Goal: Task Accomplishment & Management: Use online tool/utility

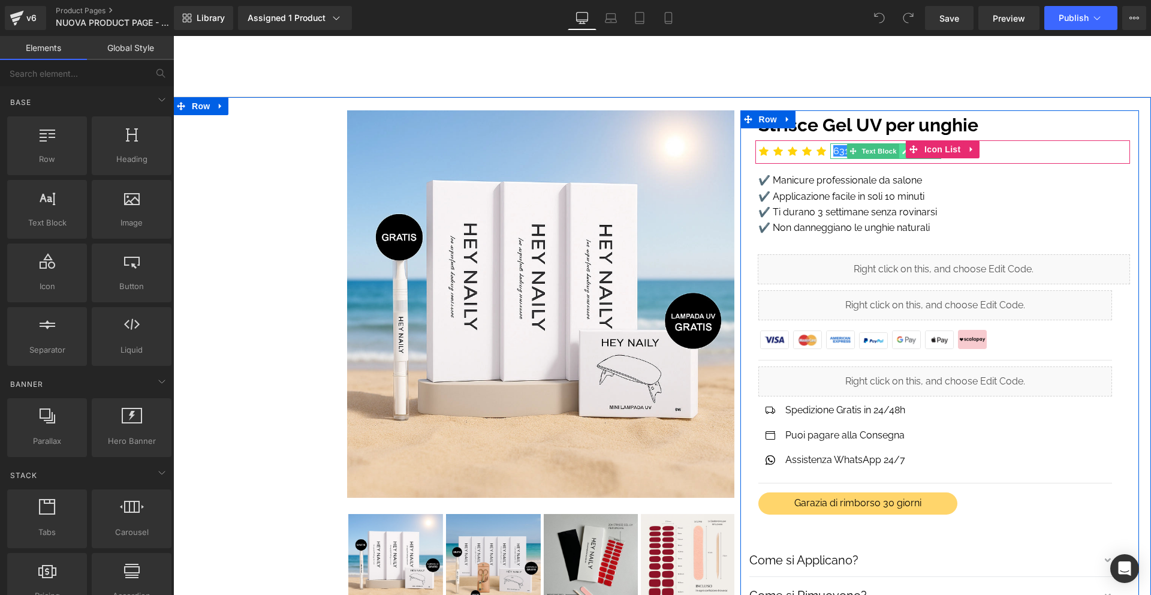
click at [904, 150] on icon at bounding box center [905, 151] width 7 height 7
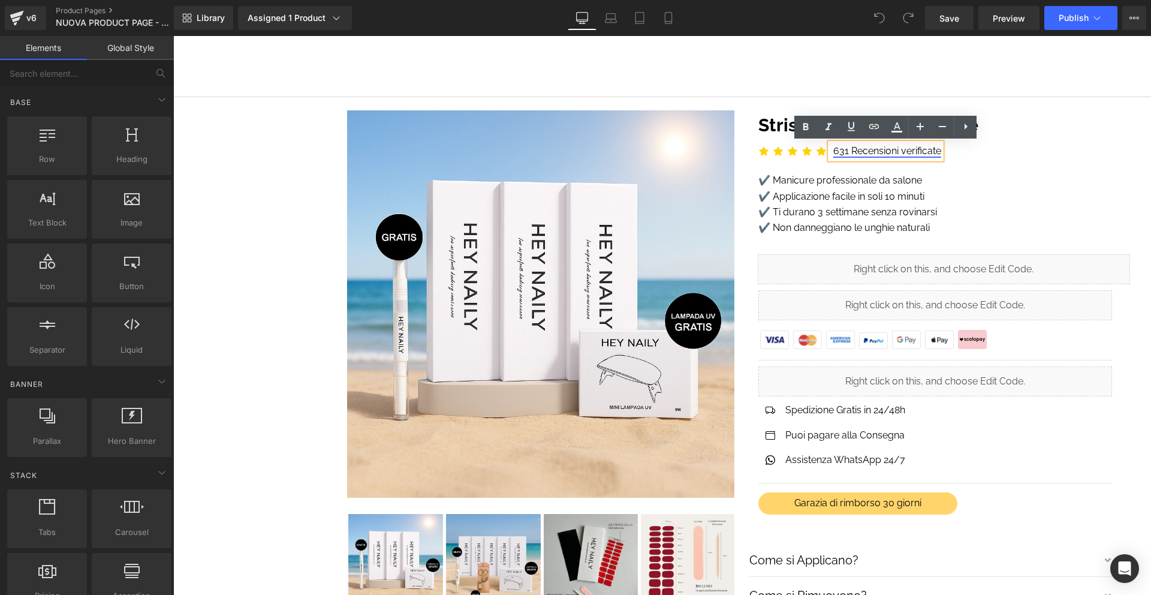
click at [848, 149] on link "631 Recensioni verificate" at bounding box center [888, 150] width 108 height 11
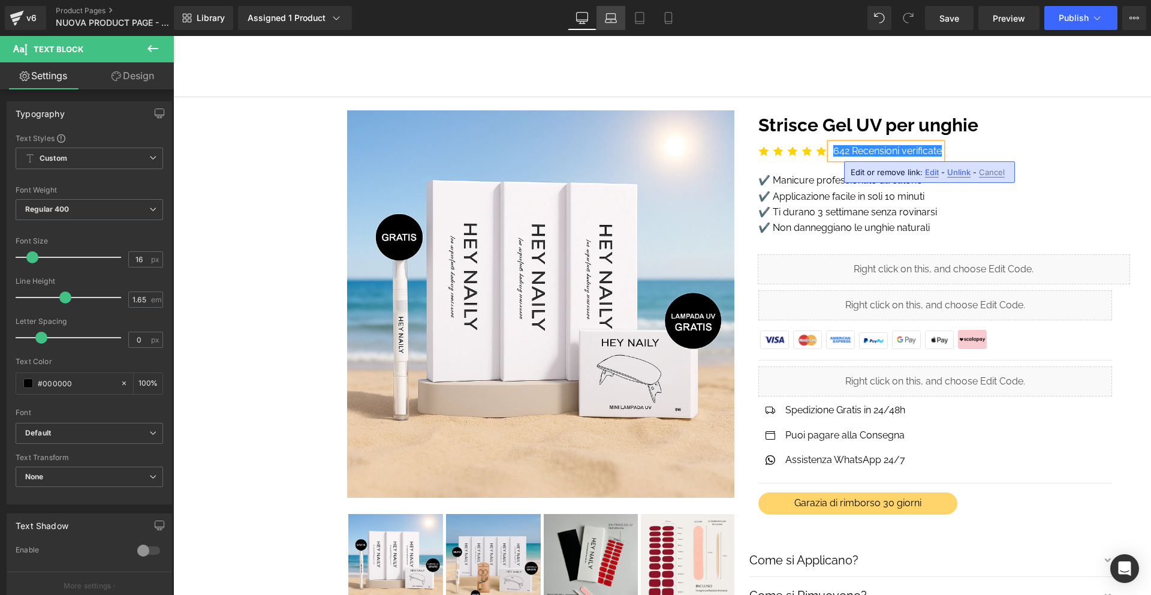
click at [618, 18] on link "Laptop" at bounding box center [611, 18] width 29 height 24
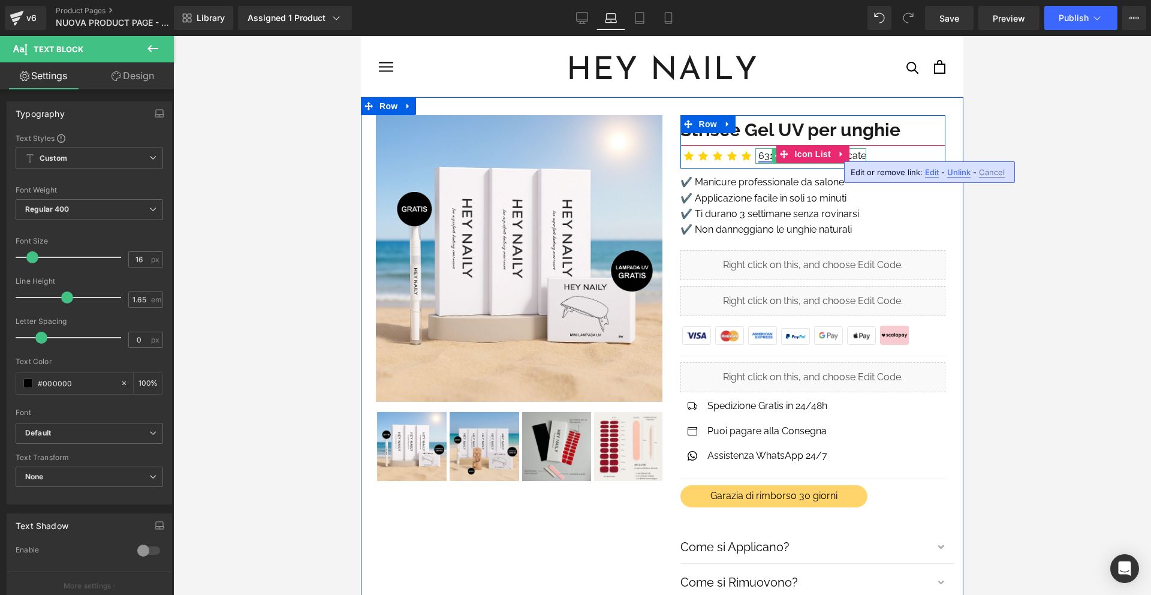
click at [769, 153] on link "631 Recensioni verificate" at bounding box center [813, 155] width 108 height 11
click at [763, 152] on link "631 Recensioni verificate" at bounding box center [813, 155] width 108 height 11
click at [769, 158] on link "631 Recensioni verificate" at bounding box center [813, 155] width 108 height 11
click at [758, 150] on div at bounding box center [757, 156] width 3 height 16
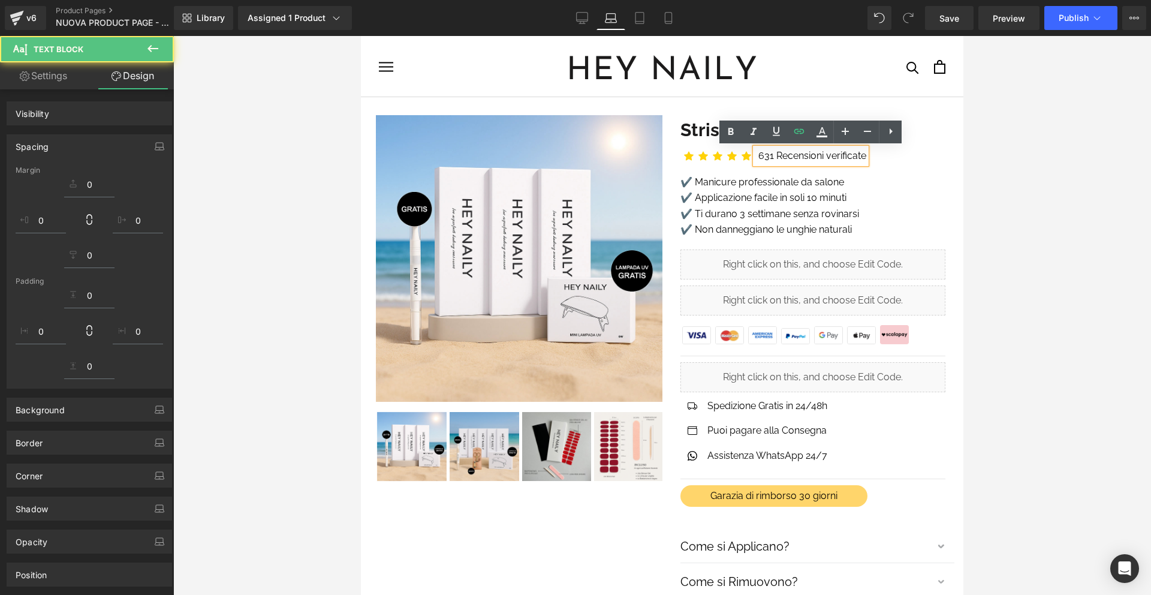
click at [759, 149] on p "631 Recensioni verificate" at bounding box center [813, 156] width 108 height 16
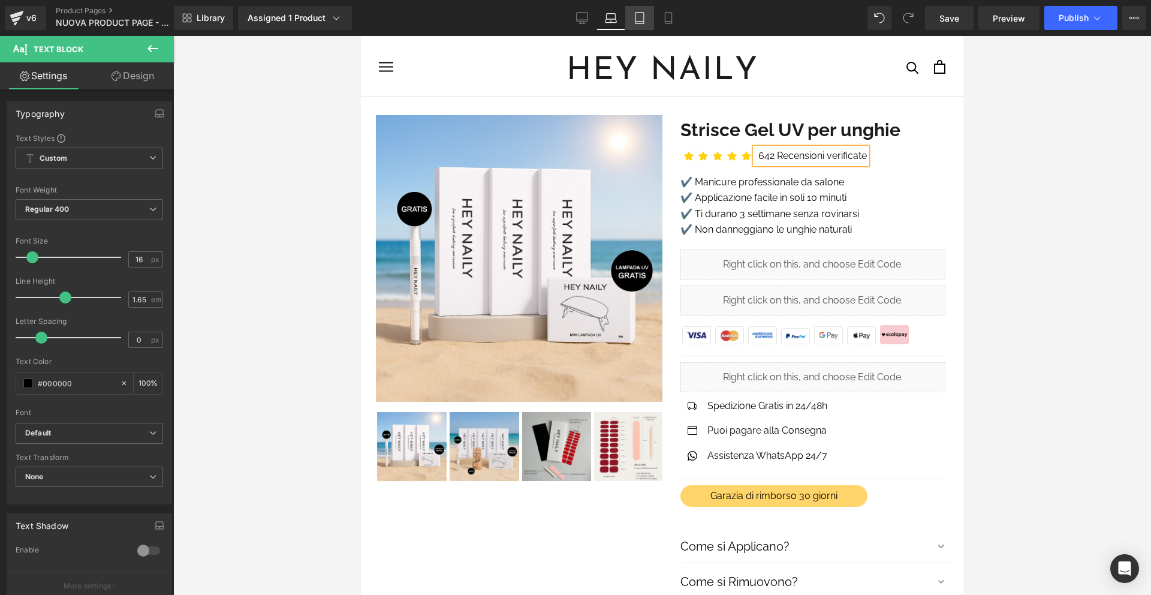
click at [630, 20] on link "Tablet" at bounding box center [639, 18] width 29 height 24
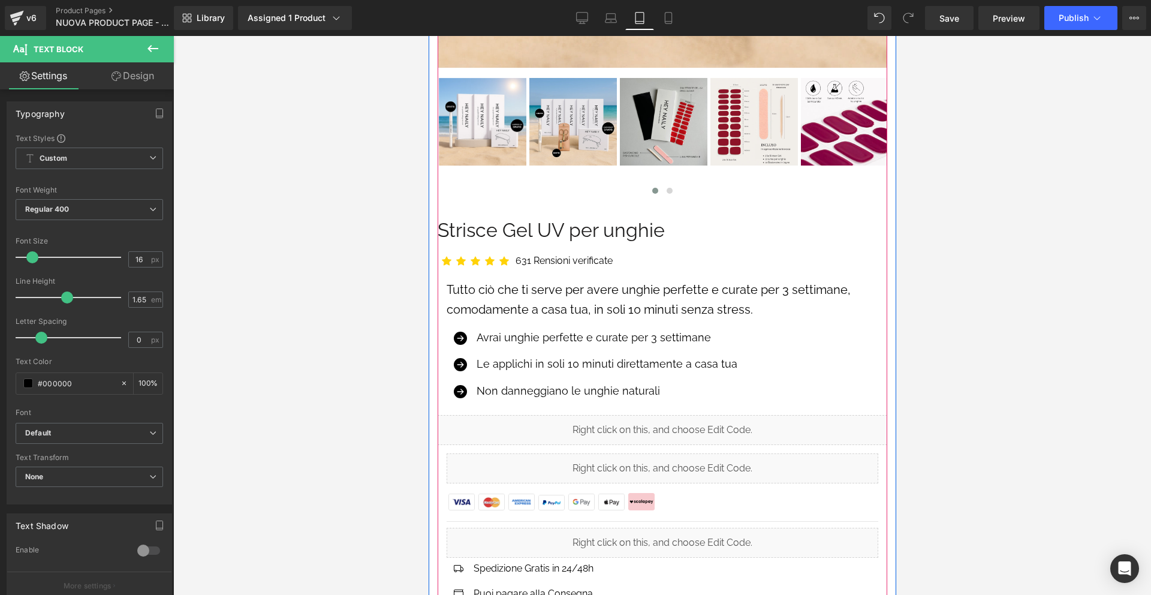
scroll to position [573, 0]
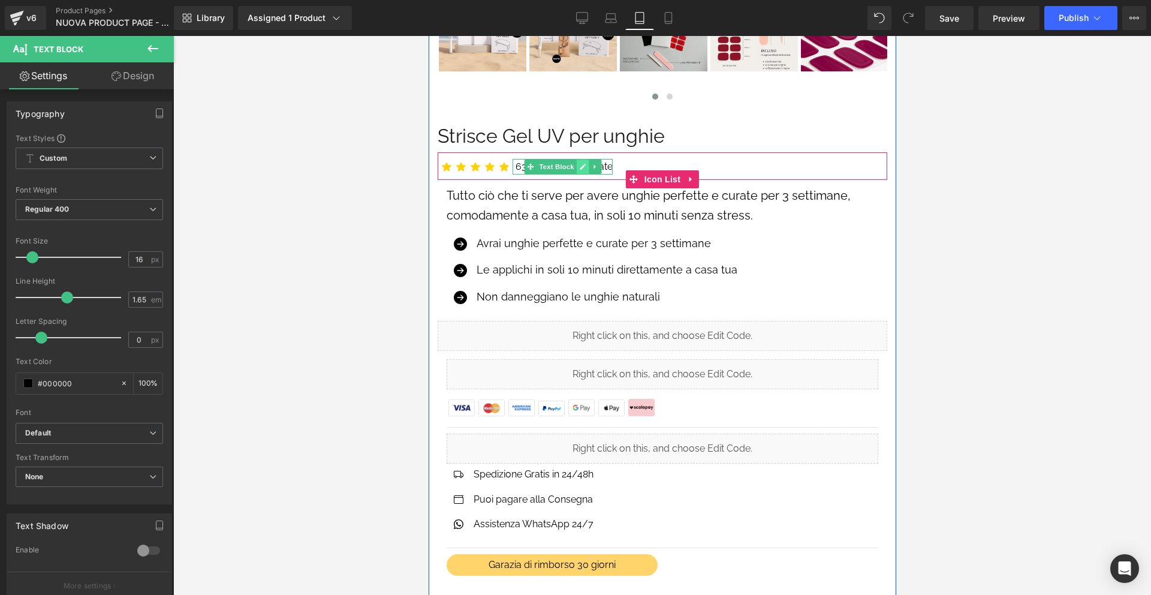
click at [579, 166] on icon at bounding box center [582, 166] width 7 height 7
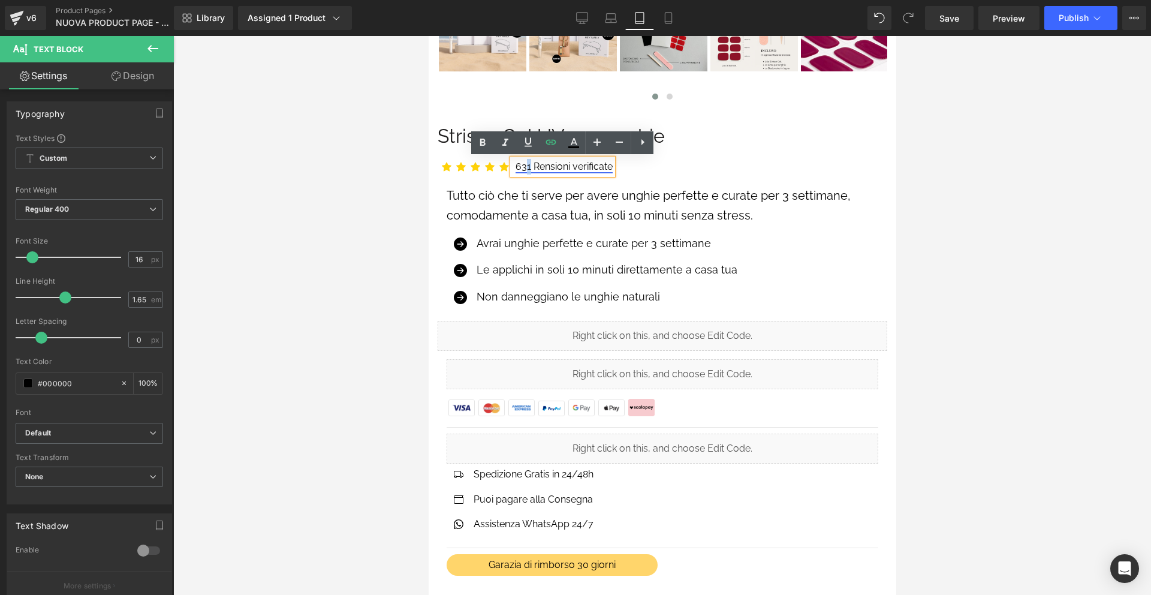
click at [529, 165] on link "631 Rensioni verificate" at bounding box center [563, 166] width 97 height 11
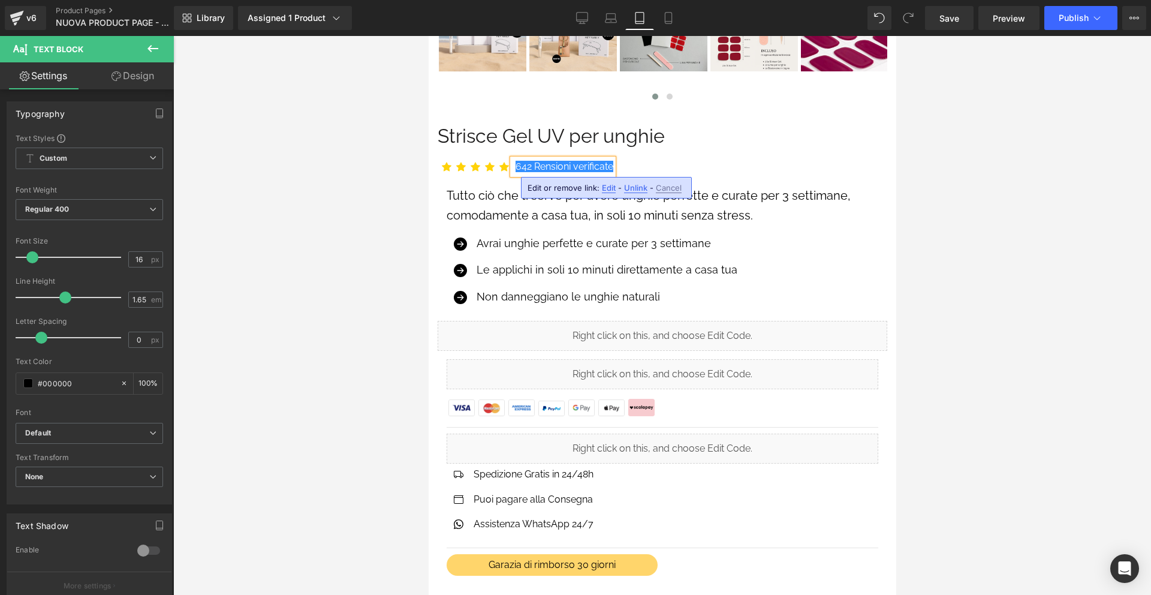
click at [656, 164] on div "Icon Icon Icon Icon Icon Icon List Hoz 642 Rensioni verificate Text Block" at bounding box center [662, 169] width 450 height 21
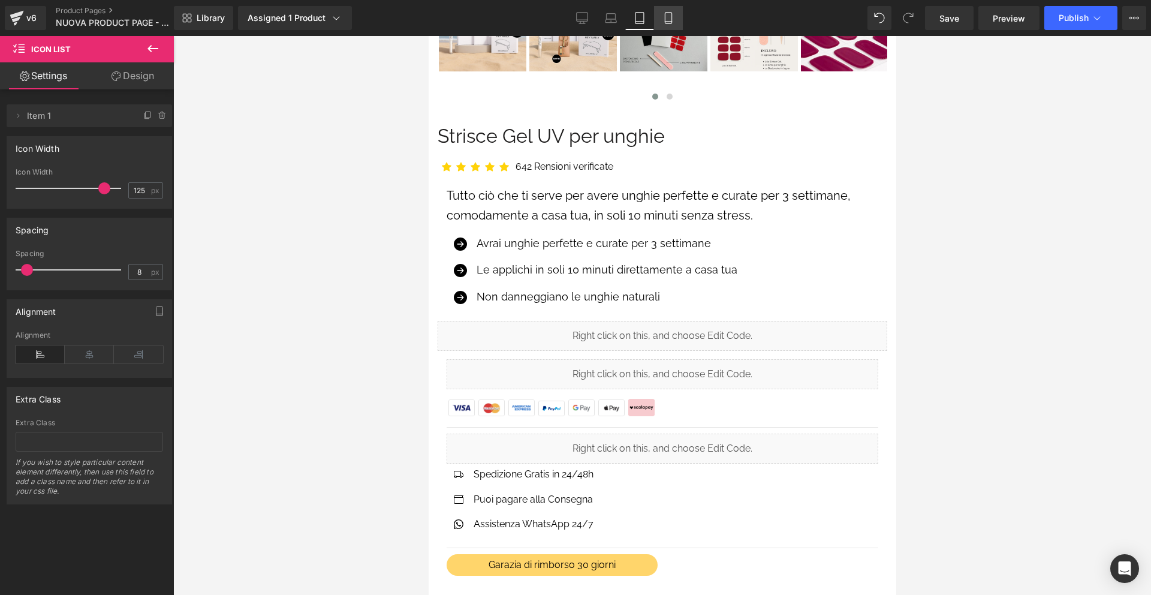
click at [670, 10] on link "Mobile" at bounding box center [668, 18] width 29 height 24
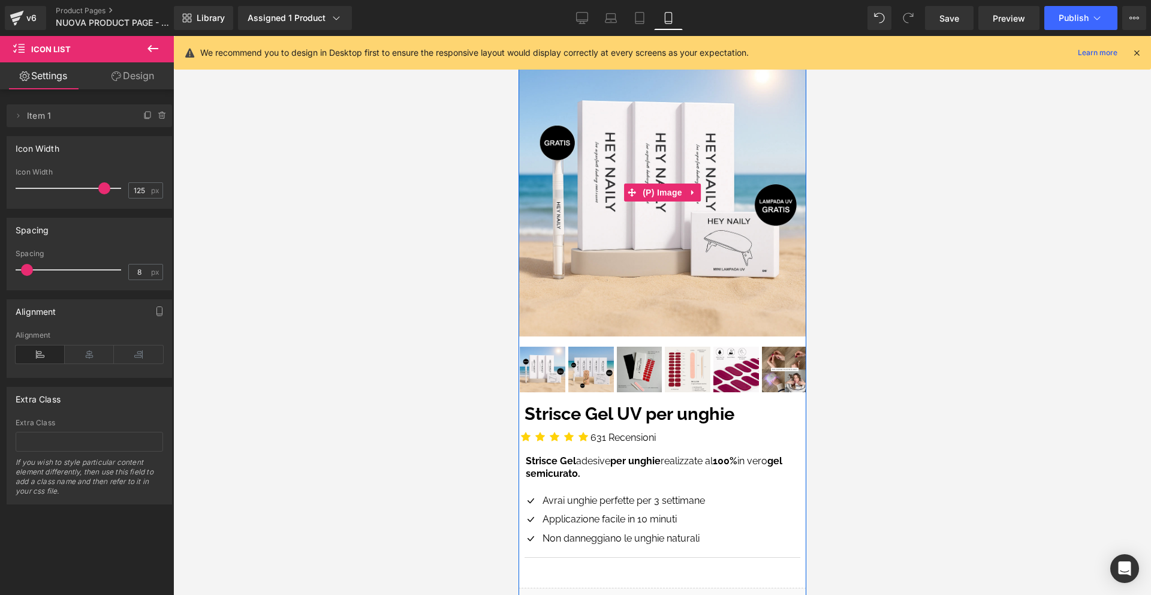
scroll to position [253, 0]
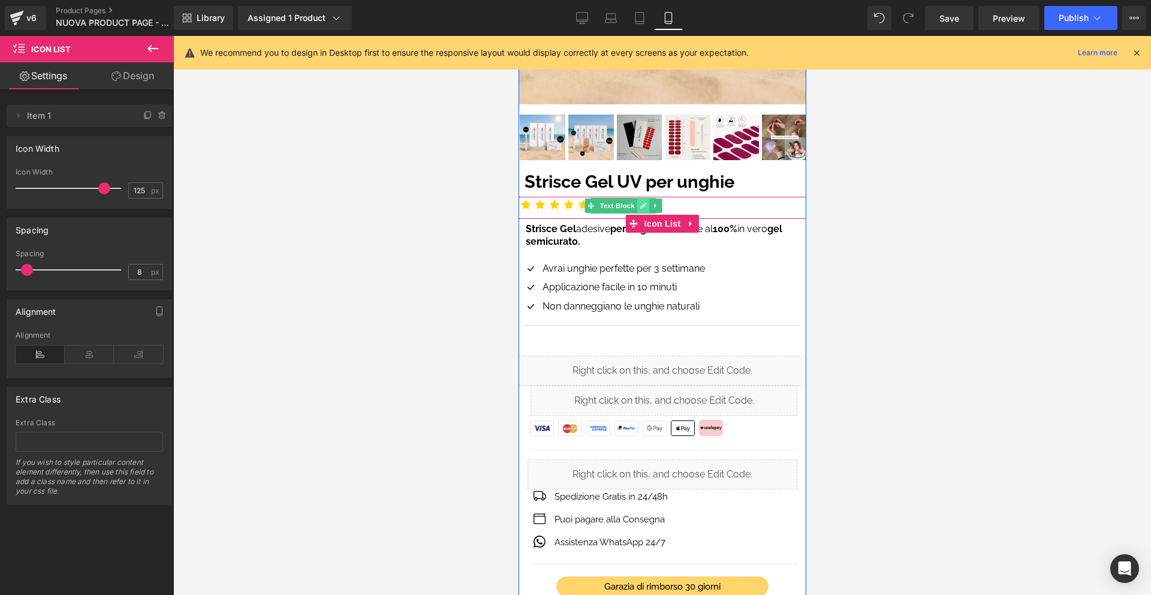
click at [642, 202] on icon at bounding box center [642, 205] width 7 height 7
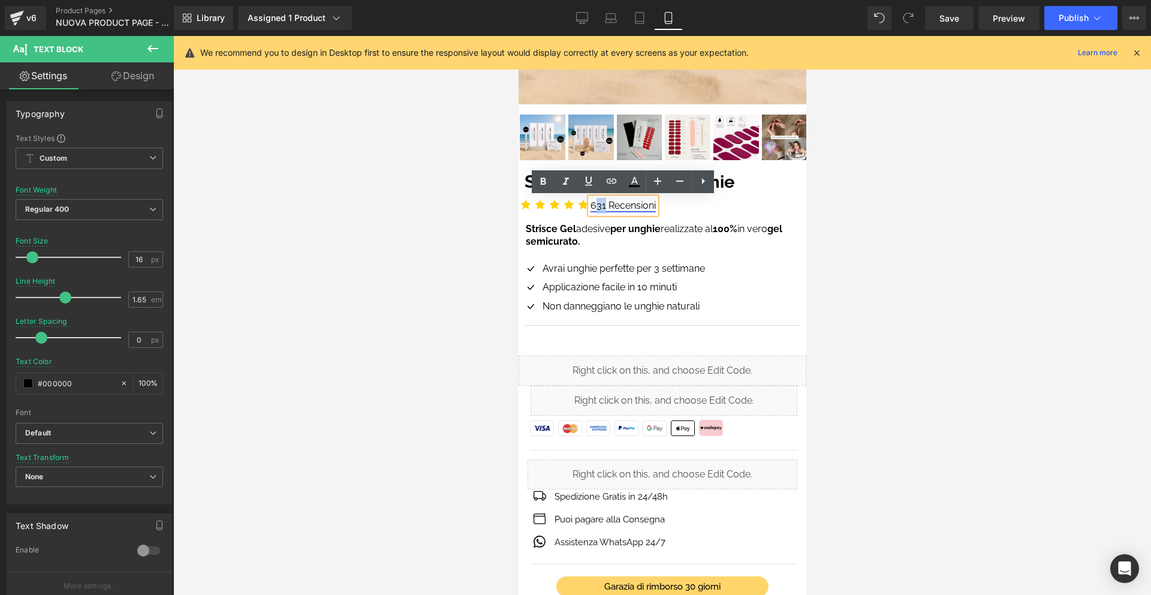
drag, startPoint x: 604, startPoint y: 201, endPoint x: 598, endPoint y: 201, distance: 6.6
click at [598, 201] on link "631 Recensioni" at bounding box center [622, 205] width 65 height 11
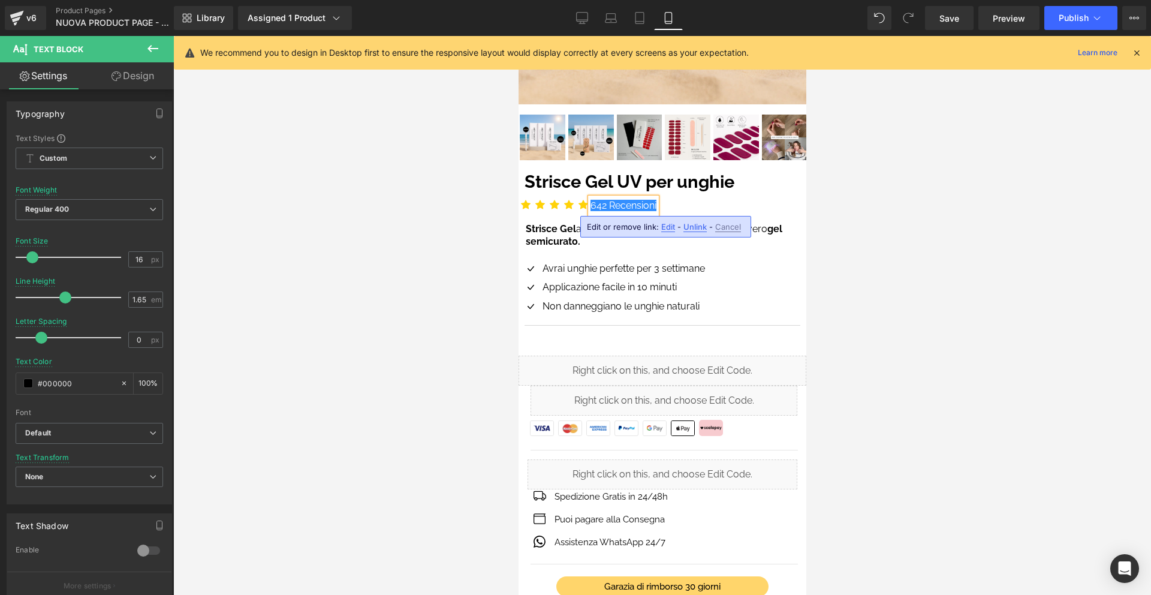
click at [837, 207] on div at bounding box center [662, 315] width 978 height 559
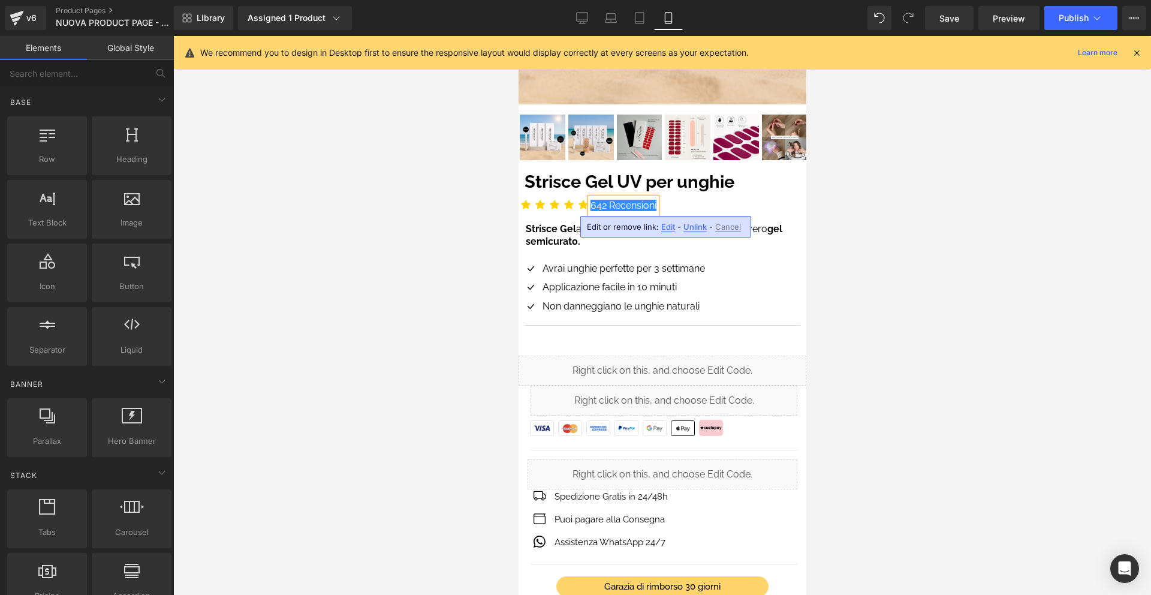
click at [748, 203] on div "Icon Icon Icon Icon Icon Icon List Hoz 642 Recensioni Text Block" at bounding box center [662, 208] width 288 height 22
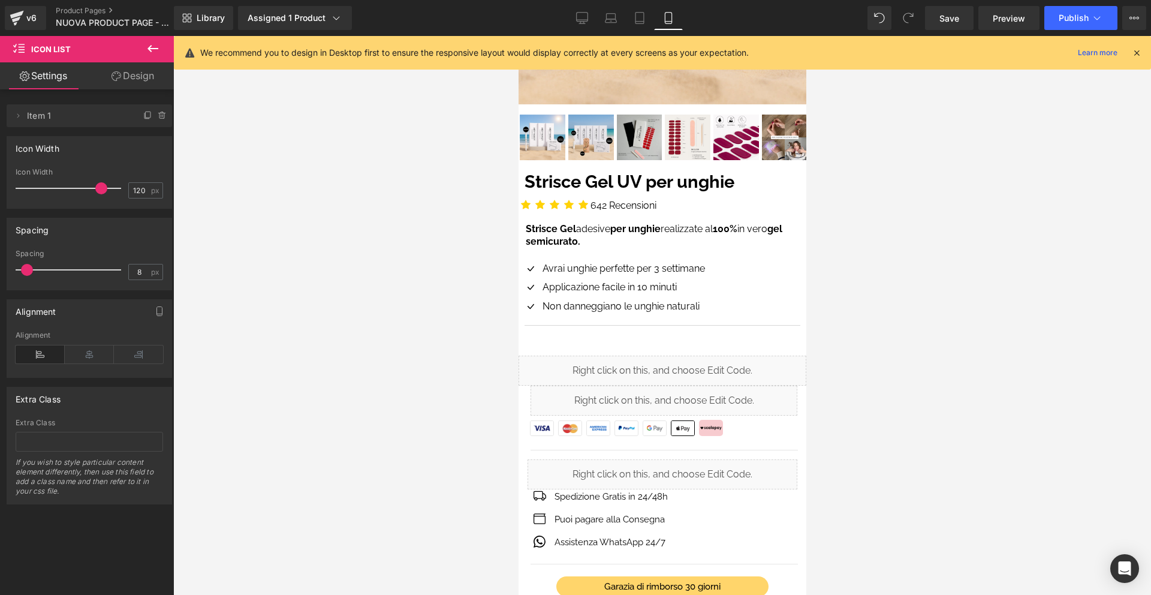
click at [1142, 52] on icon at bounding box center [1137, 52] width 11 height 11
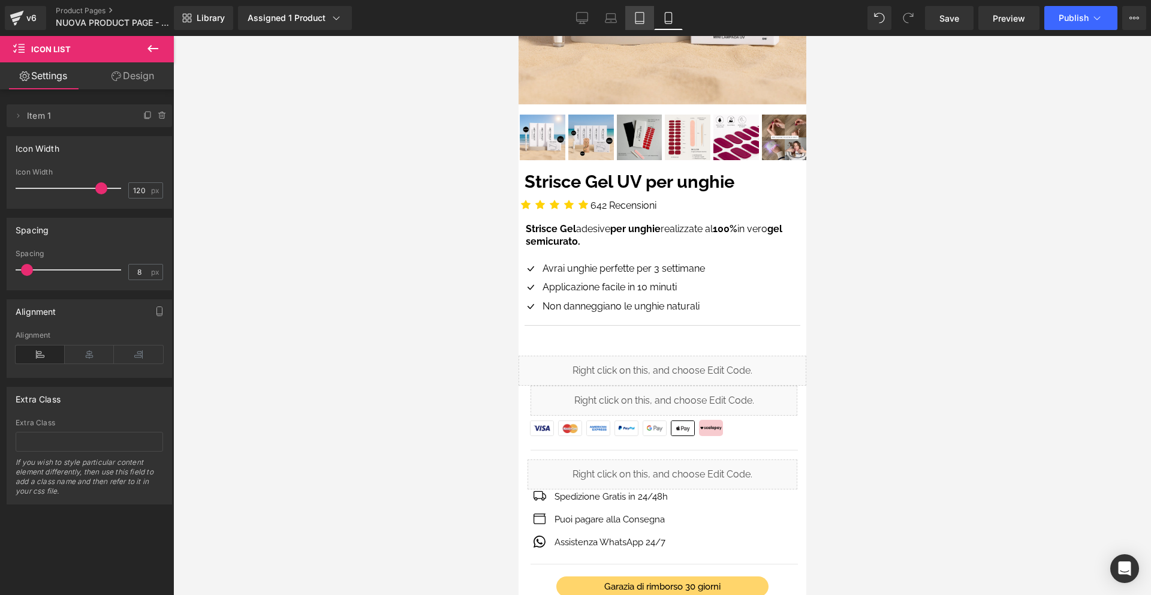
click at [631, 14] on link "Tablet" at bounding box center [639, 18] width 29 height 24
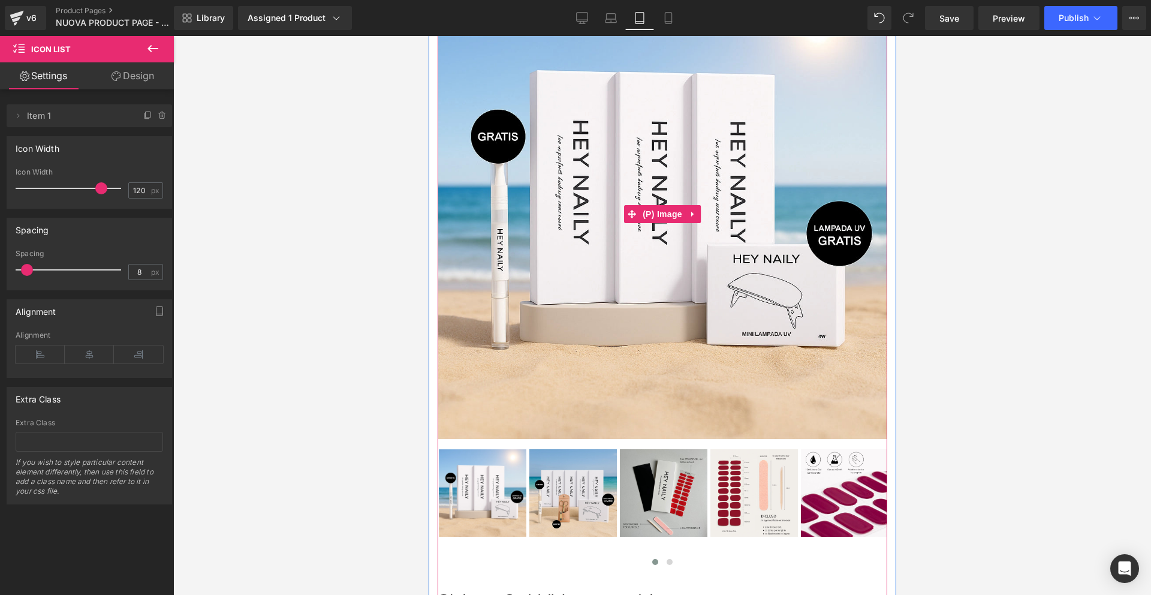
scroll to position [243, 0]
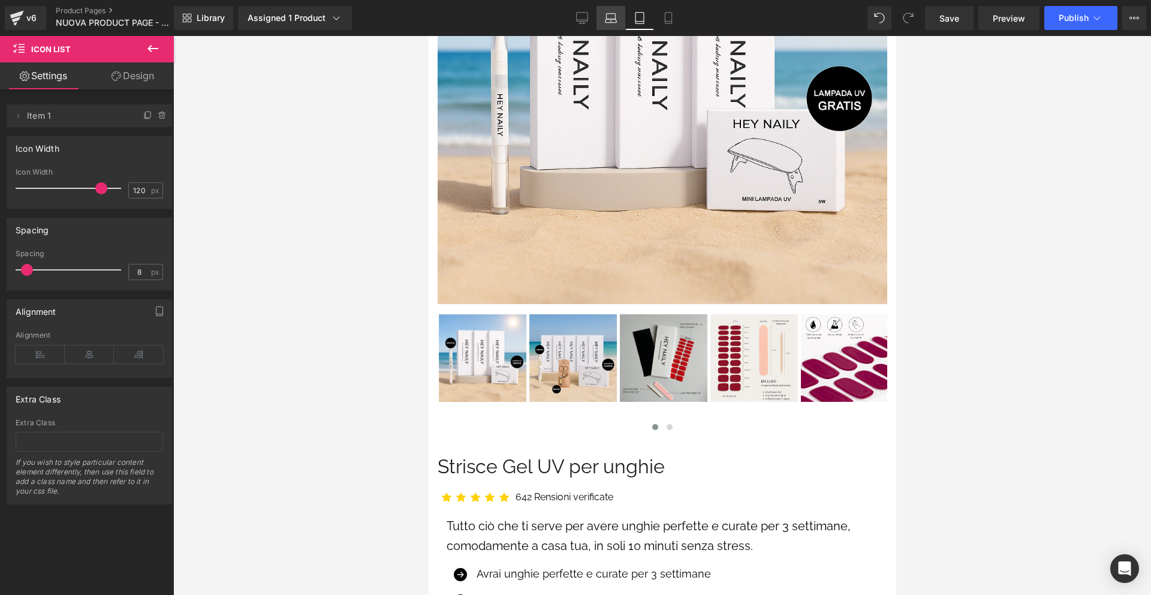
click at [616, 17] on icon at bounding box center [611, 18] width 12 height 12
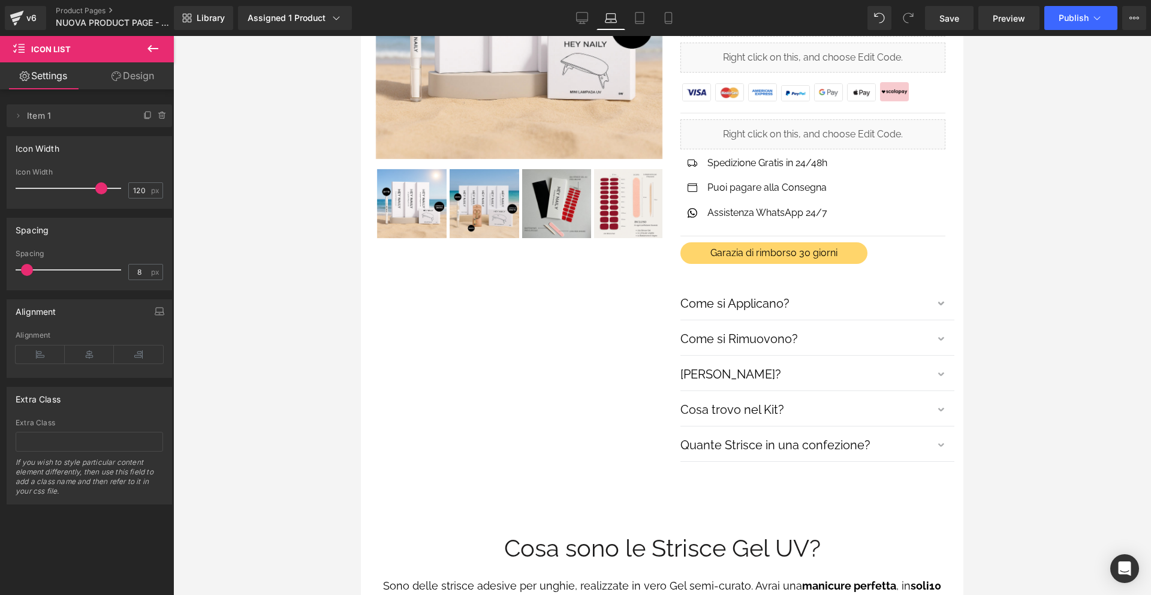
scroll to position [0, 0]
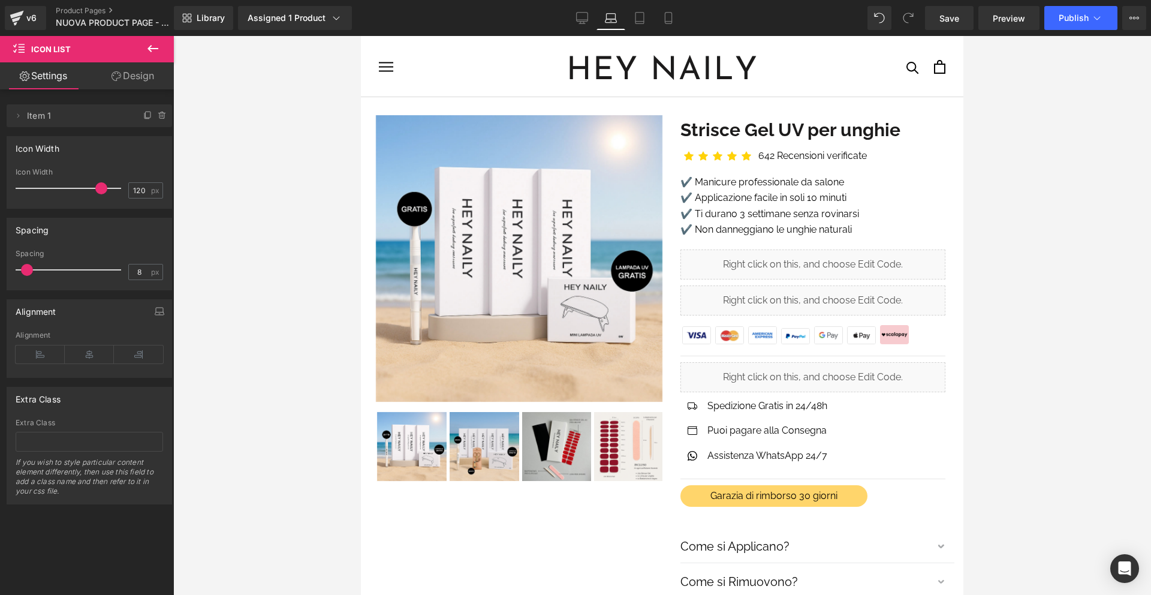
click at [580, 19] on icon at bounding box center [582, 18] width 12 height 12
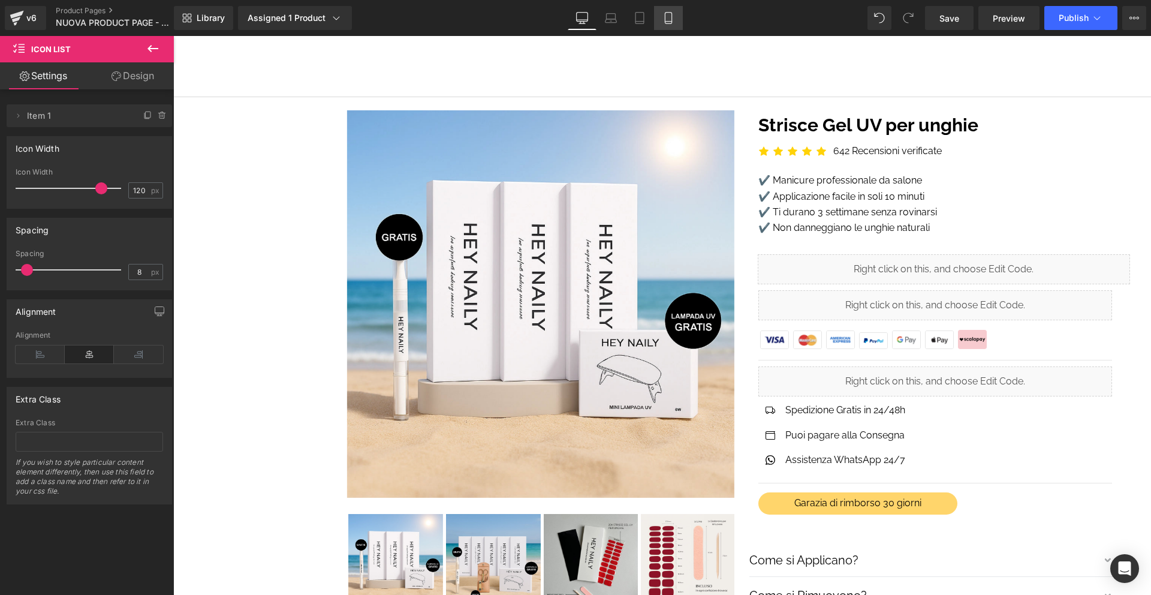
click at [669, 18] on icon at bounding box center [669, 18] width 12 height 12
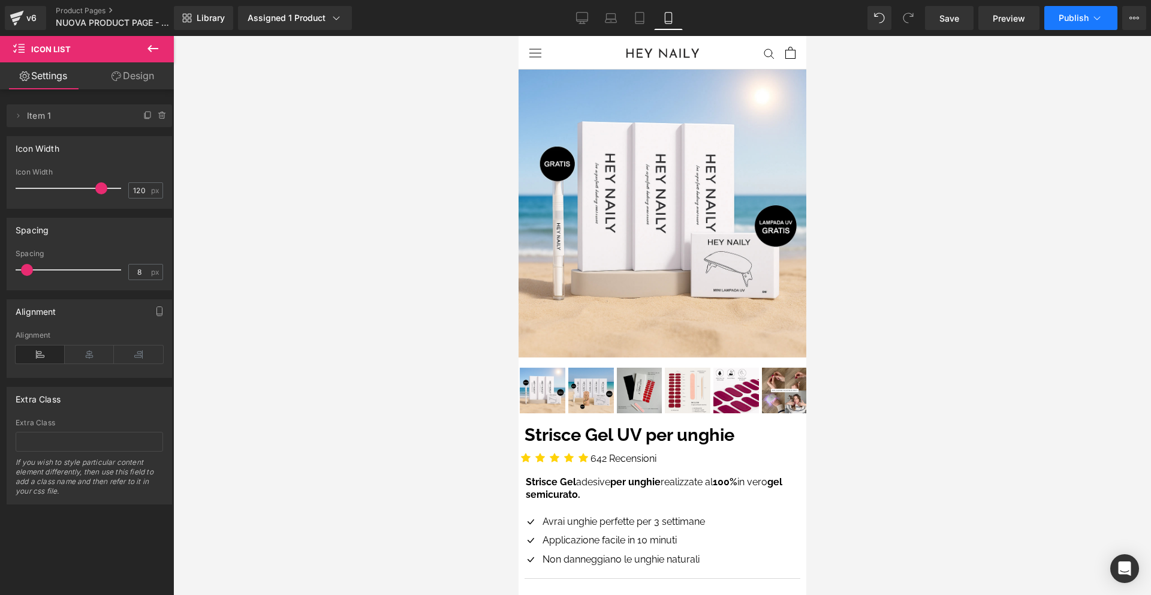
click at [1065, 19] on span "Publish" at bounding box center [1074, 18] width 30 height 10
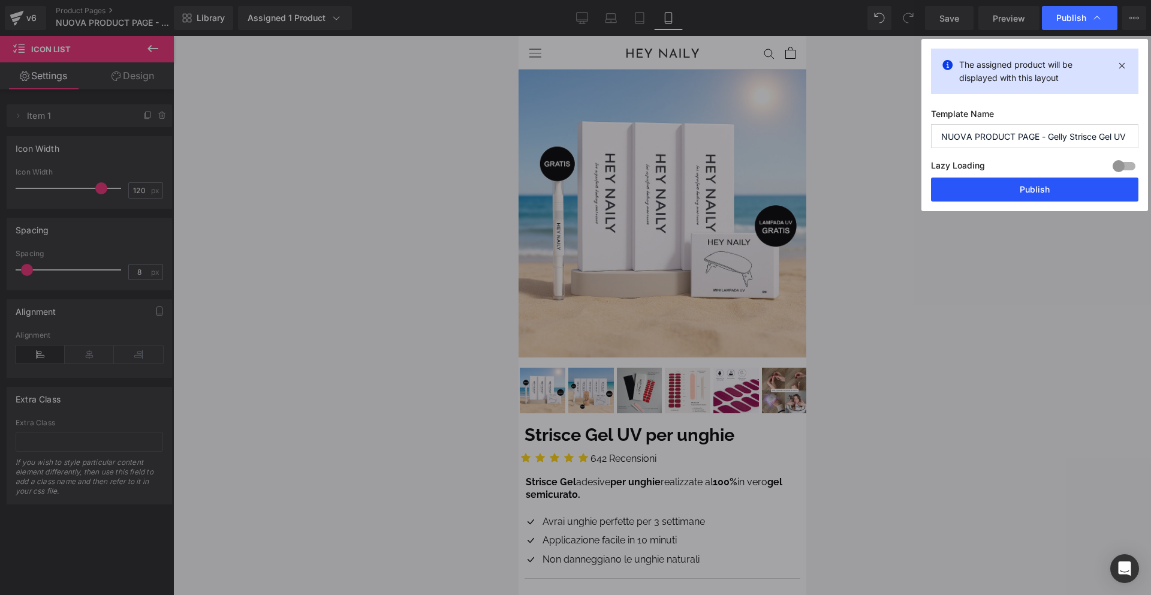
click at [1018, 189] on button "Publish" at bounding box center [1034, 189] width 207 height 24
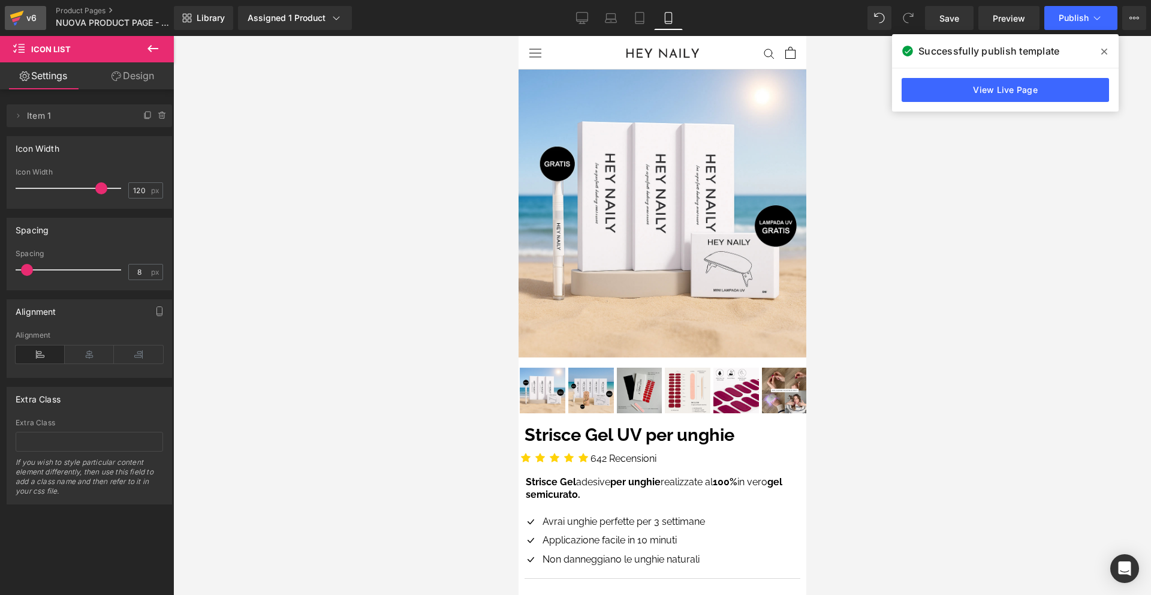
click at [33, 22] on div "v6" at bounding box center [31, 18] width 15 height 16
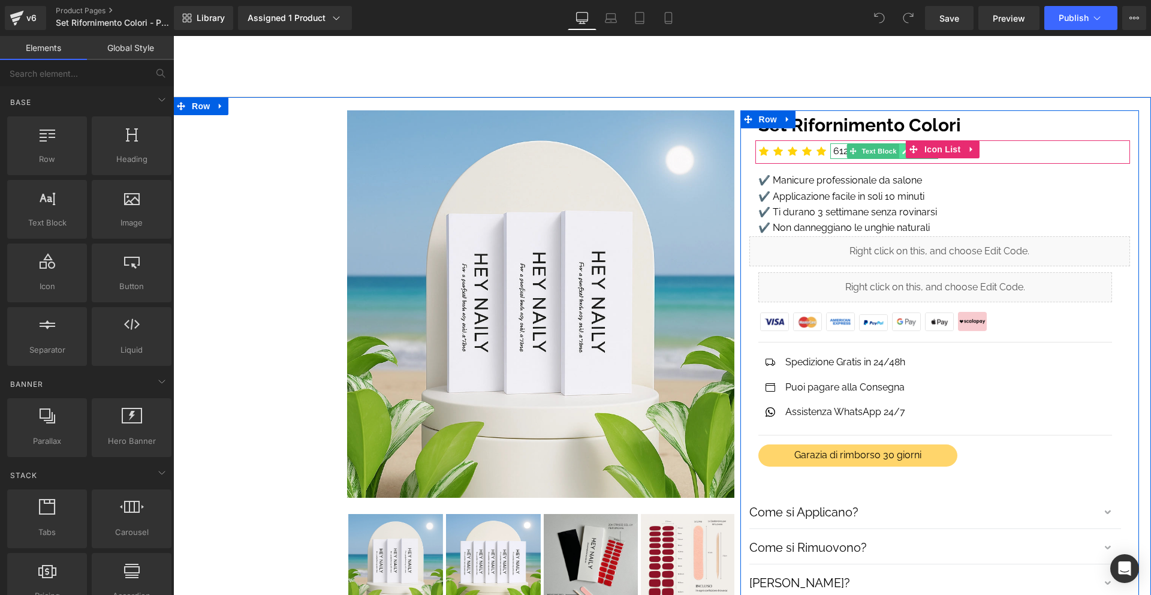
click at [902, 149] on icon at bounding box center [905, 151] width 7 height 7
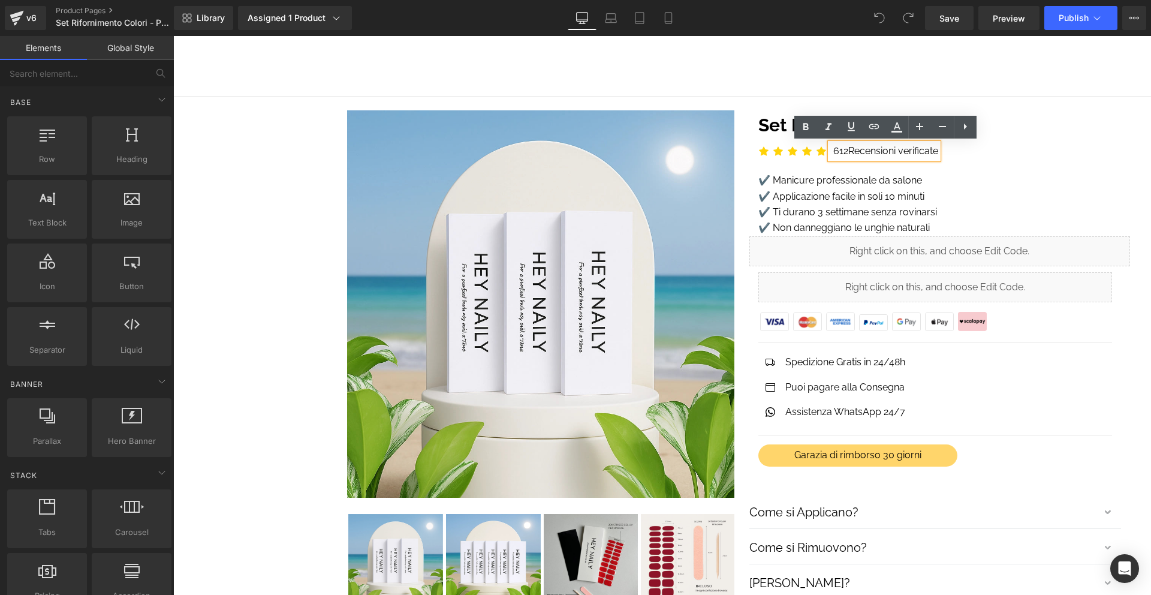
click at [845, 148] on p "612 Recensioni verificate" at bounding box center [886, 151] width 105 height 16
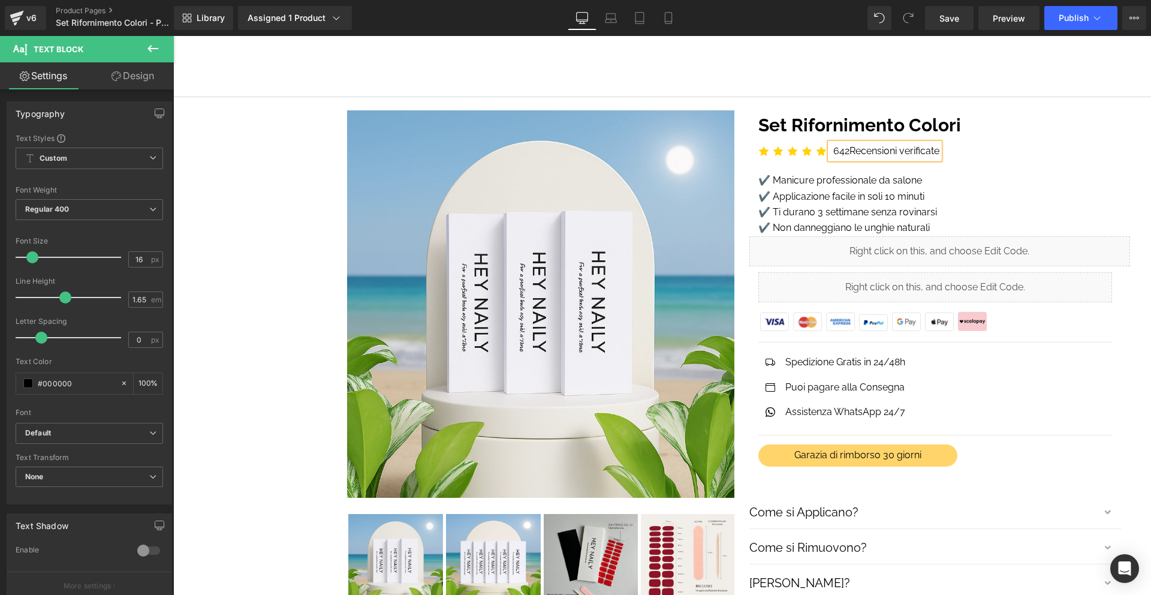
click at [838, 149] on p "642 Recensioni verificate" at bounding box center [887, 151] width 106 height 16
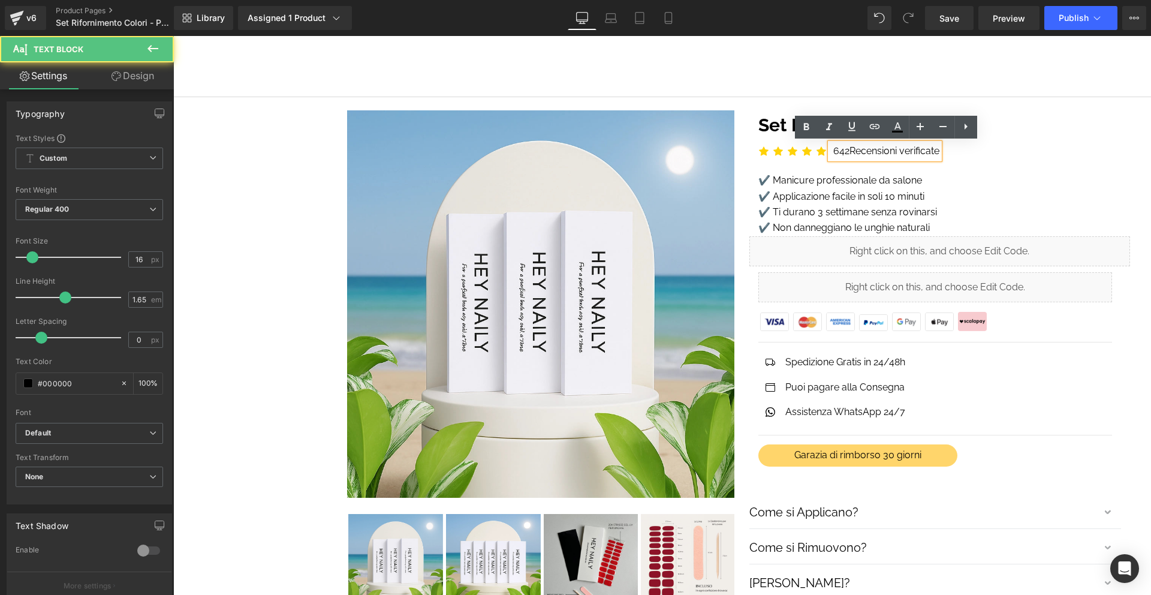
click at [838, 149] on p "642 Recensioni verificate" at bounding box center [887, 151] width 106 height 16
click at [845, 150] on p "642 Recensioni verificate" at bounding box center [887, 151] width 106 height 16
click at [855, 149] on link "Recensioni verificate" at bounding box center [895, 150] width 90 height 11
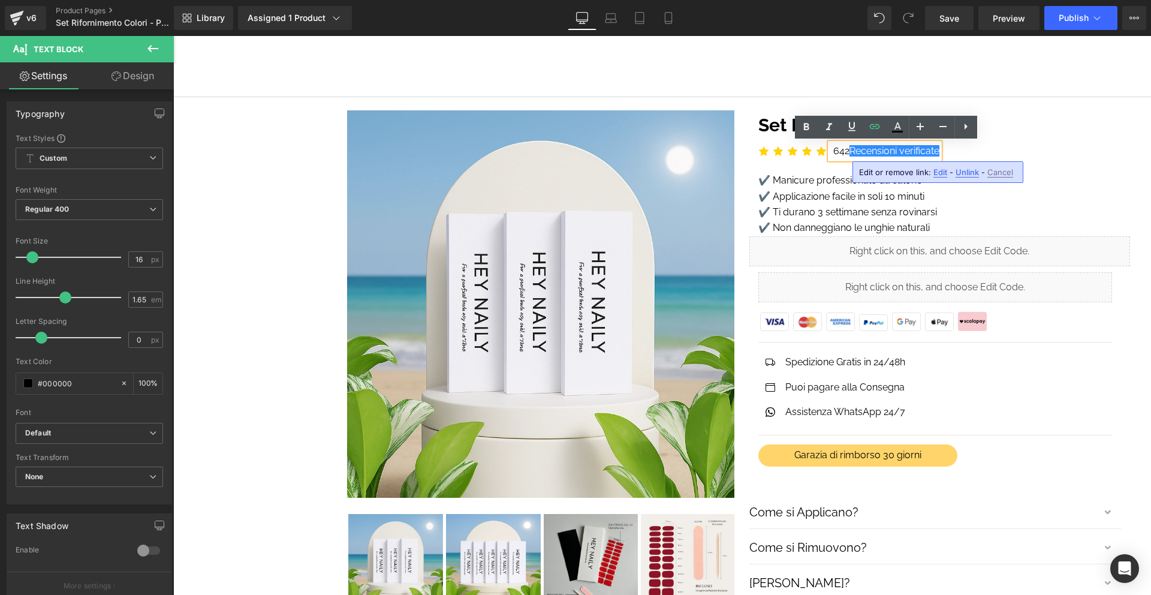
click at [939, 173] on span "Edit" at bounding box center [941, 172] width 14 height 10
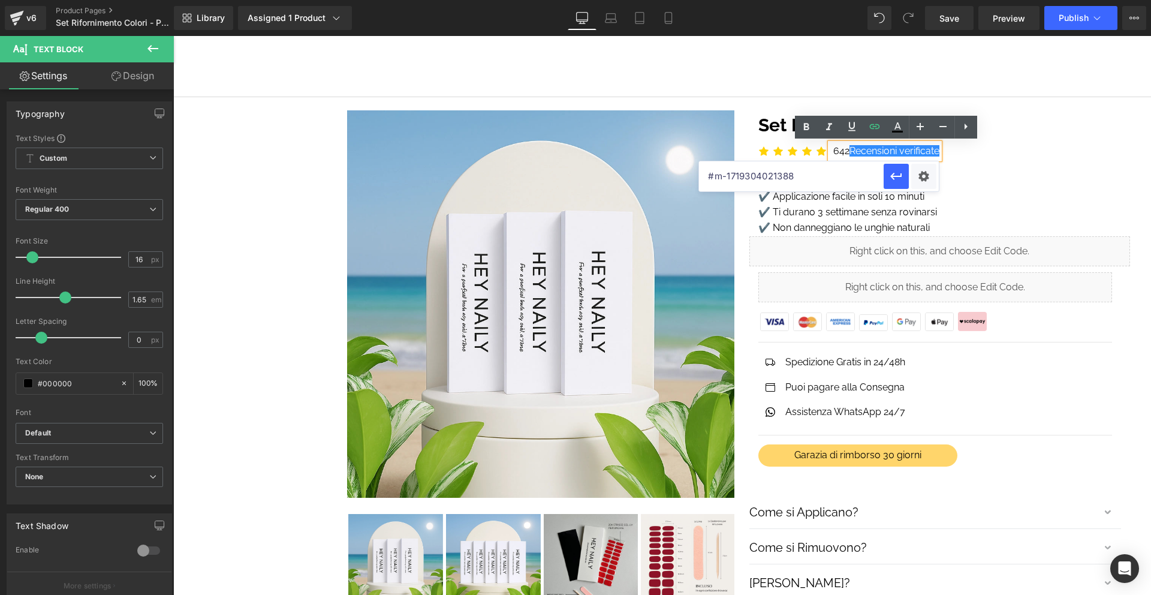
click at [819, 175] on input "#m-1719304021388" at bounding box center [791, 176] width 185 height 30
click at [838, 148] on p "642 Recensioni verificate" at bounding box center [887, 151] width 106 height 16
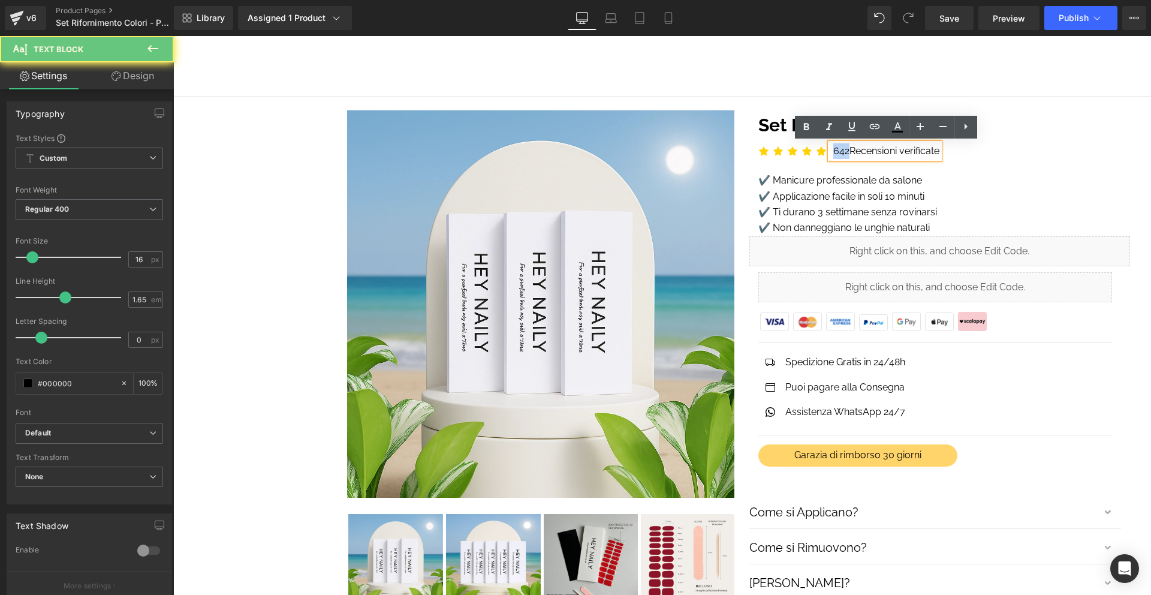
click at [838, 148] on p "642 Recensioni verificate" at bounding box center [887, 151] width 106 height 16
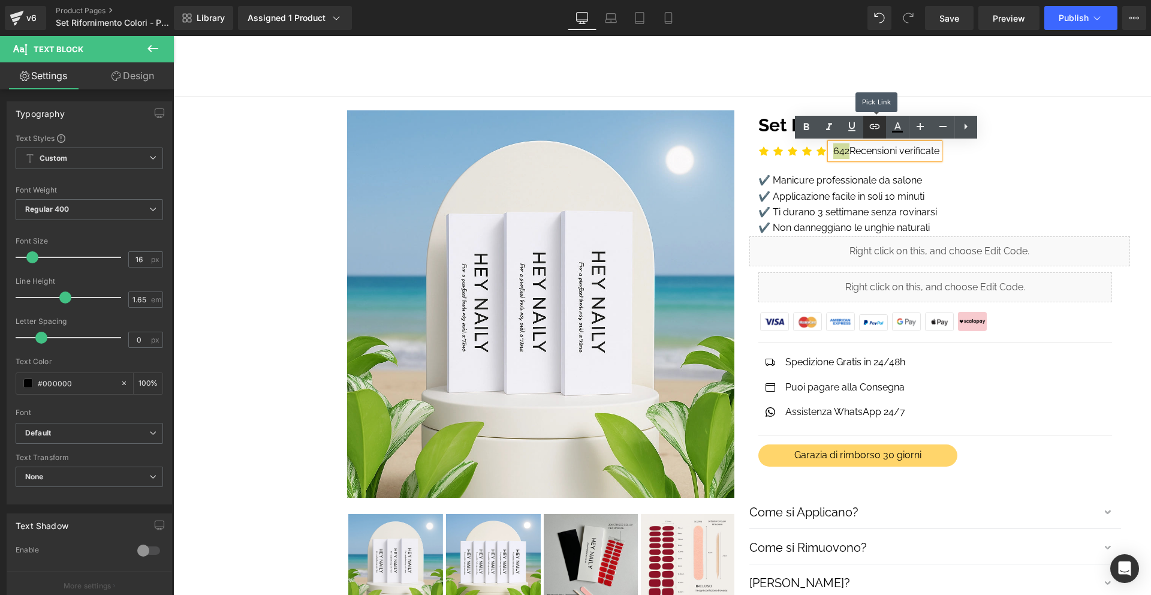
click at [875, 130] on icon at bounding box center [875, 126] width 14 height 14
click at [866, 179] on input "#m-1719304021388" at bounding box center [918, 176] width 185 height 30
paste input "#m-1719304021388"
type input "#m-1719304021388"
drag, startPoint x: 1028, startPoint y: 174, endPoint x: 853, endPoint y: 138, distance: 178.8
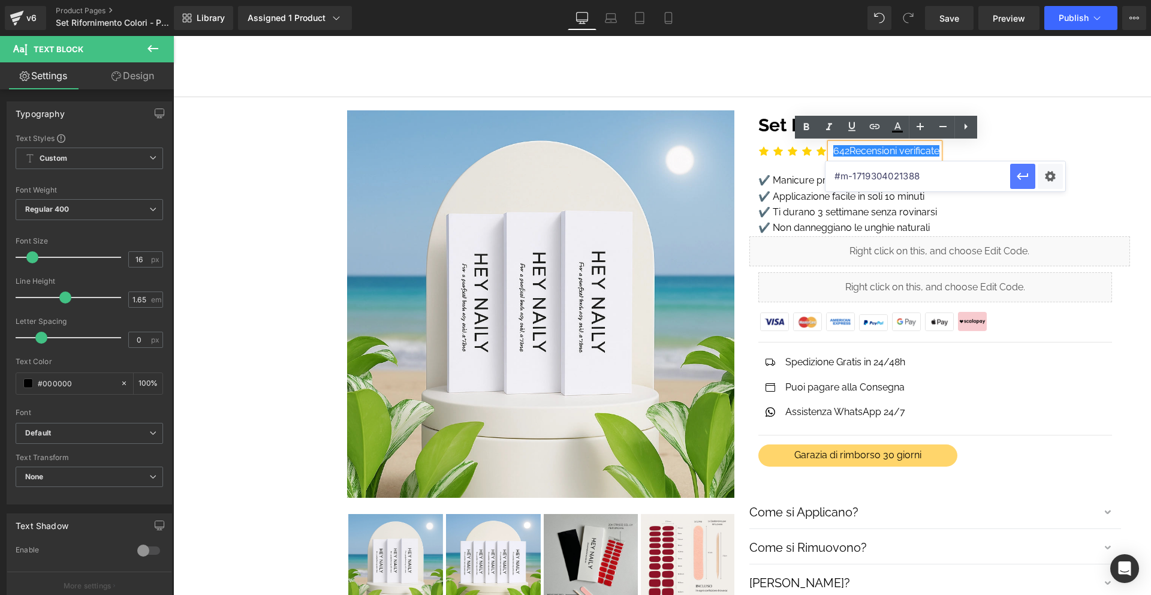
click at [1028, 174] on icon "button" at bounding box center [1023, 176] width 14 height 14
click at [856, 149] on link "642 Recensioni verificate" at bounding box center [887, 150] width 106 height 11
click at [929, 169] on span "Edit" at bounding box center [933, 172] width 14 height 10
click at [1046, 0] on div "Text Color Highlight Color #333333 Edit or remove link: Edit - Unlink - Cancel …" at bounding box center [575, 0] width 1151 height 0
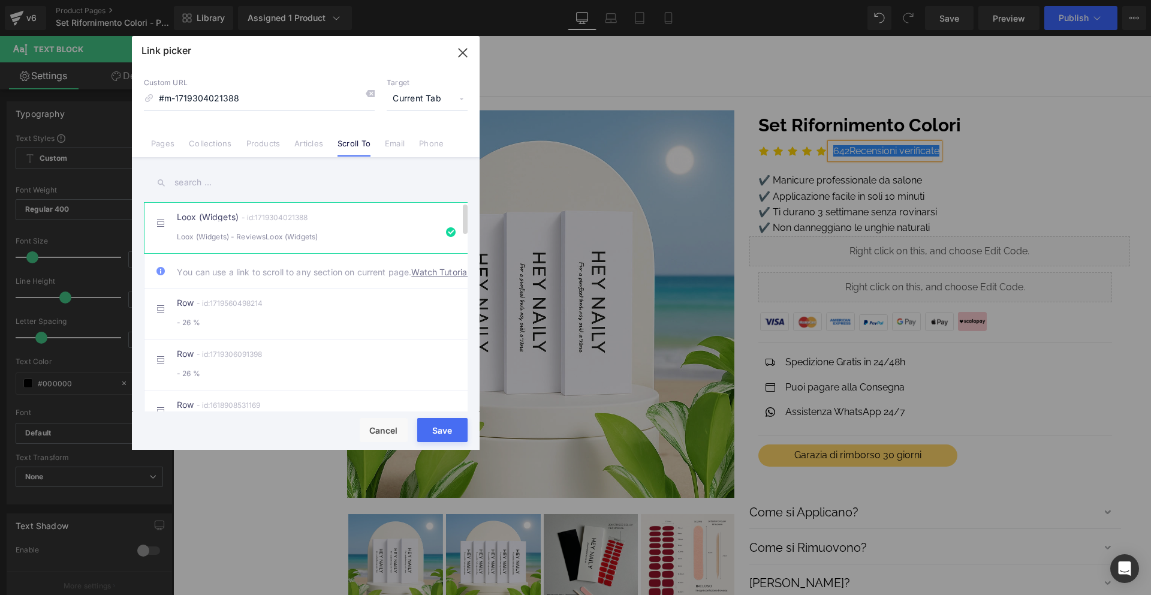
click at [384, 225] on div "Loox (Widgets) - id:1719304021388 Loox (Widgets) - ReviewsLoox (Widgets)" at bounding box center [324, 228] width 294 height 30
click at [442, 434] on button "Save" at bounding box center [442, 430] width 50 height 24
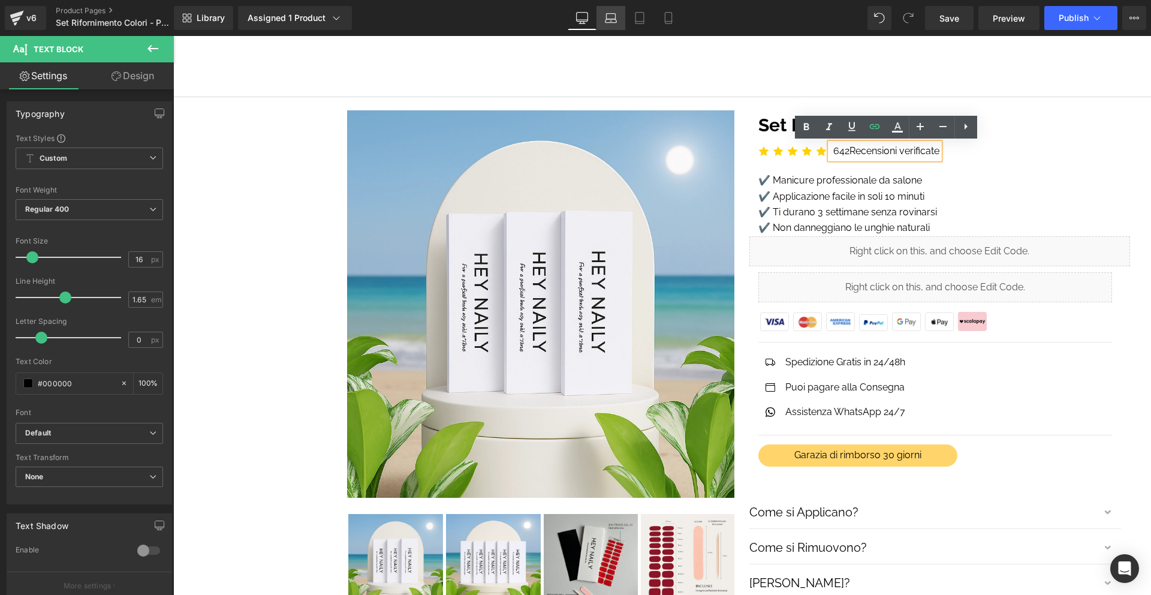
click at [614, 26] on link "Laptop" at bounding box center [611, 18] width 29 height 24
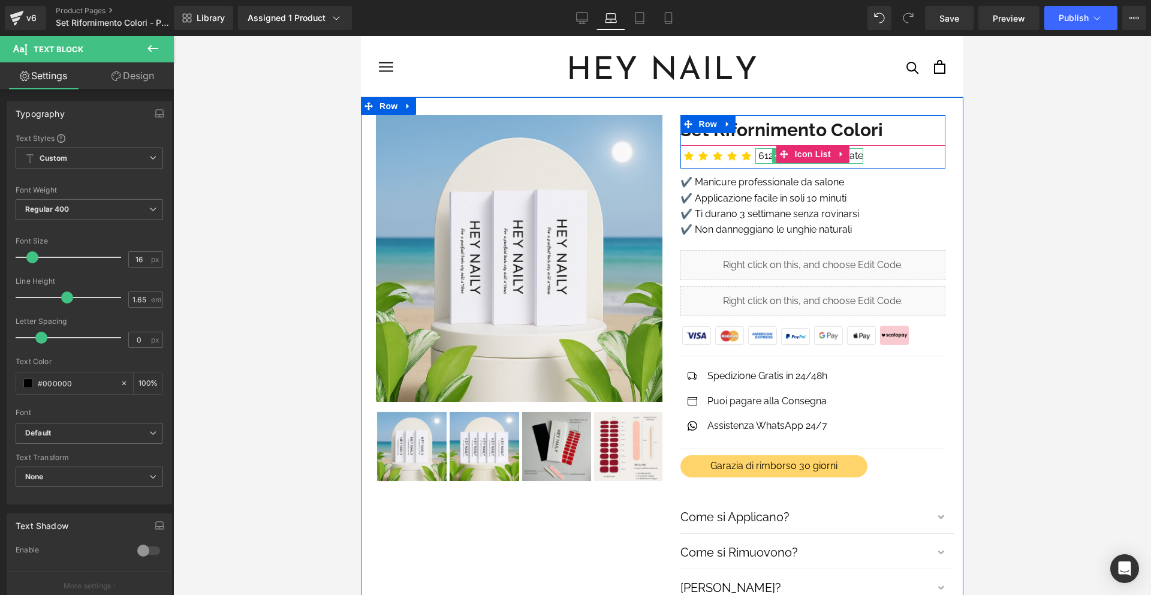
click at [767, 155] on p "612 Recensioni verificate" at bounding box center [811, 156] width 105 height 16
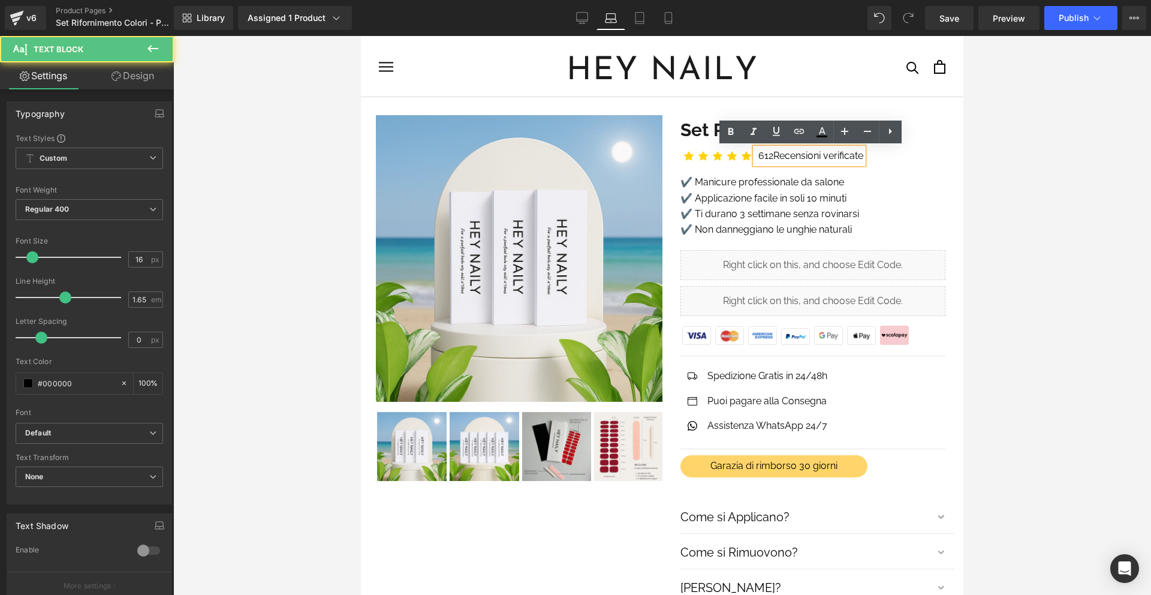
click at [767, 155] on p "612 Recensioni verificate" at bounding box center [811, 156] width 105 height 16
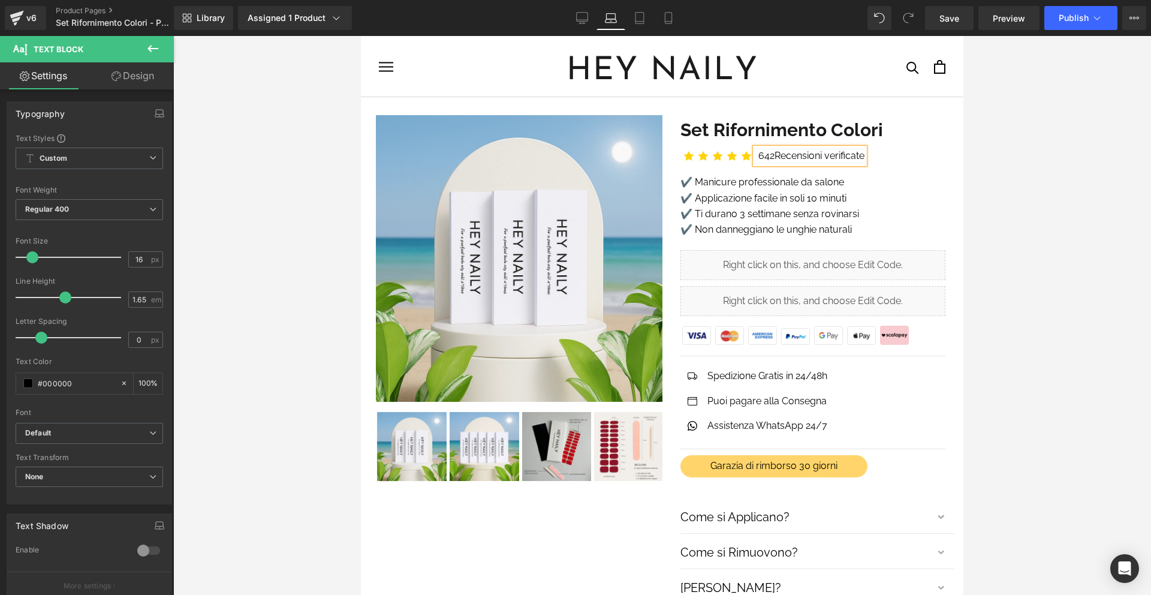
click at [772, 154] on p "642 Recensioni verificate" at bounding box center [812, 156] width 106 height 16
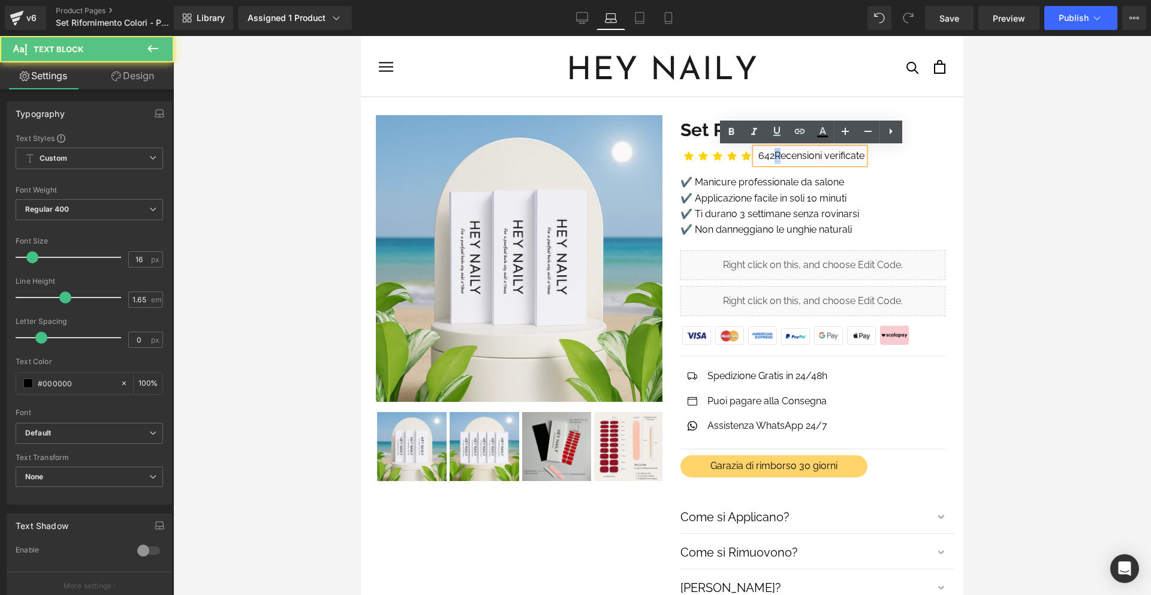
click at [772, 154] on p "642 Recensioni verificate" at bounding box center [812, 156] width 106 height 16
click at [799, 130] on icon at bounding box center [800, 131] width 14 height 14
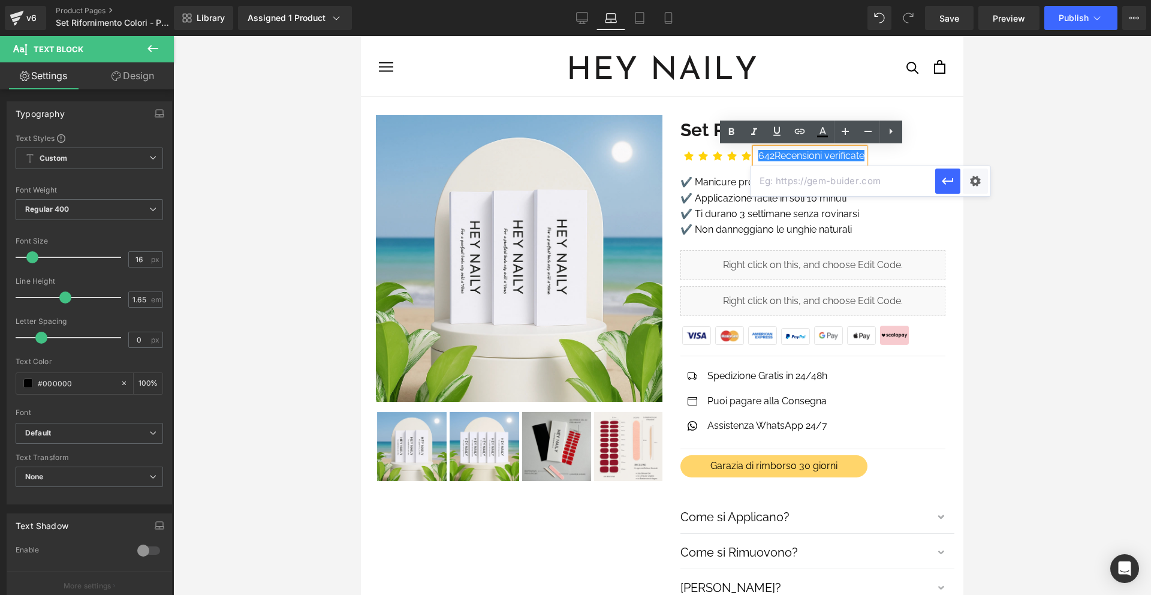
click at [811, 182] on input "text" at bounding box center [843, 181] width 185 height 30
paste input "#m-1719304021388"
type input "#m-1719304021388"
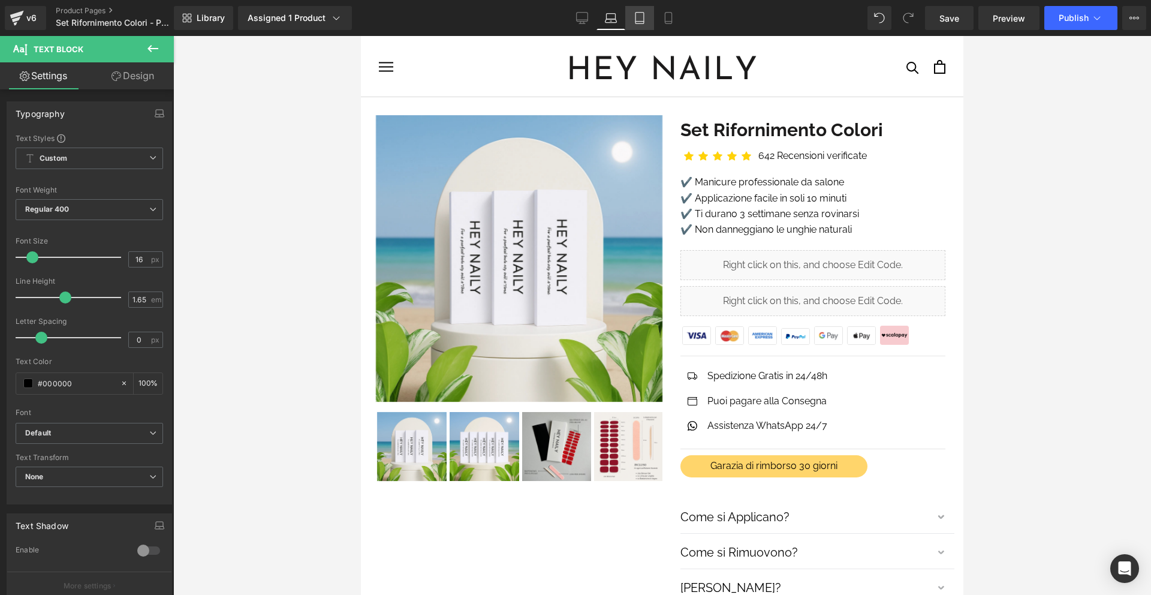
click at [642, 13] on icon at bounding box center [640, 18] width 12 height 12
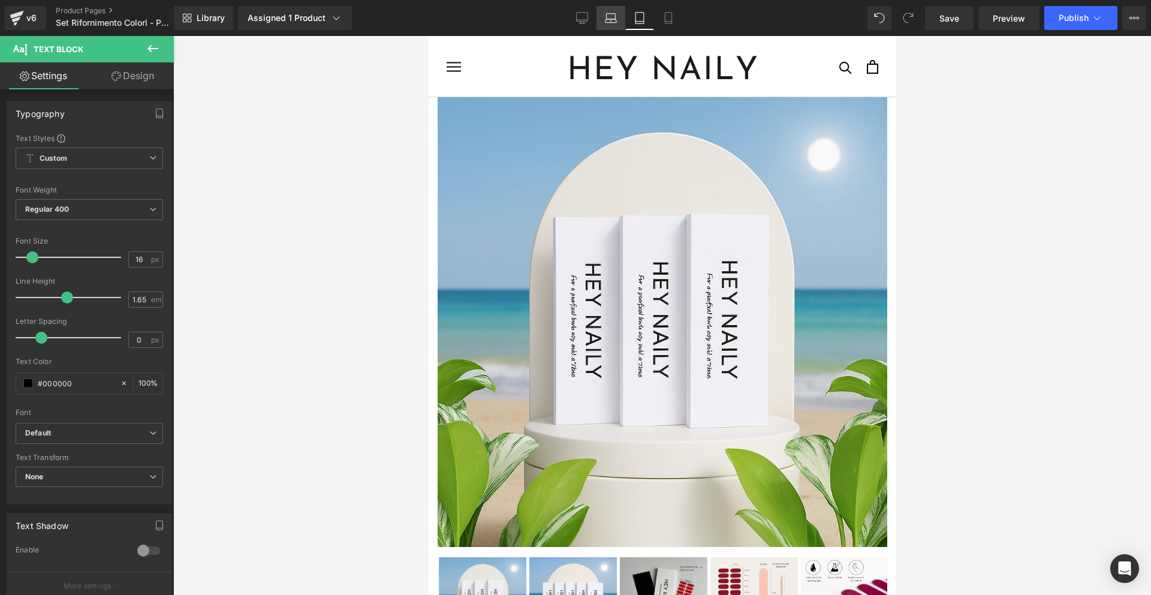
drag, startPoint x: 617, startPoint y: 21, endPoint x: 384, endPoint y: 108, distance: 248.4
click at [617, 21] on icon at bounding box center [611, 21] width 11 height 4
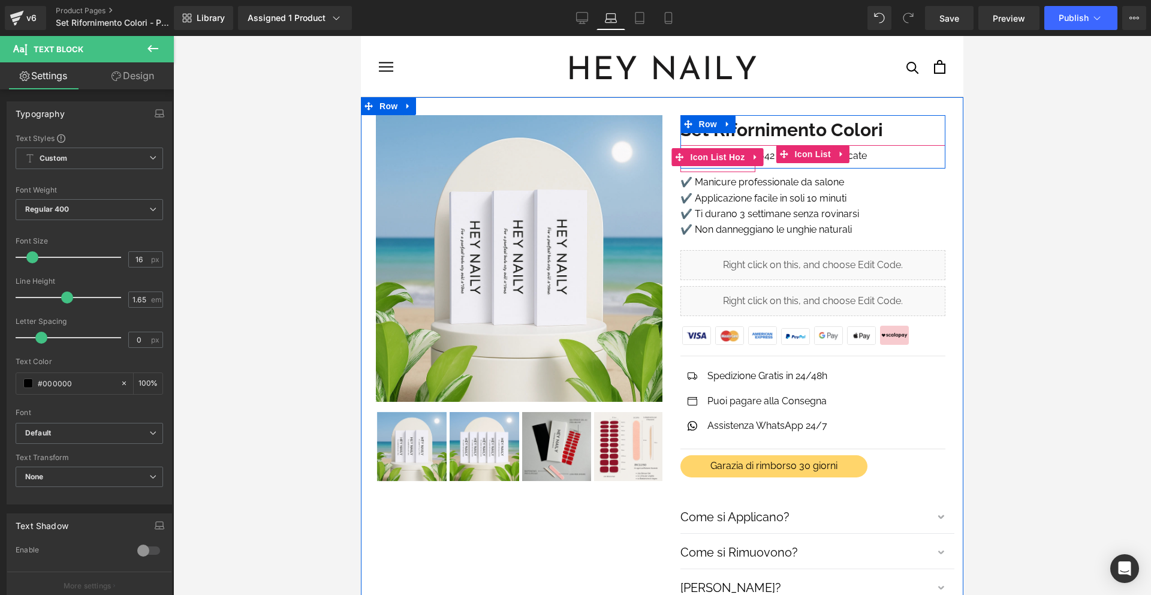
click at [771, 155] on p "642 Recensioni verificate" at bounding box center [813, 156] width 109 height 16
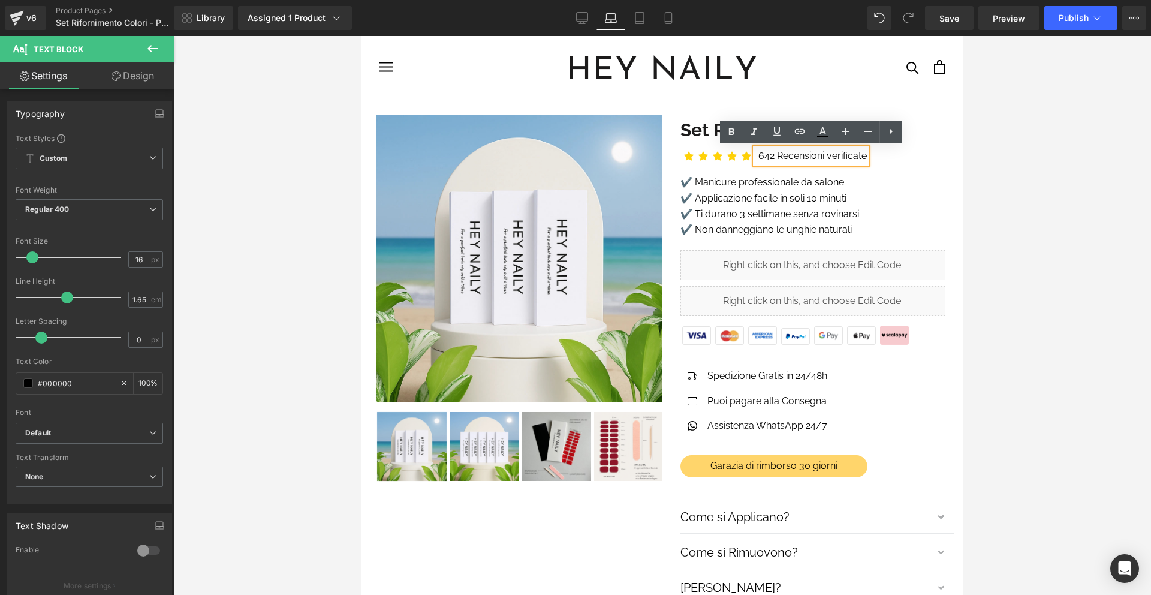
click at [786, 181] on p "✔️ Manicure professionale da salone" at bounding box center [814, 182] width 266 height 16
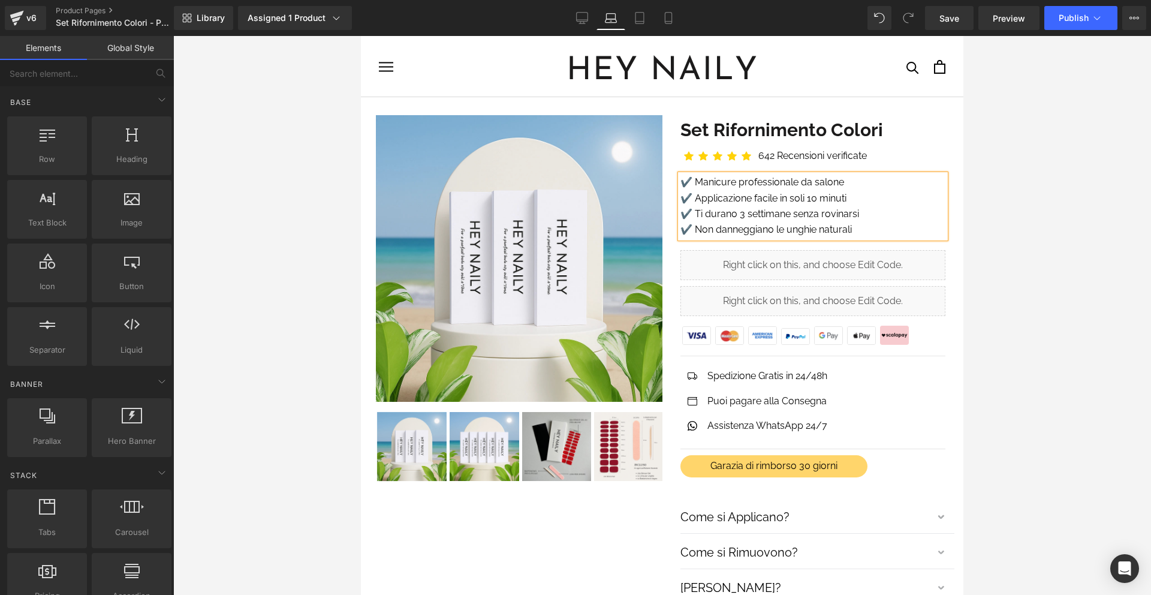
click at [1004, 204] on div at bounding box center [662, 315] width 978 height 559
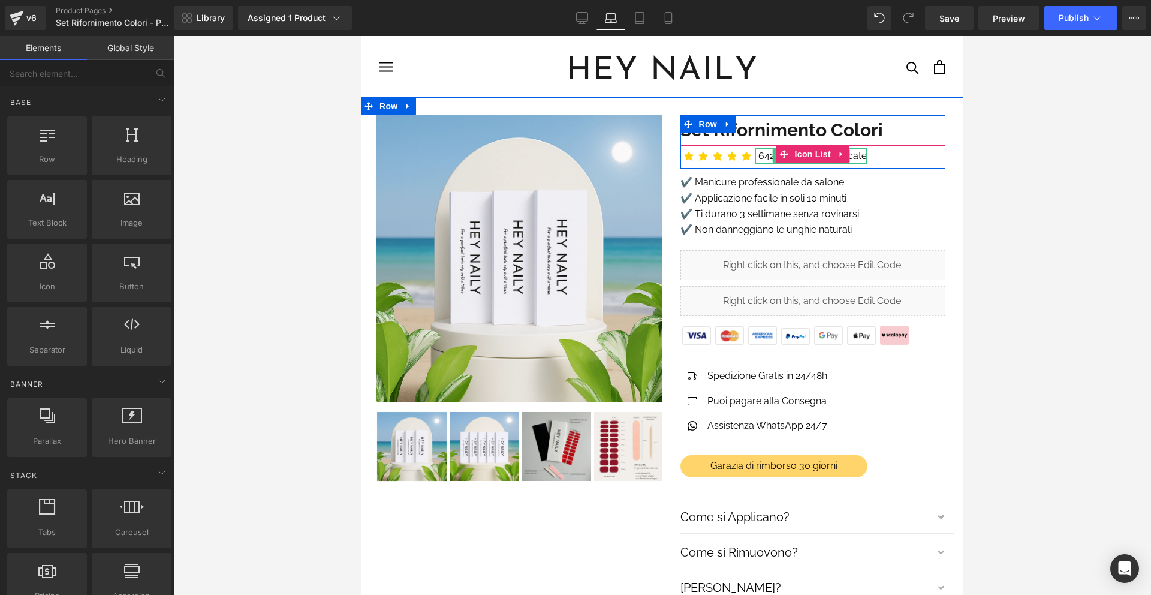
click at [771, 156] on p "642 Recensioni verificate" at bounding box center [813, 156] width 109 height 16
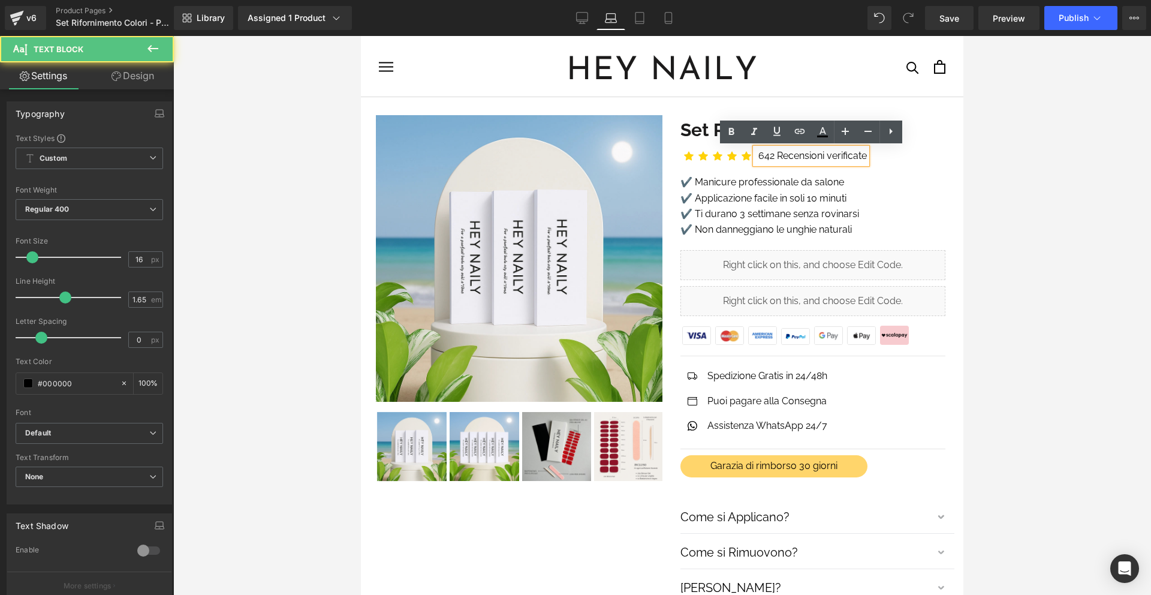
click at [786, 154] on p "642 Recensioni verificate" at bounding box center [813, 156] width 109 height 16
click at [784, 154] on p "642 Recensioni verificate" at bounding box center [813, 156] width 109 height 16
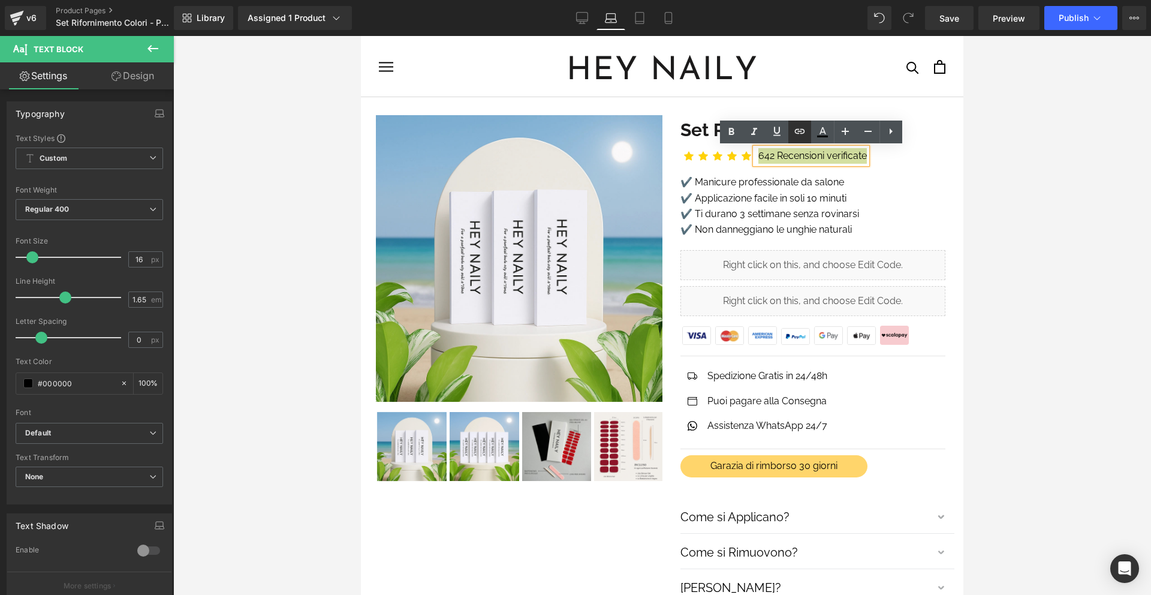
click at [796, 138] on icon at bounding box center [800, 131] width 14 height 14
click at [813, 183] on input "#m-1719304021388" at bounding box center [843, 181] width 185 height 30
paste input "#m-1719304021388"
type input "#m-1719304021388"
click at [943, 180] on icon "button" at bounding box center [947, 180] width 11 height 7
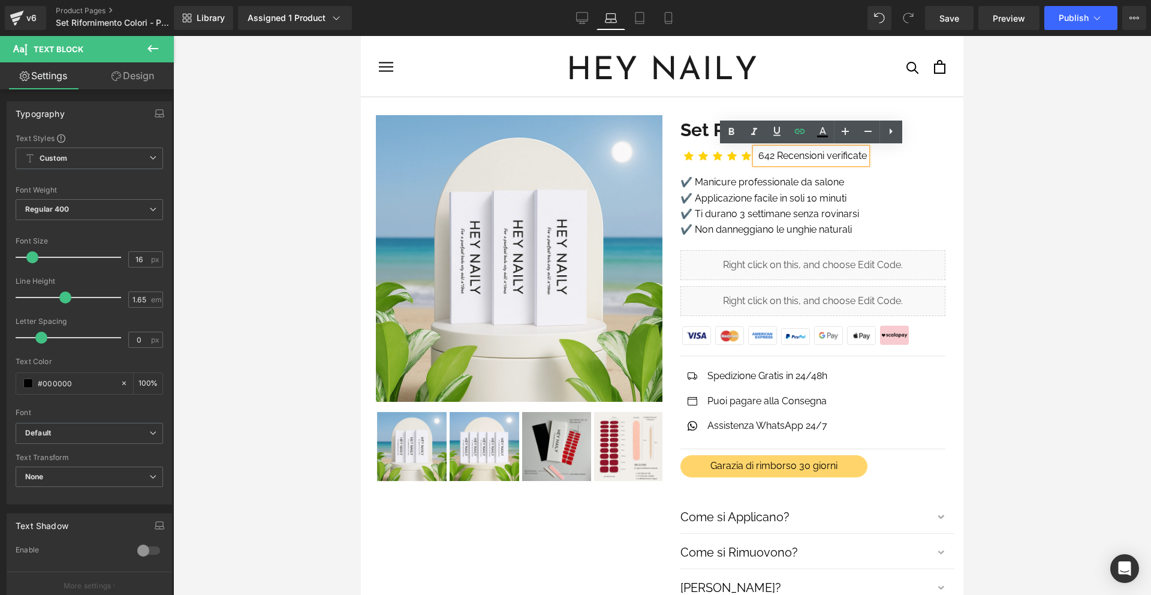
click at [998, 179] on div at bounding box center [662, 315] width 978 height 559
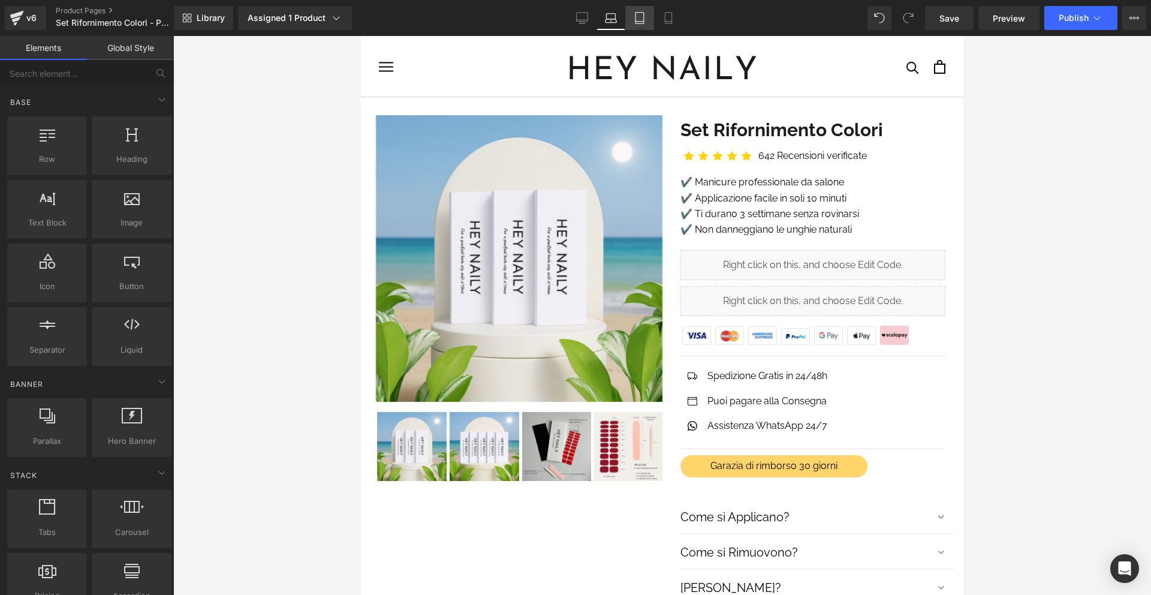
click at [639, 19] on icon at bounding box center [640, 18] width 12 height 12
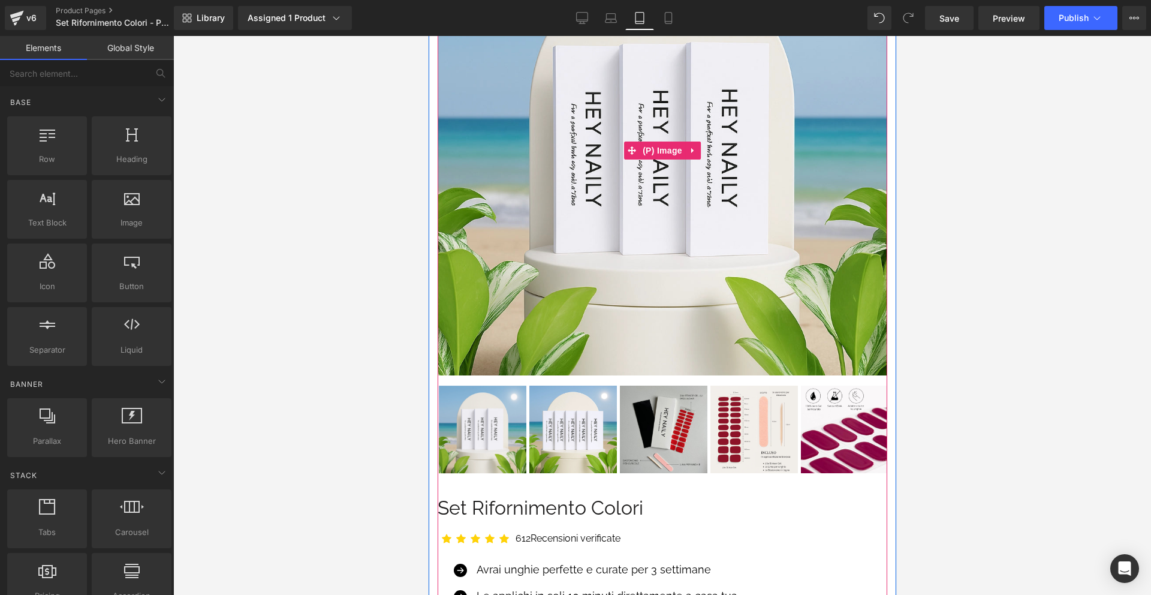
scroll to position [569, 0]
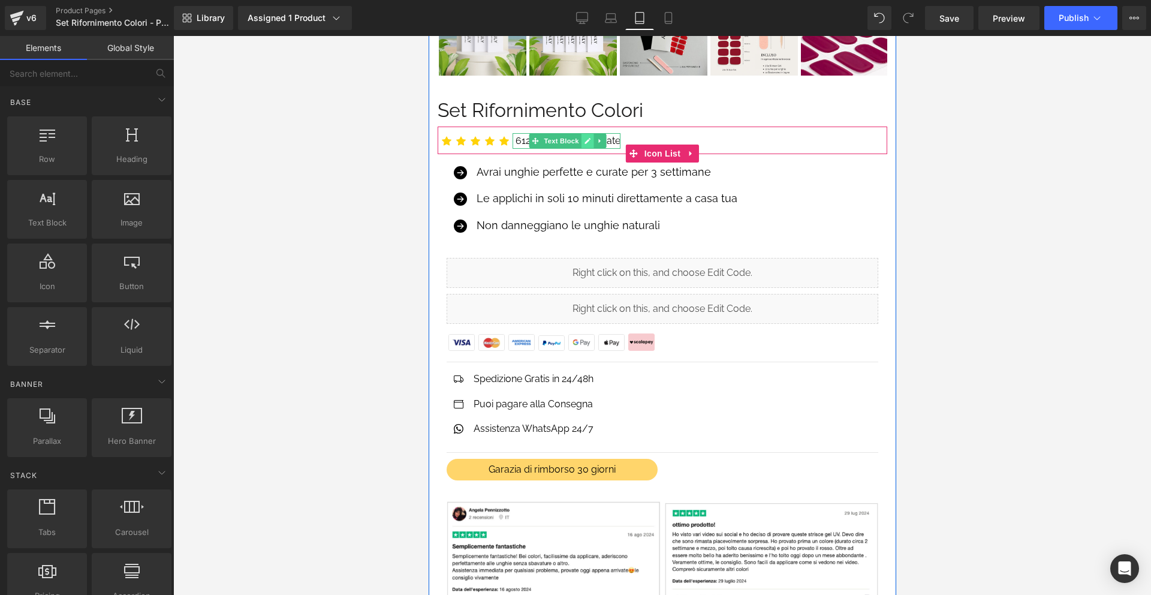
click at [591, 139] on link at bounding box center [587, 141] width 13 height 14
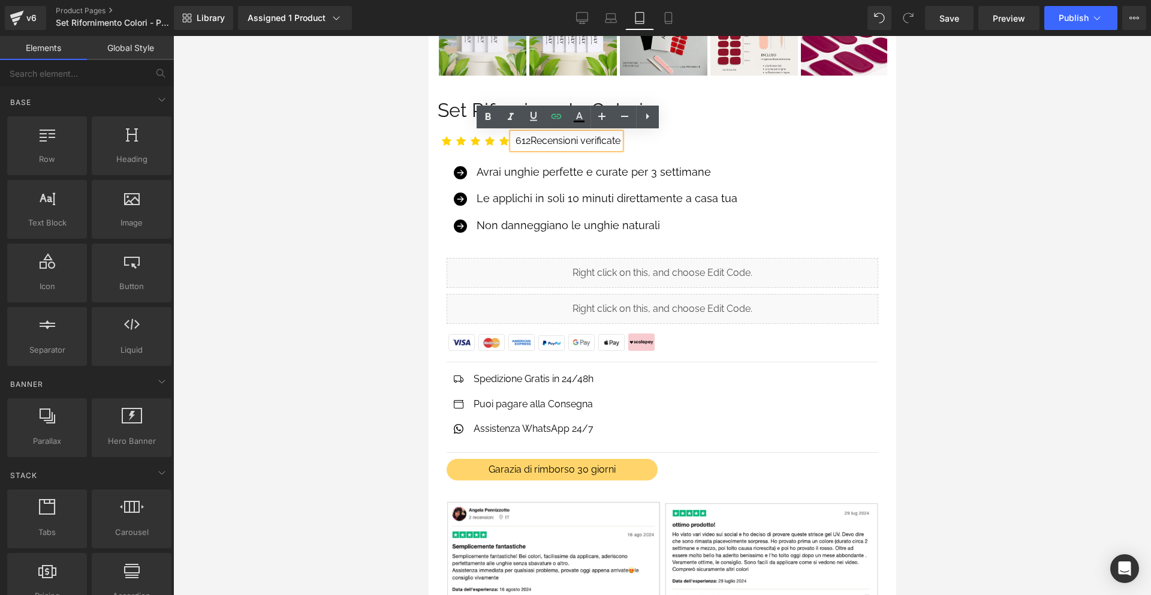
click at [523, 137] on p "612 Recensioni verificate" at bounding box center [567, 141] width 105 height 16
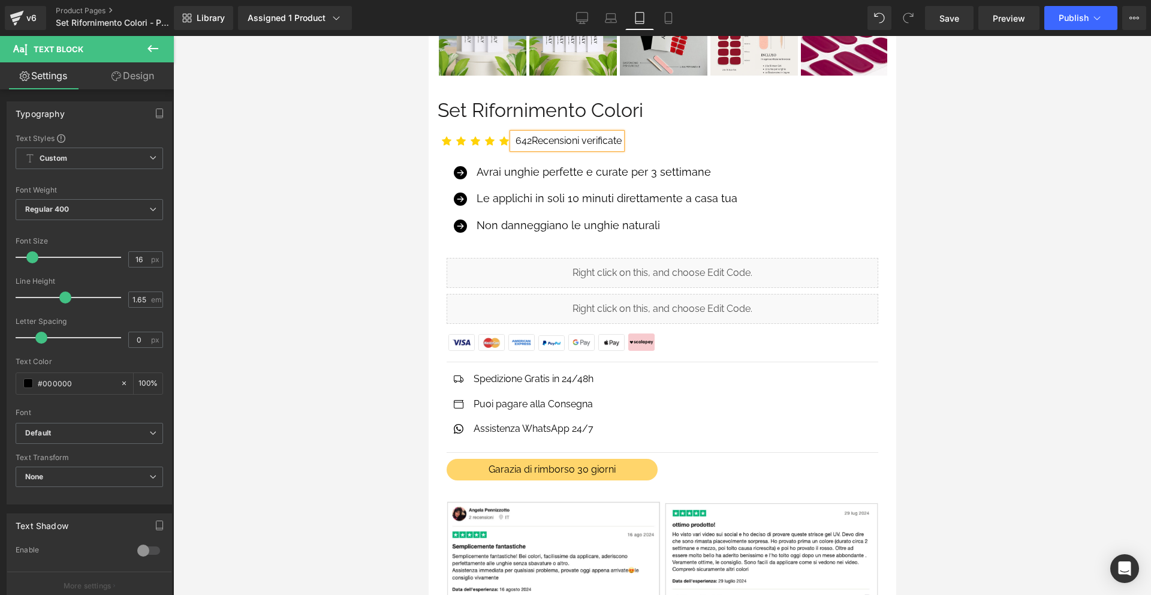
click at [525, 137] on p "642 Recensioni verificate" at bounding box center [568, 141] width 106 height 16
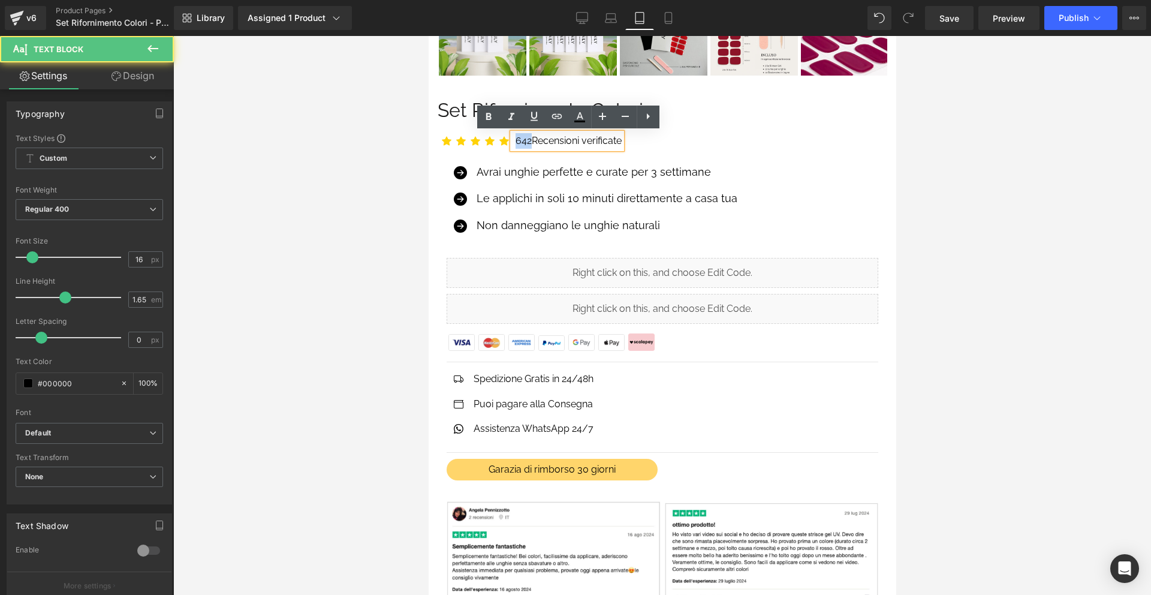
click at [525, 137] on p "642 Recensioni verificate" at bounding box center [568, 141] width 106 height 16
click at [553, 118] on icon at bounding box center [557, 116] width 10 height 5
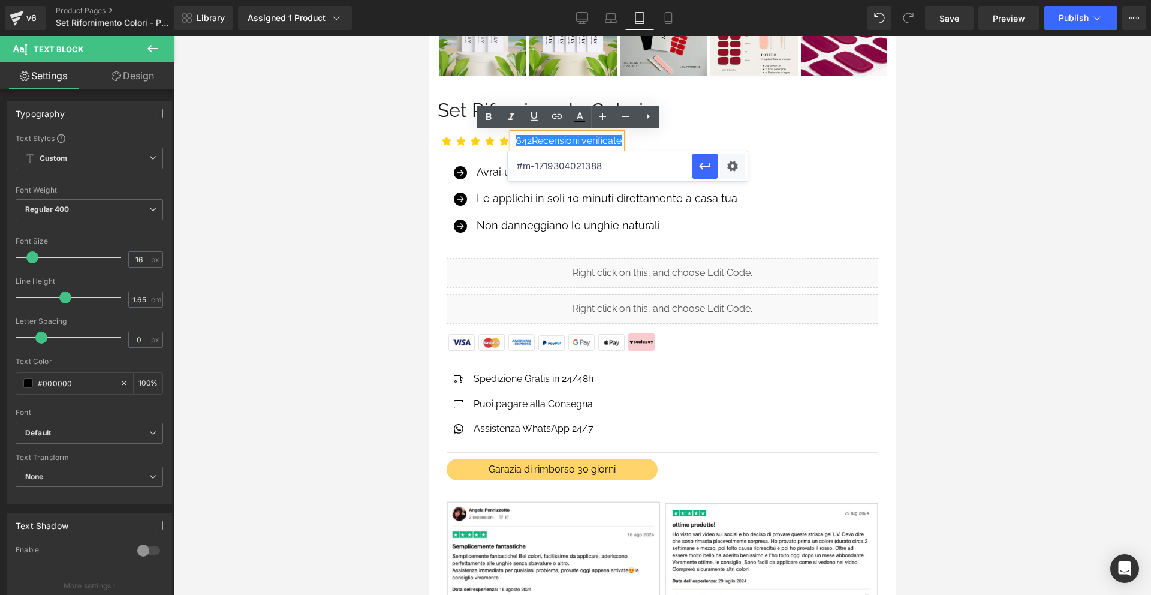
click at [586, 163] on input "#m-1719304021388" at bounding box center [600, 166] width 185 height 30
paste input "#m-1719304021388"
type input "#m-1719304021388"
click at [701, 164] on icon "button" at bounding box center [704, 166] width 11 height 7
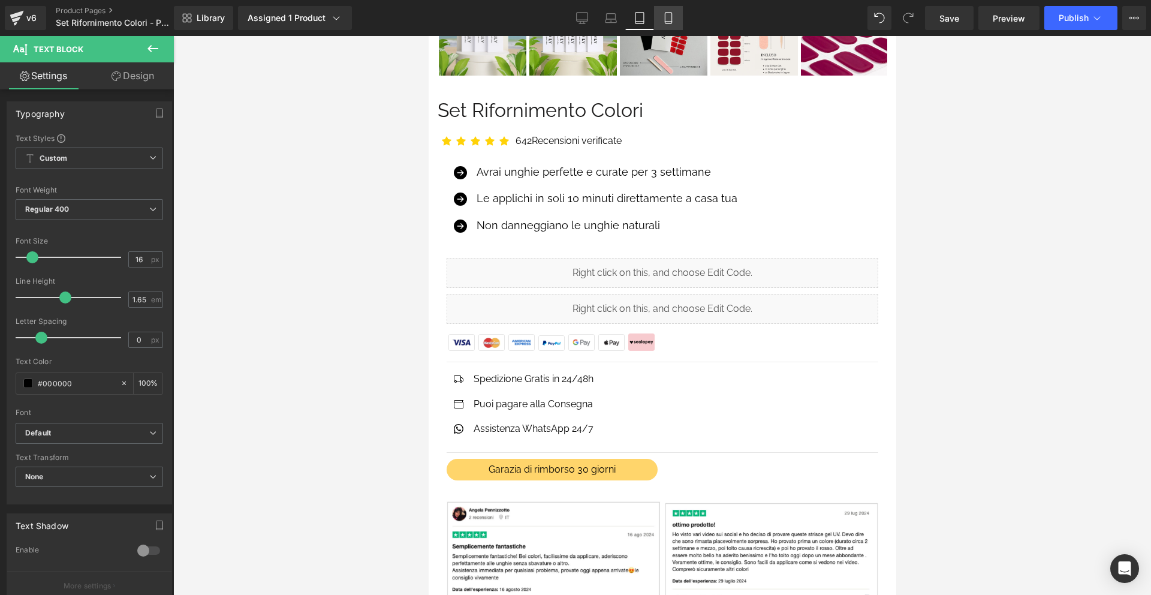
drag, startPoint x: 662, startPoint y: 17, endPoint x: 106, endPoint y: 95, distance: 562.0
click at [662, 17] on link "Mobile" at bounding box center [668, 18] width 29 height 24
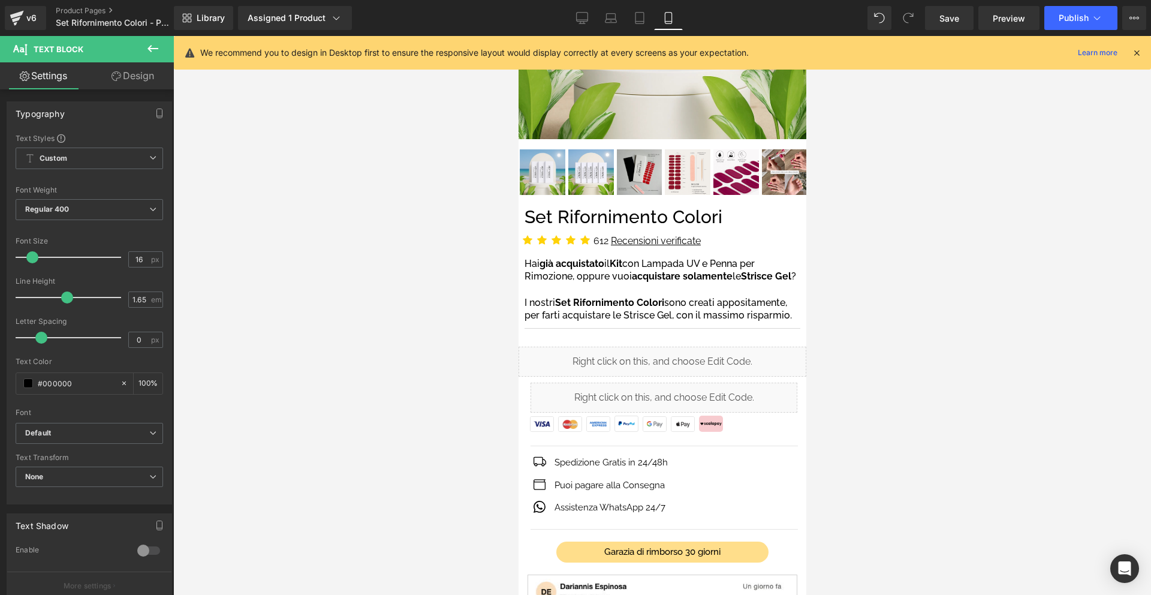
scroll to position [225, 0]
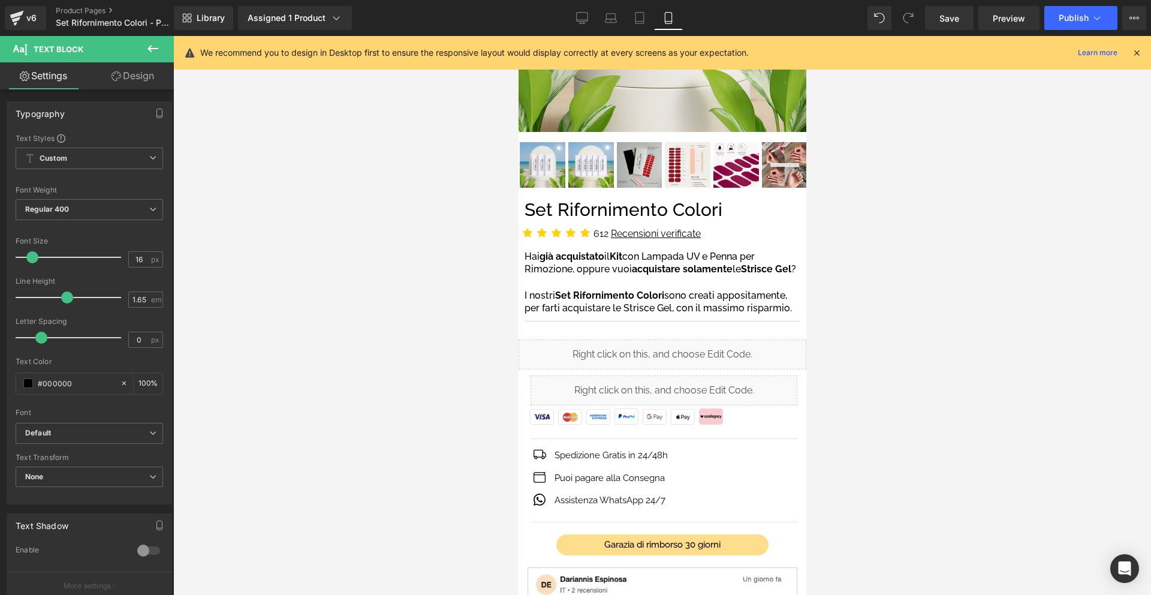
click at [604, 232] on p "612 Recensioni verificate" at bounding box center [646, 234] width 107 height 16
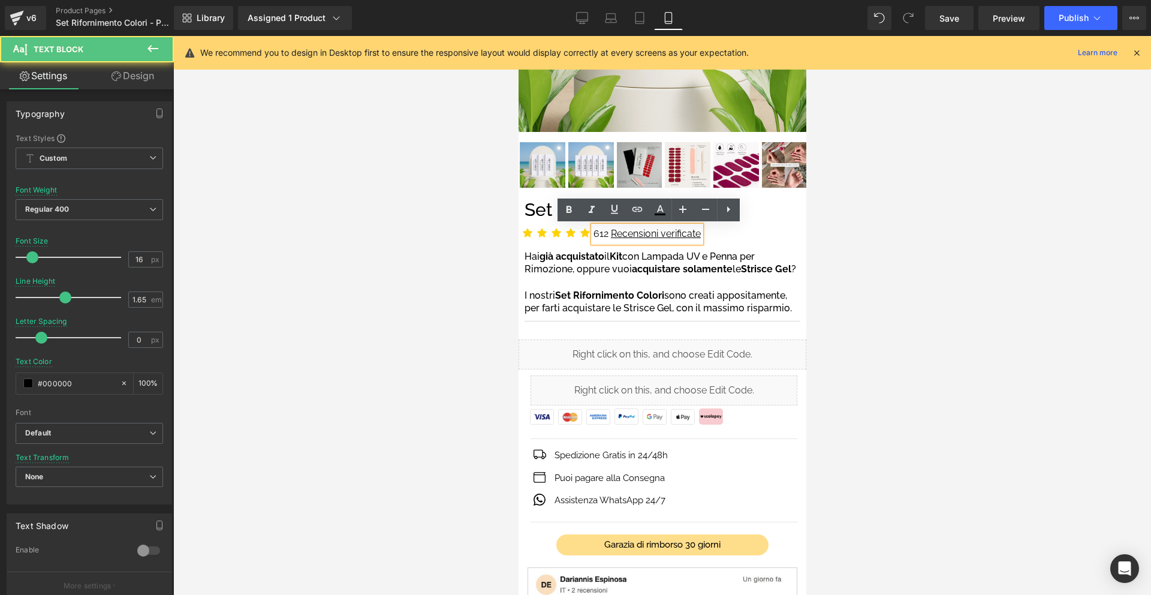
click at [604, 231] on p "612 Recensioni verificate" at bounding box center [646, 234] width 107 height 16
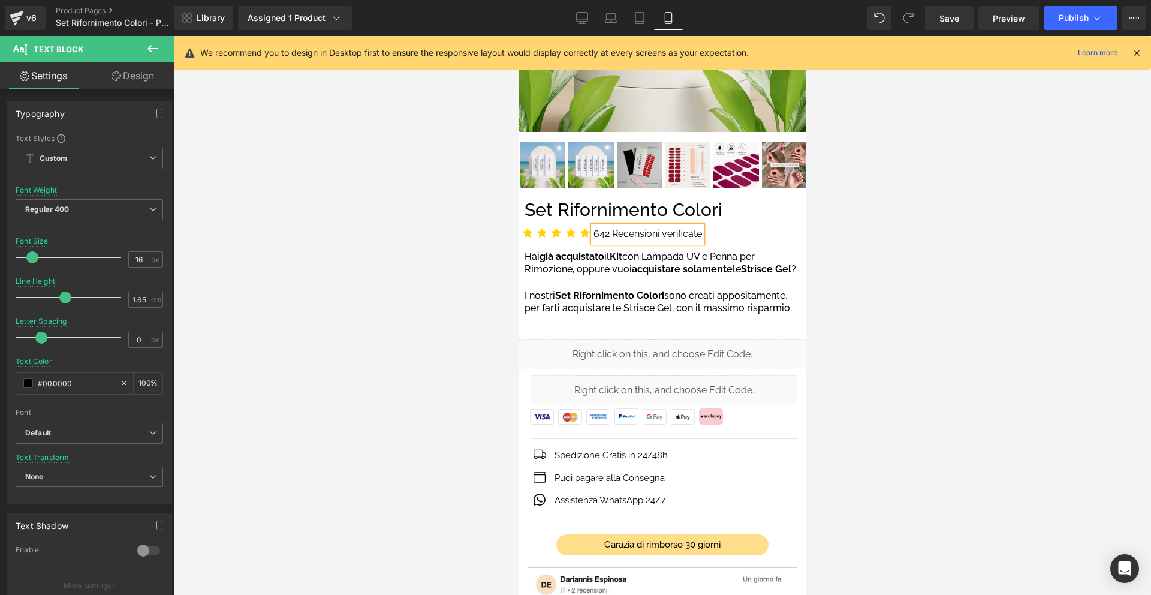
click at [606, 231] on p "642 Recensioni verificate" at bounding box center [647, 234] width 109 height 16
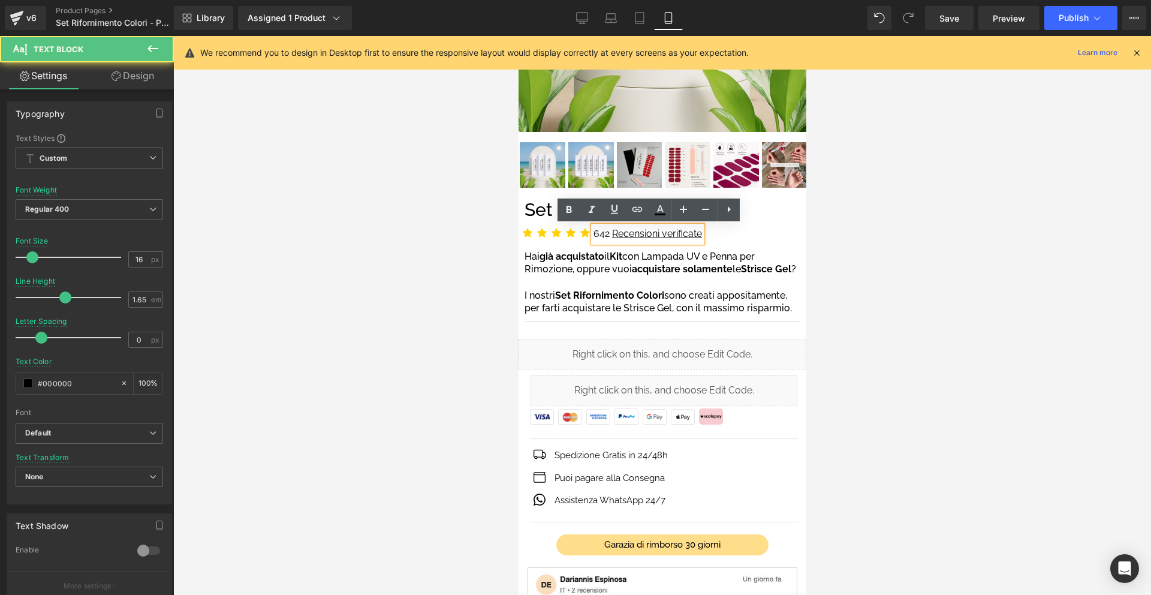
click at [606, 231] on p "642 Recensioni verificate" at bounding box center [647, 234] width 109 height 16
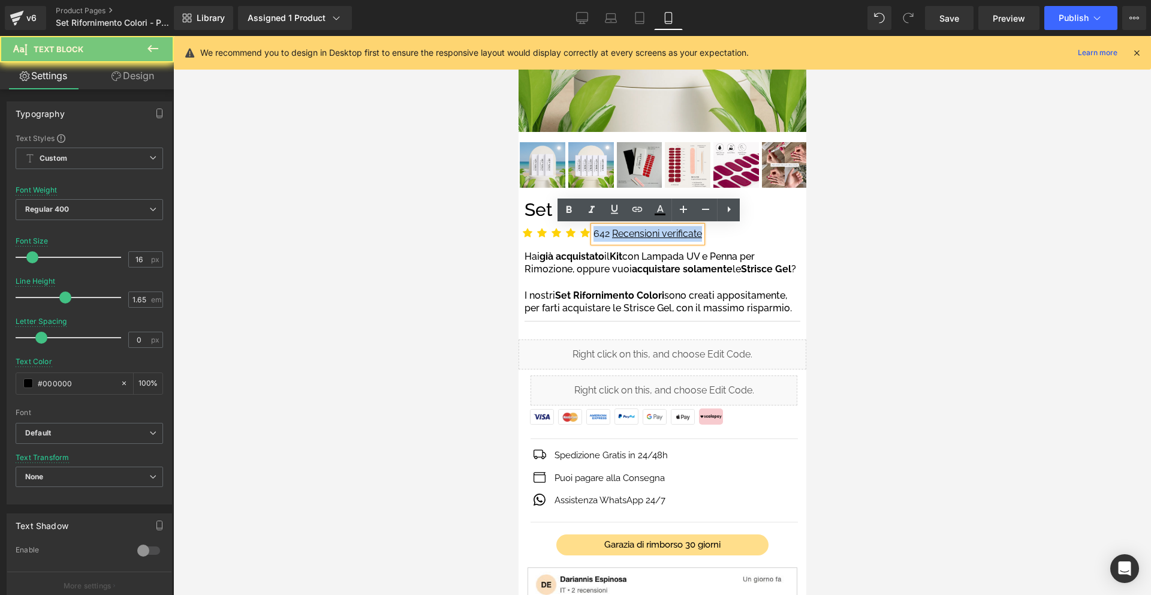
click at [606, 231] on p "642 Recensioni verificate" at bounding box center [647, 234] width 109 height 16
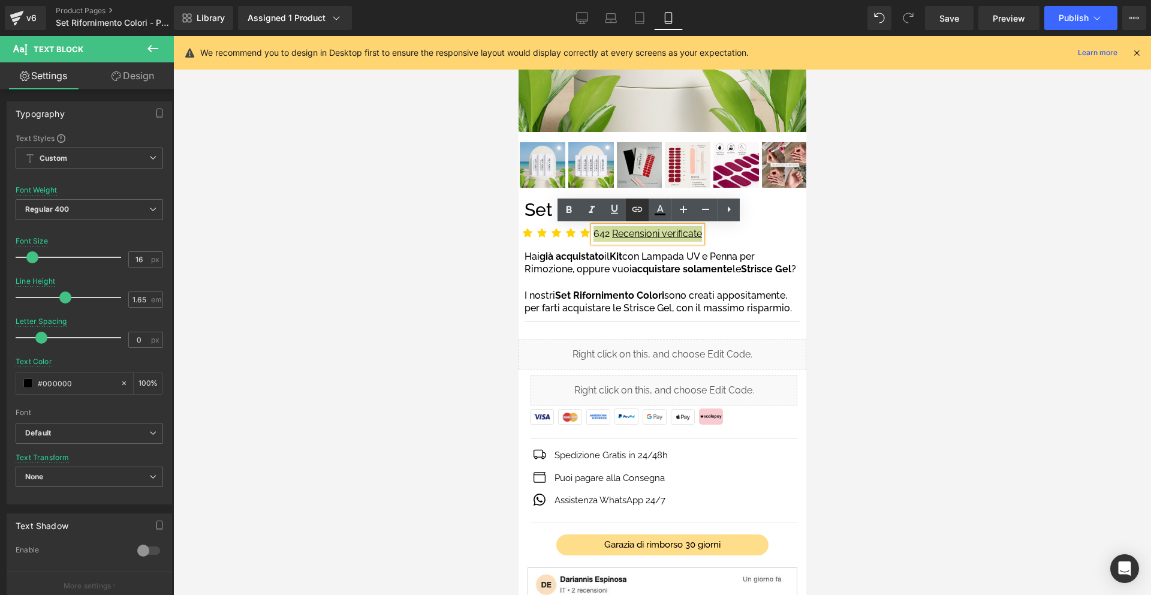
click at [633, 209] on icon at bounding box center [638, 209] width 10 height 5
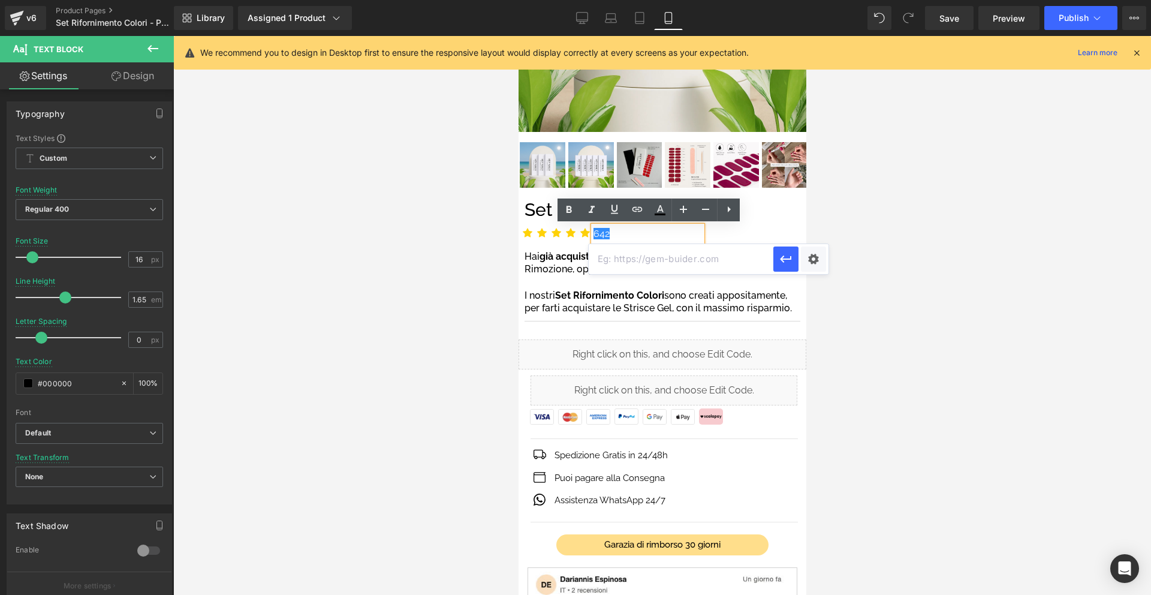
click at [649, 257] on input "text" at bounding box center [681, 259] width 185 height 30
paste input "#m-1719304021388"
type input "#m-1719304021388"
click at [786, 258] on icon "button" at bounding box center [785, 258] width 11 height 7
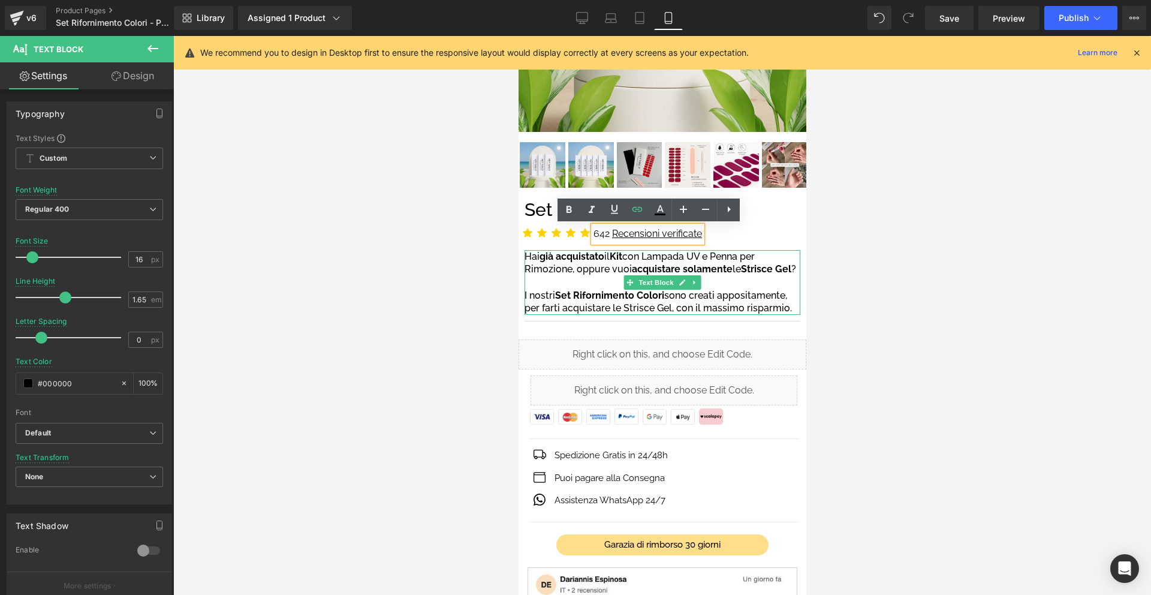
click at [687, 266] on span "acquistare solamente" at bounding box center [681, 268] width 101 height 11
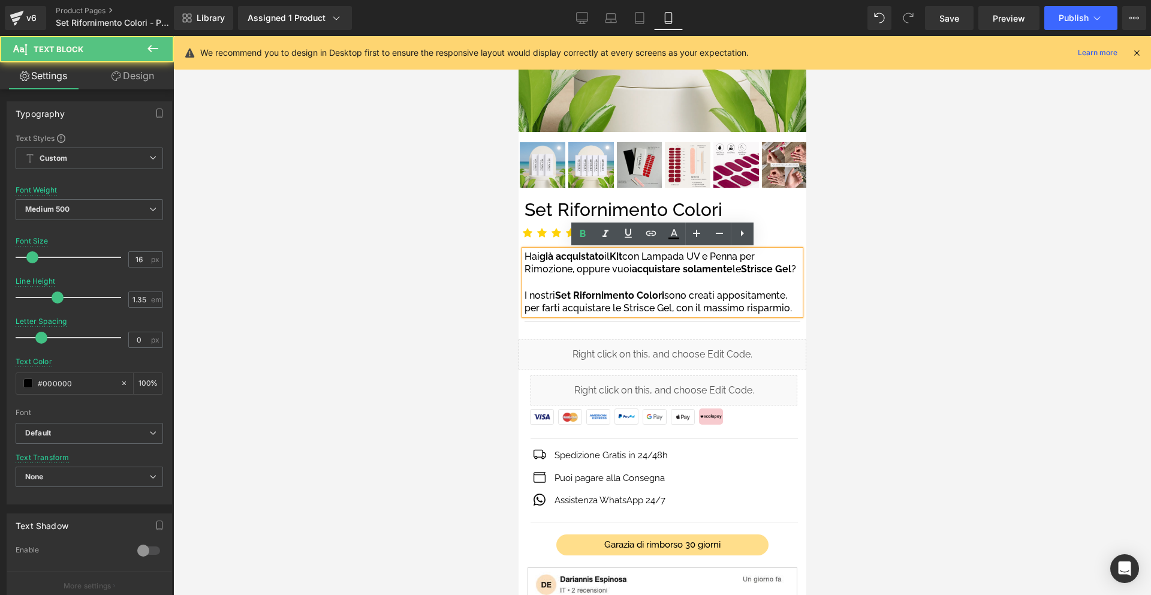
click at [925, 248] on div at bounding box center [662, 315] width 978 height 559
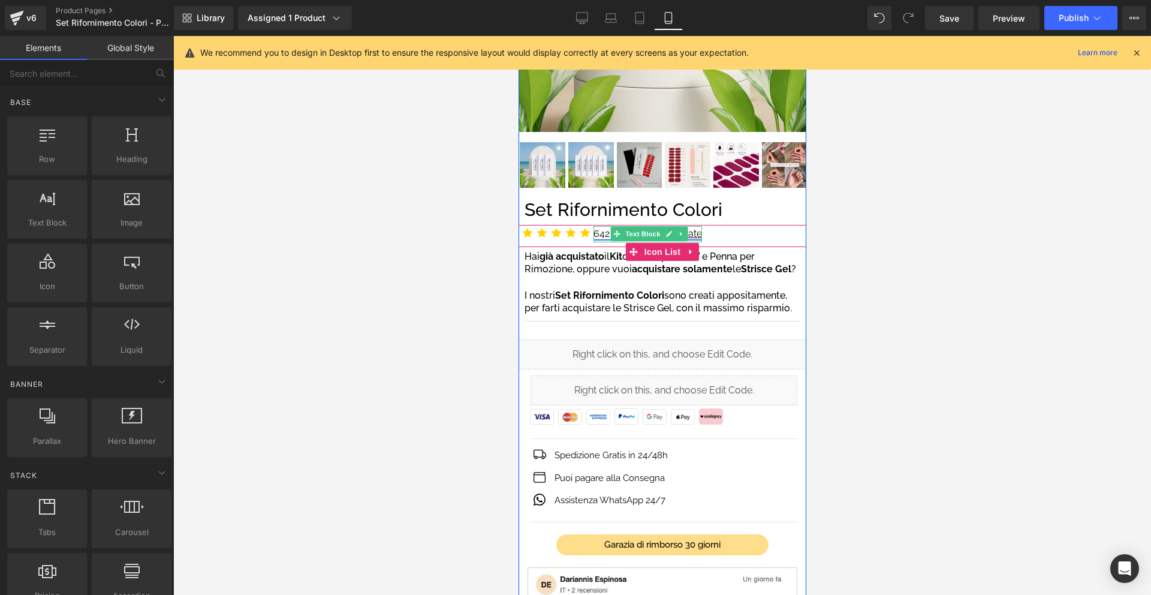
click at [605, 233] on link "642 Recensioni verificate" at bounding box center [647, 233] width 109 height 11
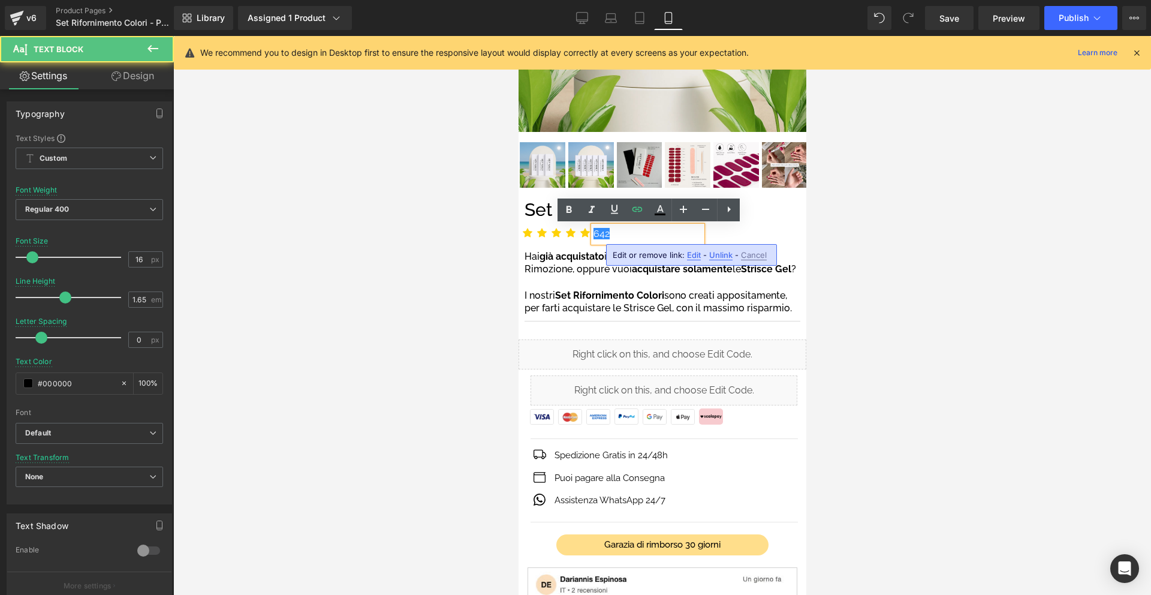
click at [883, 252] on div at bounding box center [662, 315] width 978 height 559
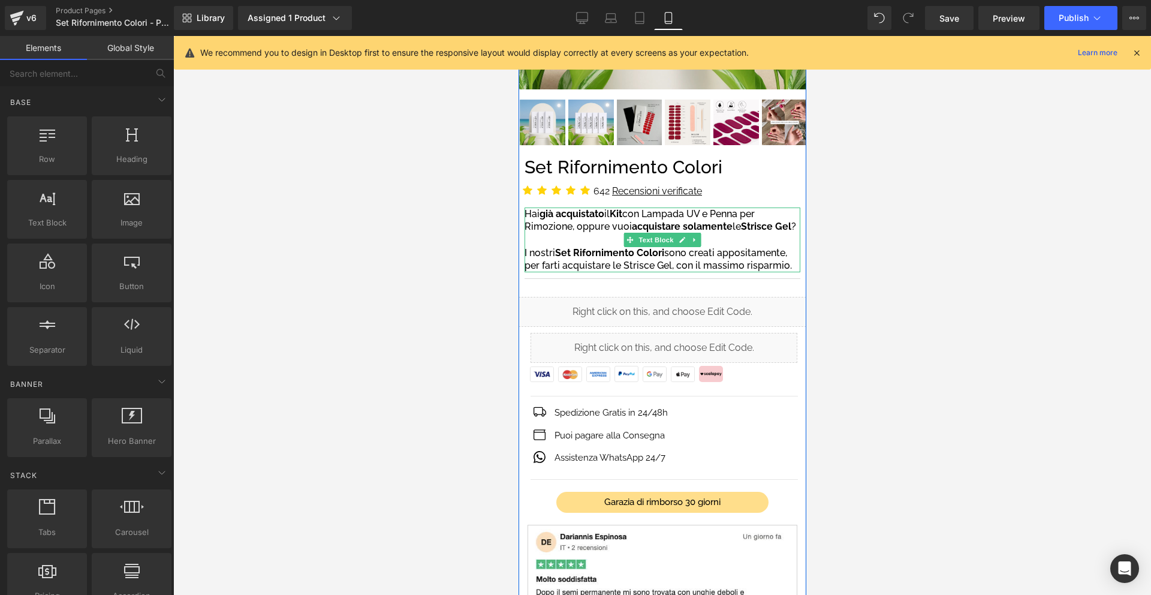
scroll to position [275, 0]
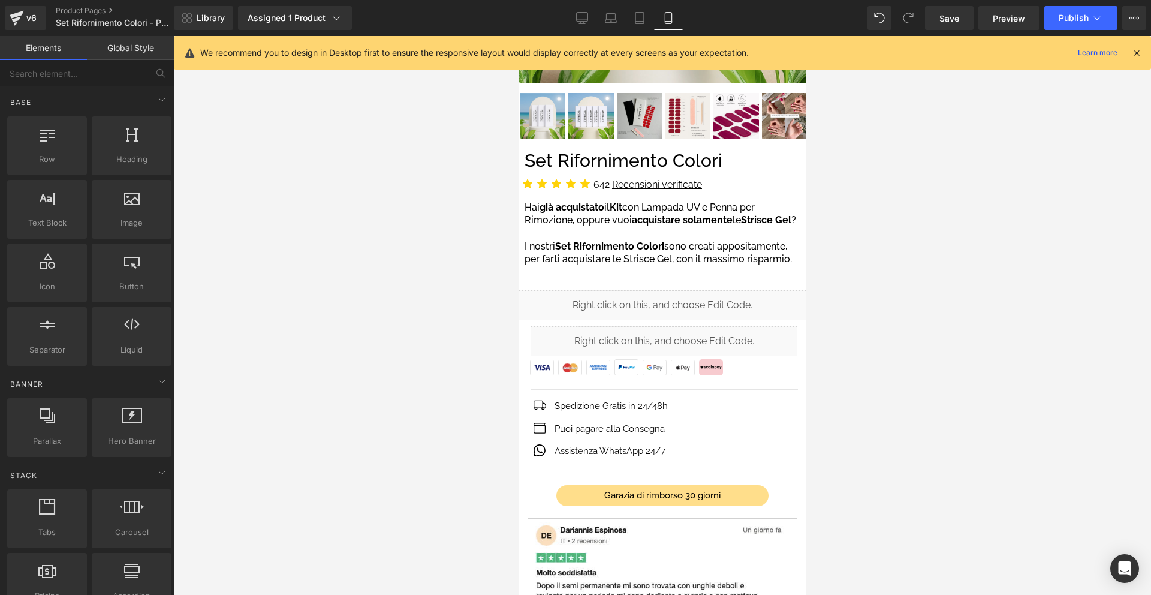
click at [552, 212] on span "già acquistato" at bounding box center [571, 206] width 65 height 11
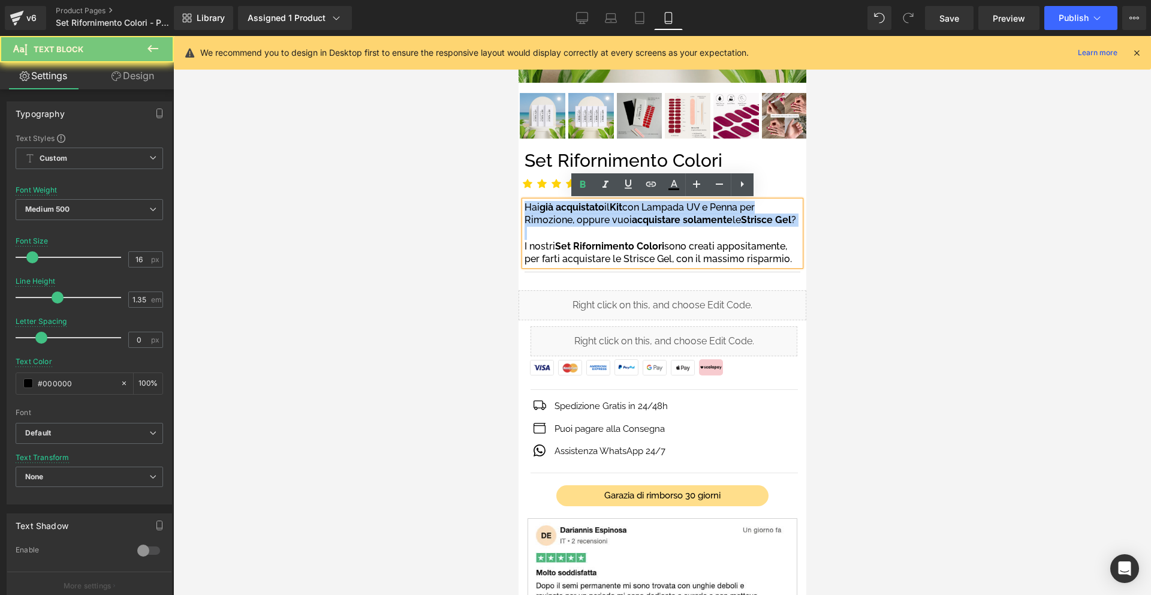
click at [552, 212] on span "già acquistato" at bounding box center [571, 206] width 65 height 11
drag, startPoint x: 525, startPoint y: 205, endPoint x: 792, endPoint y: 259, distance: 271.7
click at [792, 259] on div "Hai già acquistato il Kit con Lampada UV e Penna per Rimozione, oppure vuoi acq…" at bounding box center [662, 233] width 276 height 65
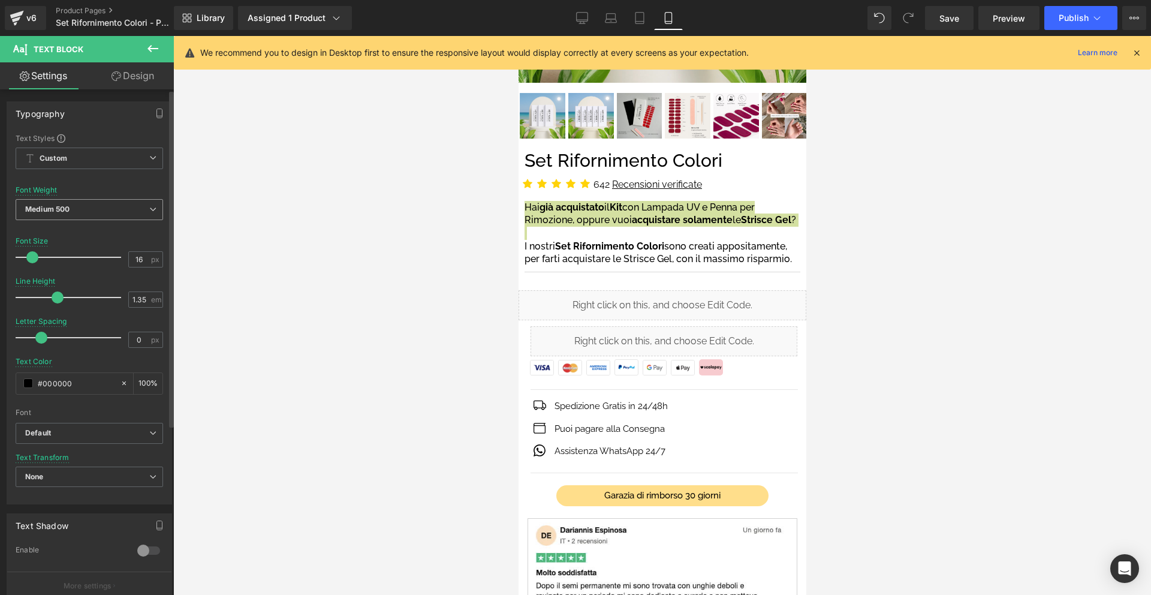
click at [133, 214] on span "Medium 500" at bounding box center [90, 209] width 148 height 21
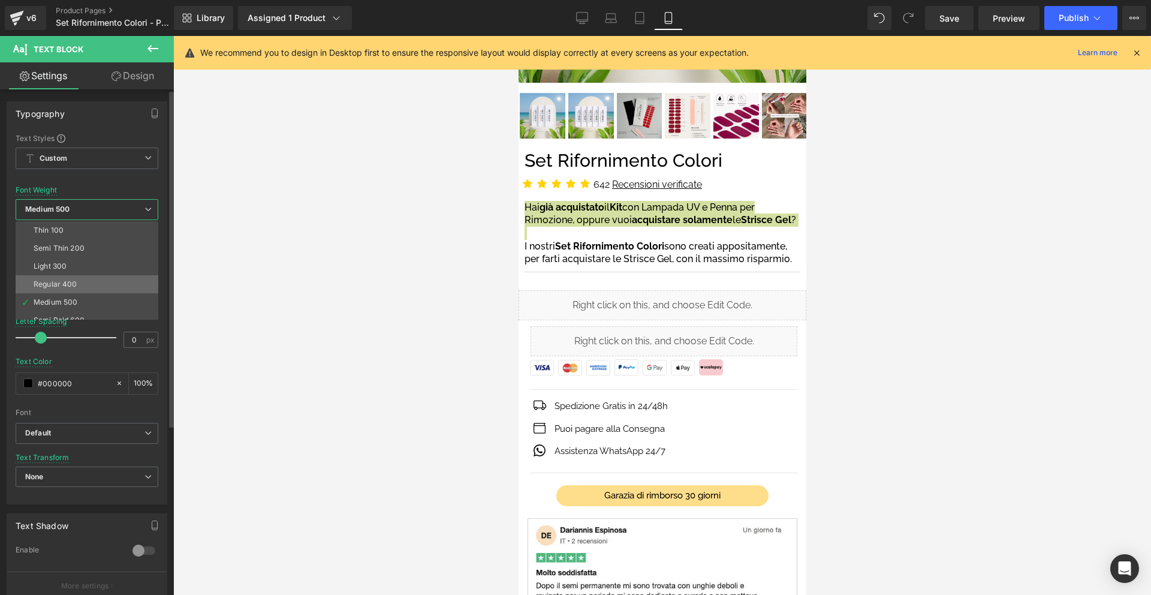
click at [113, 278] on li "Regular 400" at bounding box center [90, 284] width 148 height 18
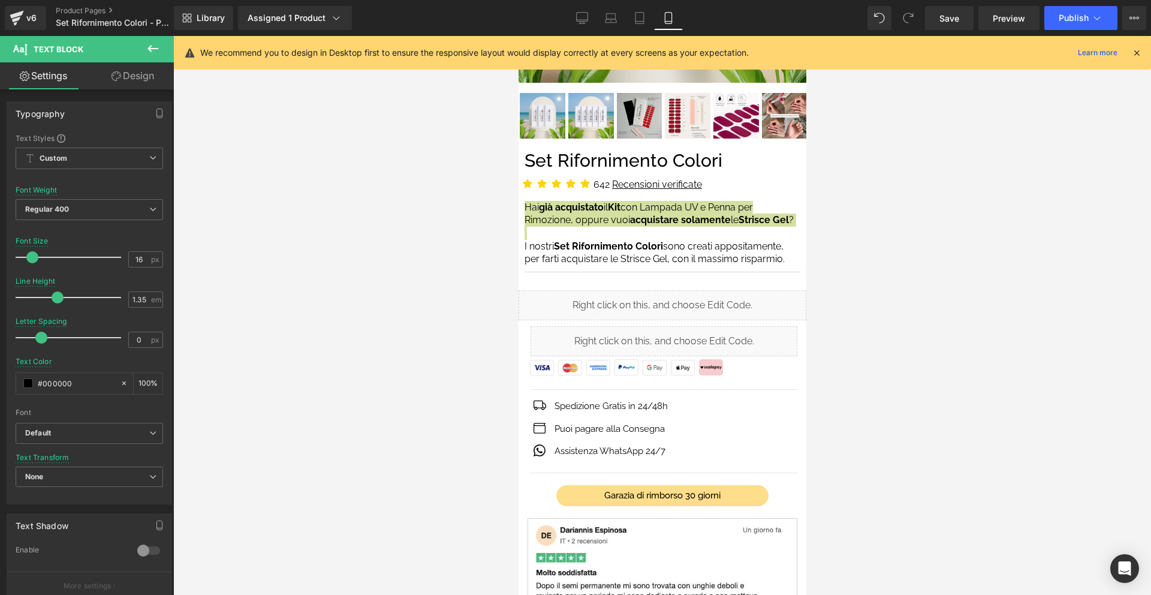
click at [881, 246] on div at bounding box center [662, 315] width 978 height 559
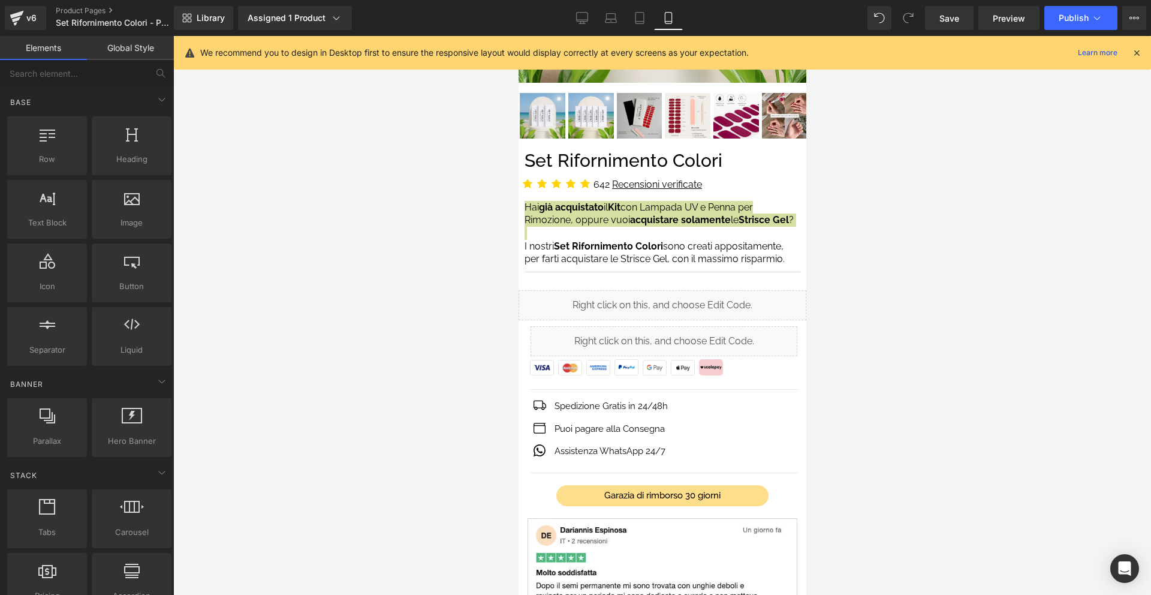
drag, startPoint x: 877, startPoint y: 245, endPoint x: 810, endPoint y: 251, distance: 67.4
click at [876, 245] on div at bounding box center [662, 315] width 978 height 559
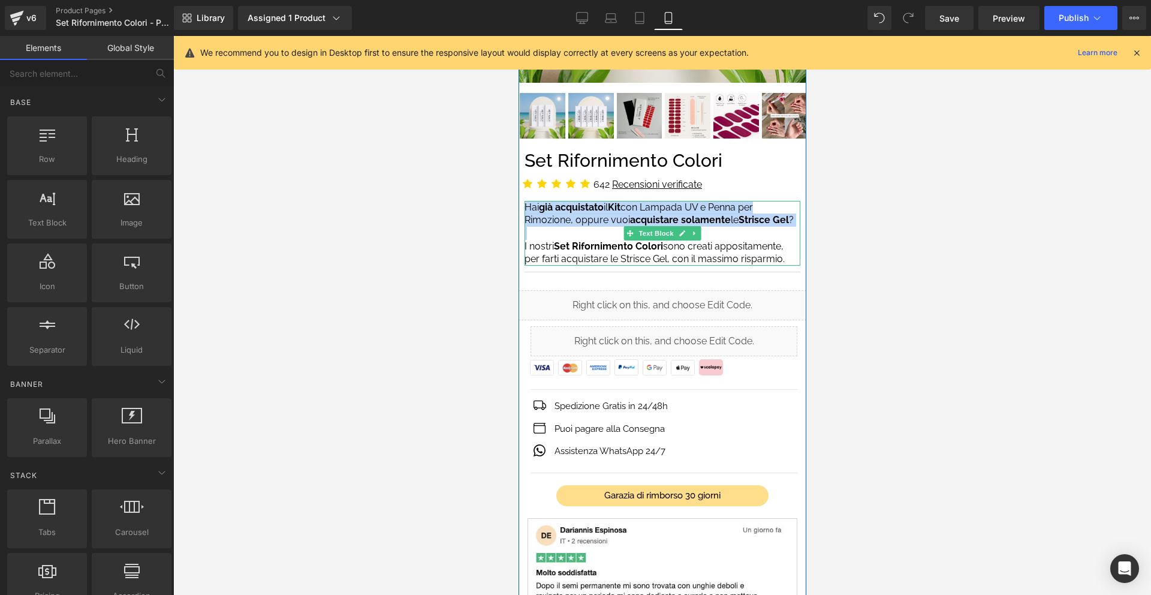
click at [792, 253] on p "I nostri Set Rifornimento Colori sono creati appositamente, per farti acquistar…" at bounding box center [662, 253] width 276 height 26
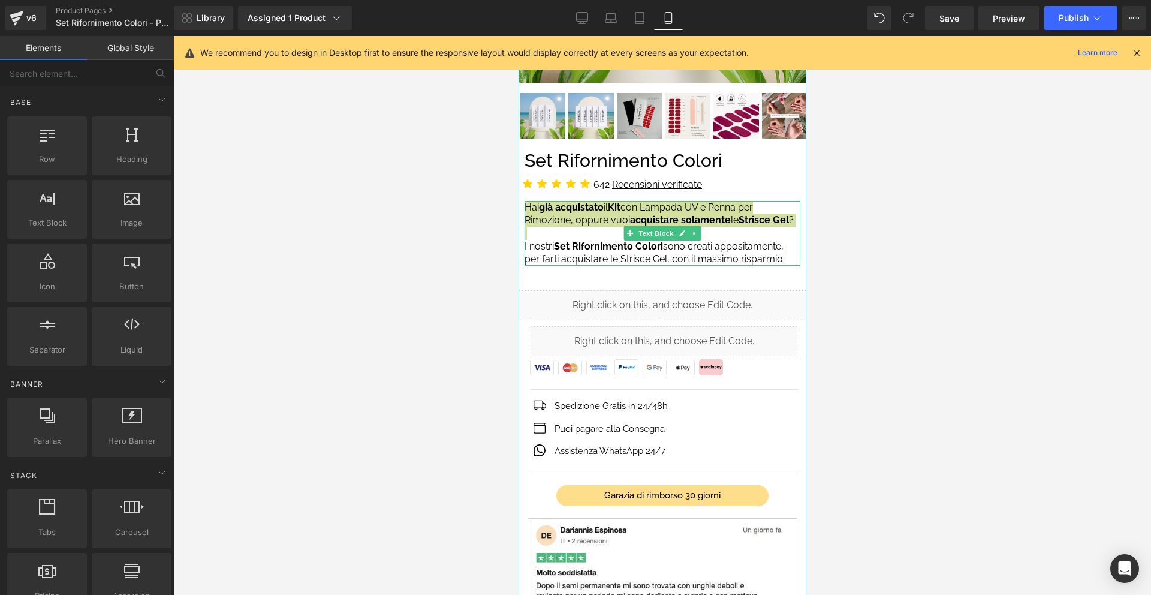
click at [895, 234] on div at bounding box center [662, 315] width 978 height 559
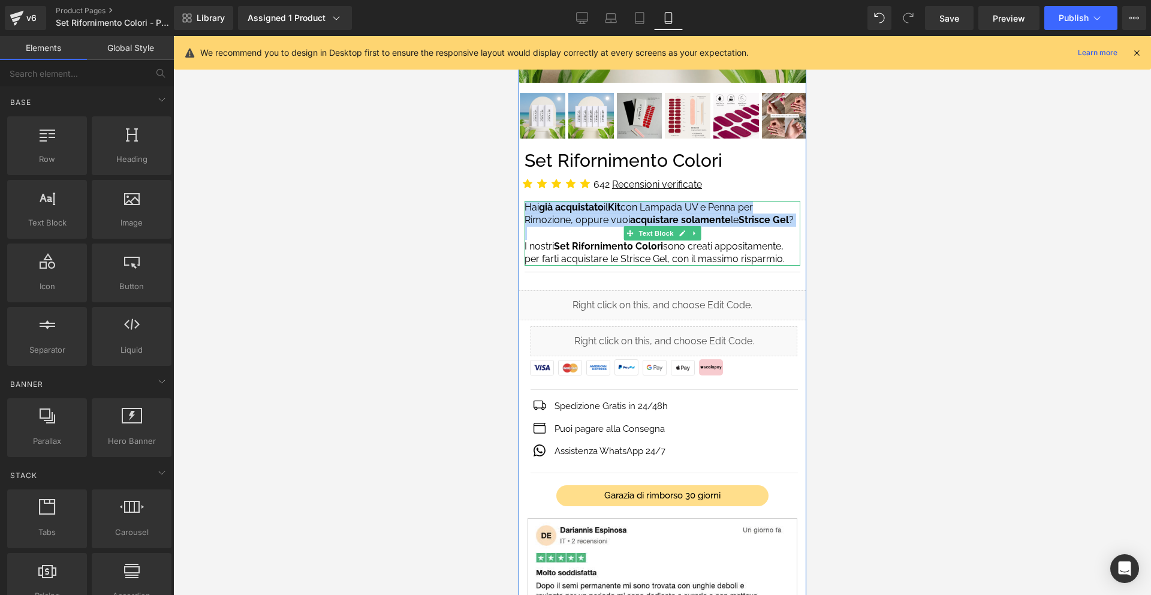
click at [787, 258] on p "I nostri Set Rifornimento Colori sono creati appositamente, per farti acquistar…" at bounding box center [662, 253] width 276 height 26
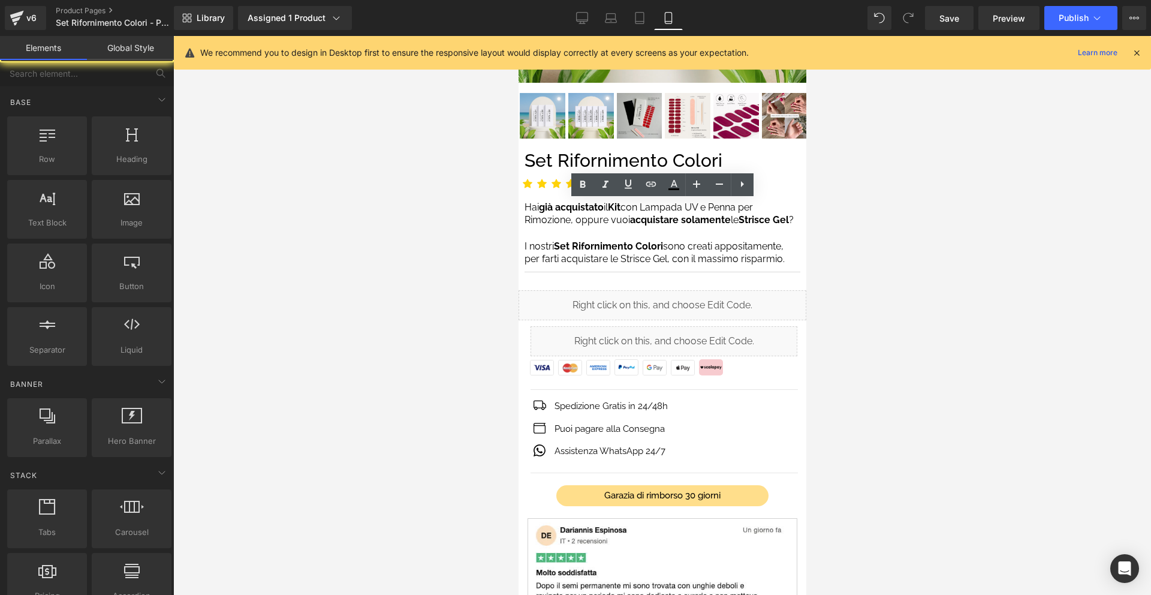
click at [919, 236] on div at bounding box center [662, 315] width 978 height 559
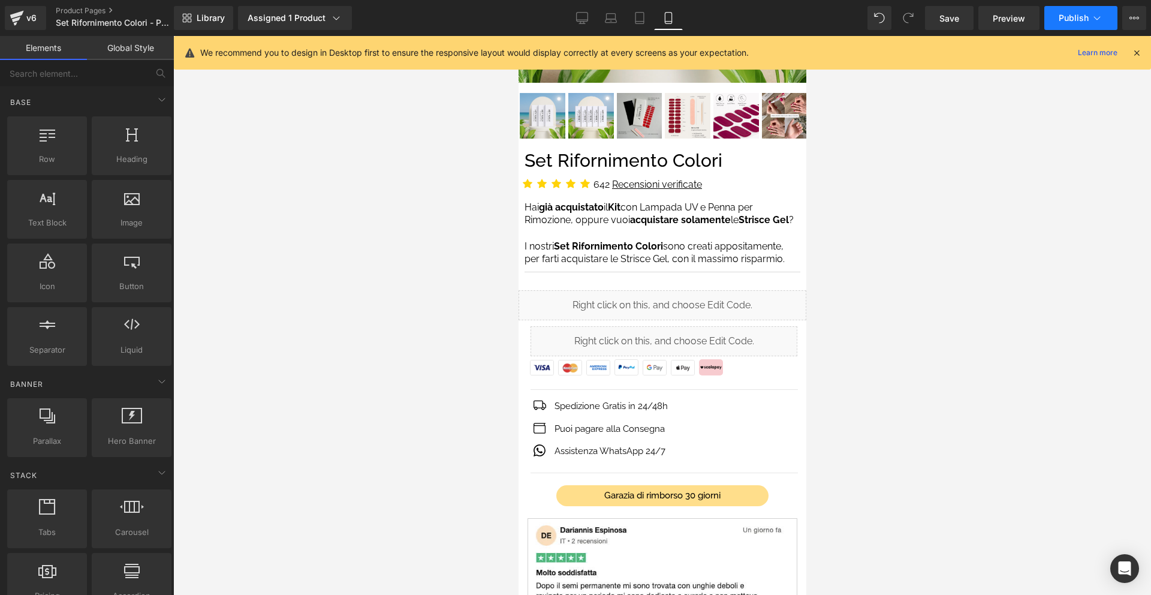
click at [1079, 13] on span "Publish" at bounding box center [1074, 18] width 30 height 10
click at [1139, 51] on icon at bounding box center [1137, 52] width 11 height 11
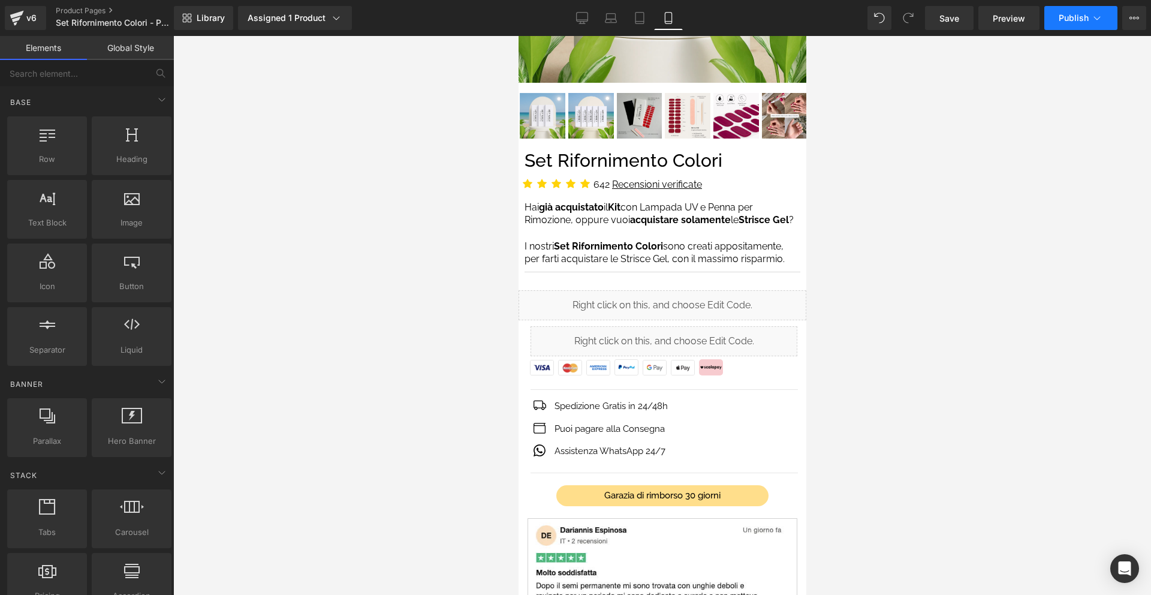
click at [1056, 17] on button "Publish" at bounding box center [1081, 18] width 73 height 24
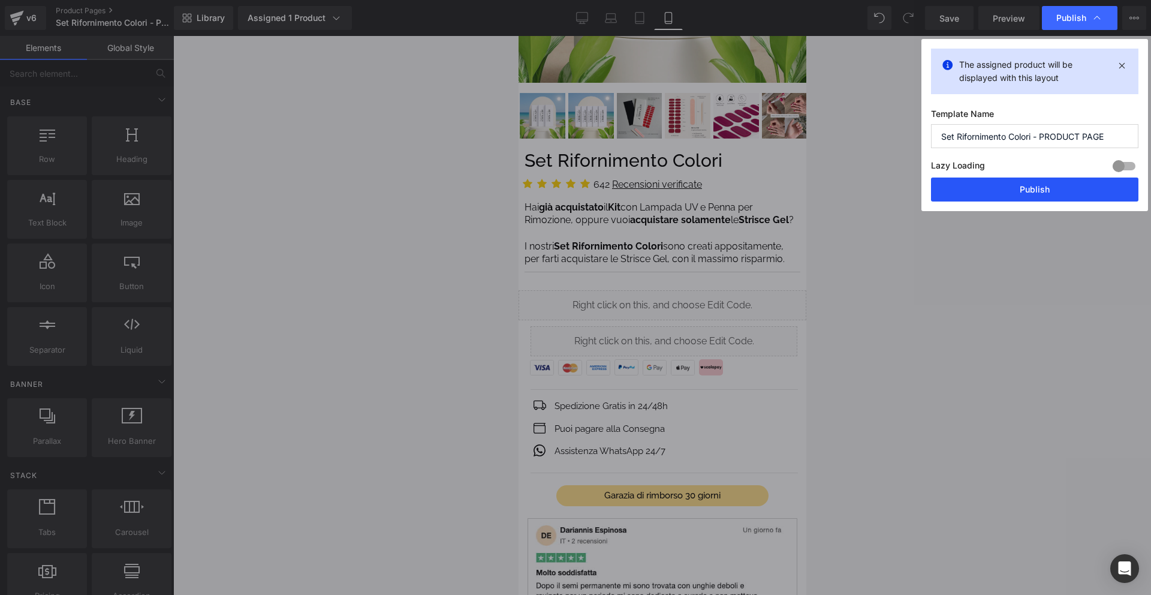
click at [1037, 190] on button "Publish" at bounding box center [1034, 189] width 207 height 24
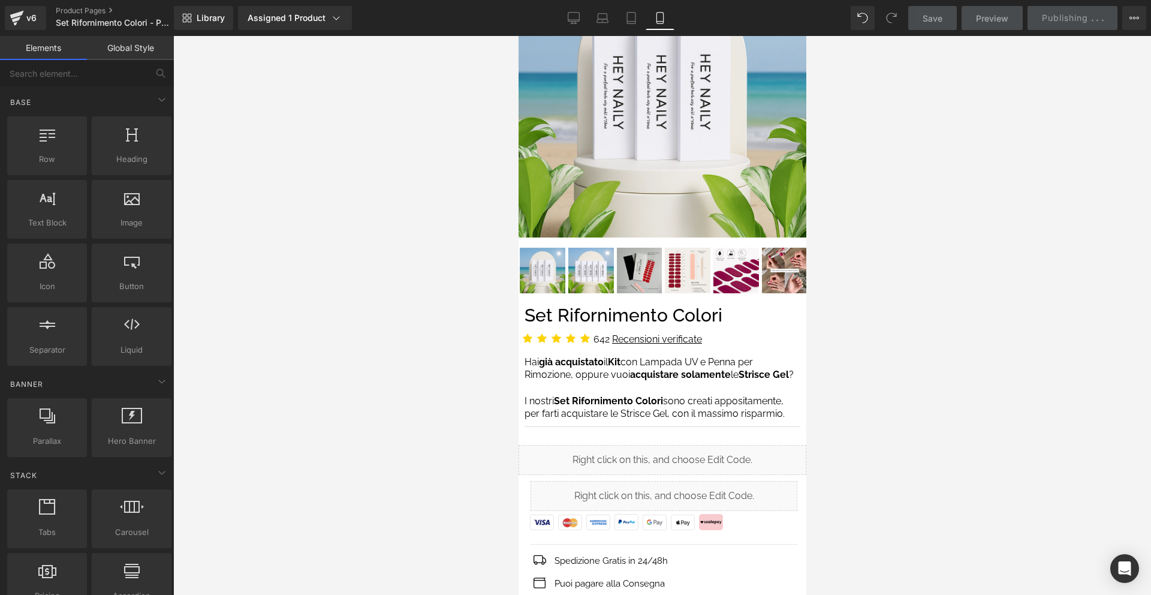
scroll to position [0, 0]
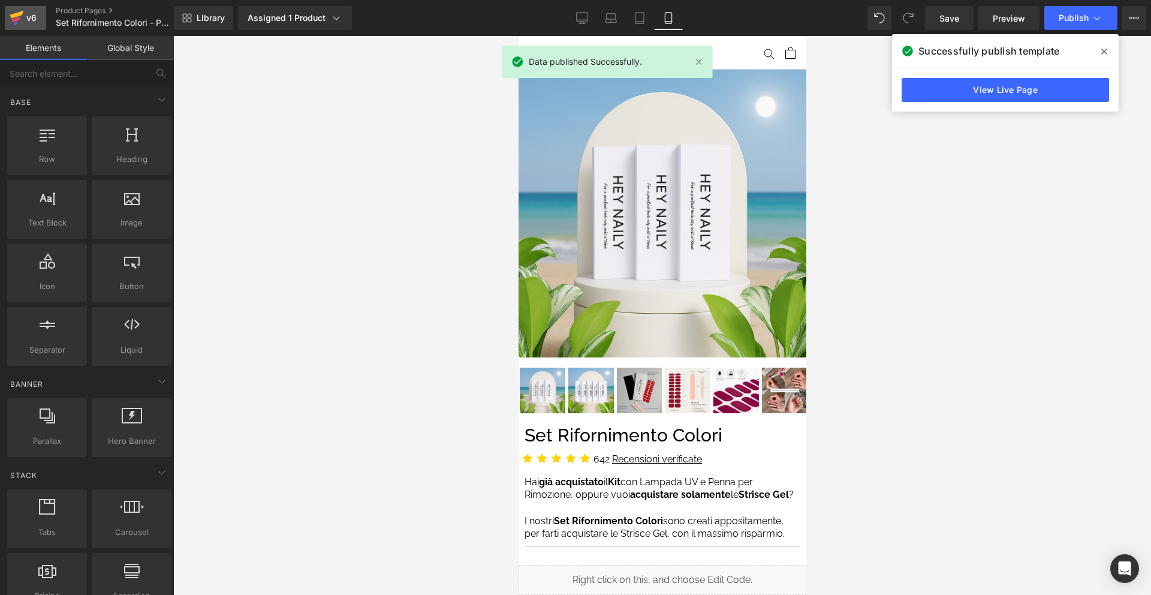
click at [38, 21] on div "v6" at bounding box center [31, 18] width 15 height 16
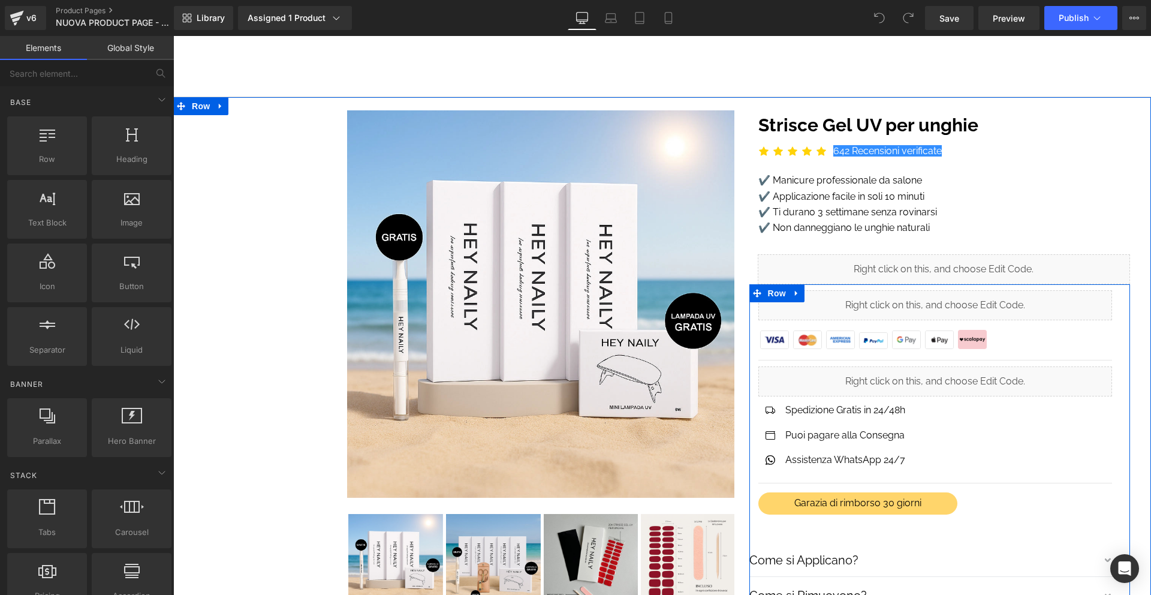
scroll to position [2, 0]
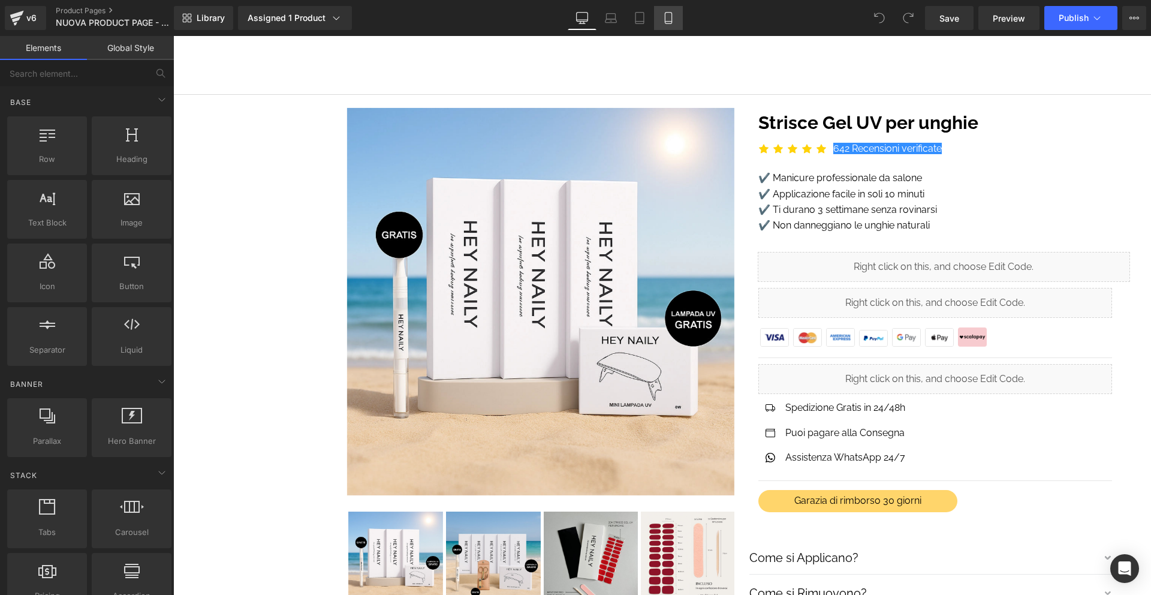
drag, startPoint x: 667, startPoint y: 28, endPoint x: 243, endPoint y: 116, distance: 433.1
click at [667, 28] on link "Mobile" at bounding box center [668, 18] width 29 height 24
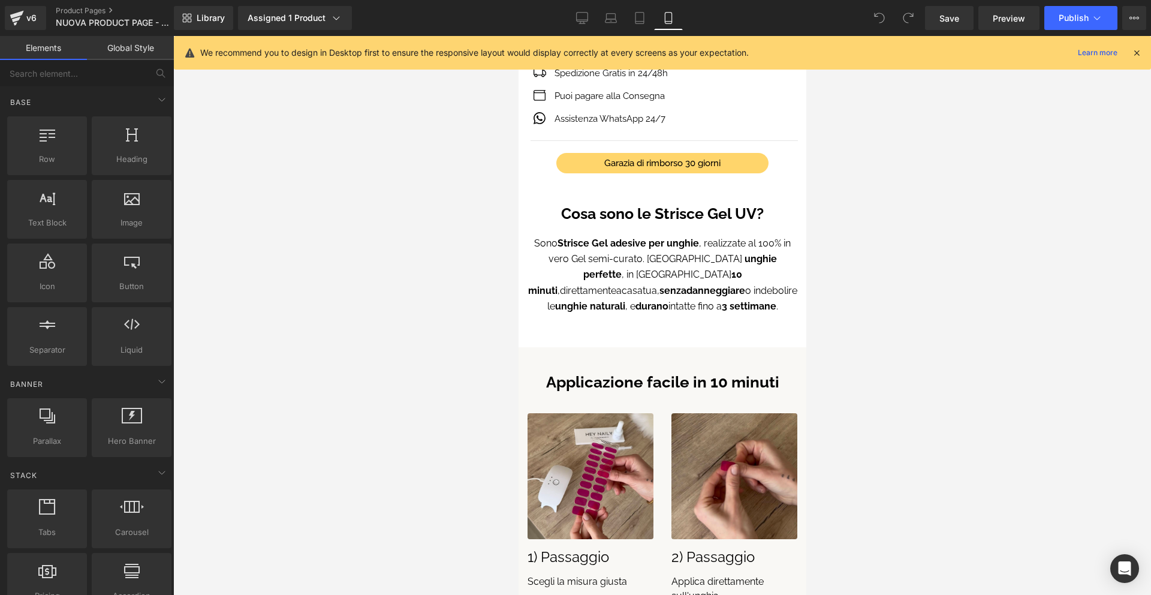
scroll to position [787, 0]
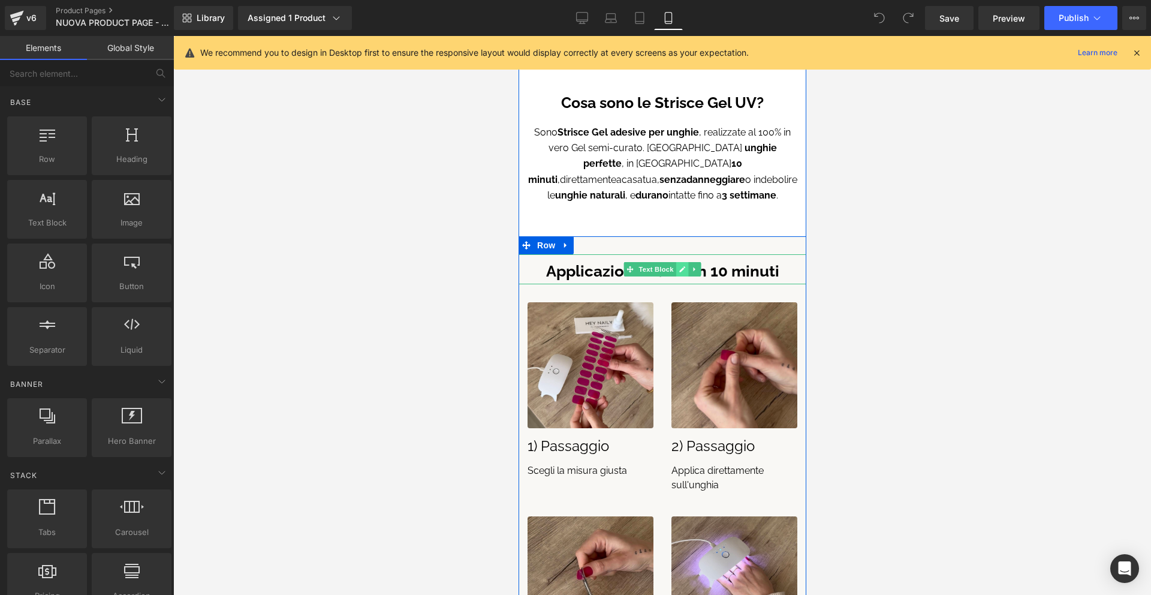
click at [684, 266] on icon at bounding box center [682, 269] width 7 height 7
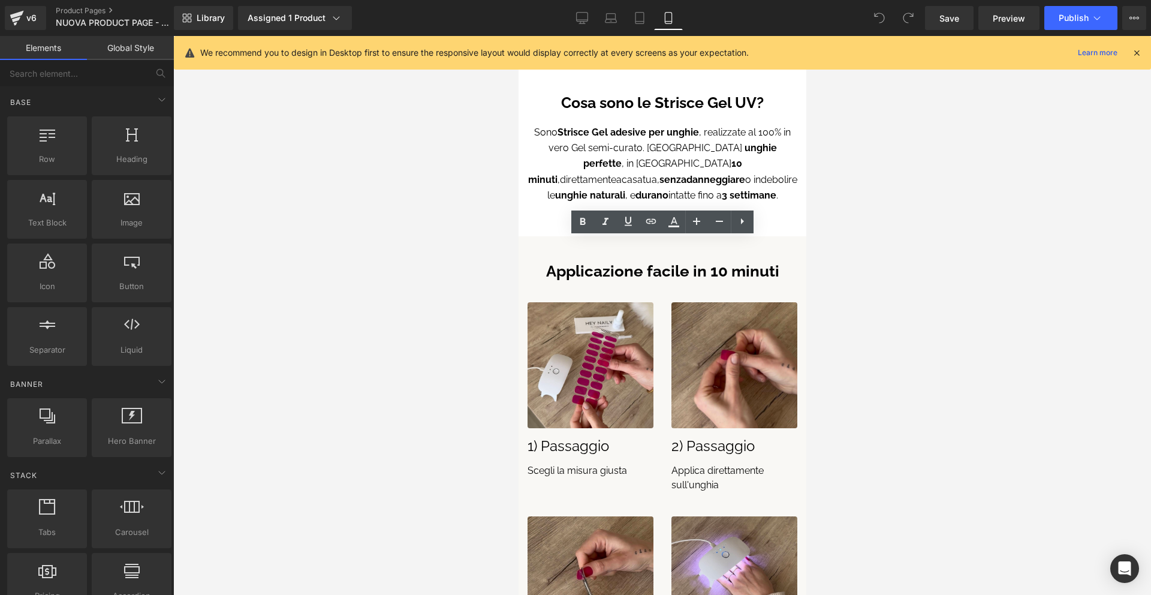
click at [691, 262] on strong "Applicazione facile in 10 minuti" at bounding box center [662, 271] width 233 height 18
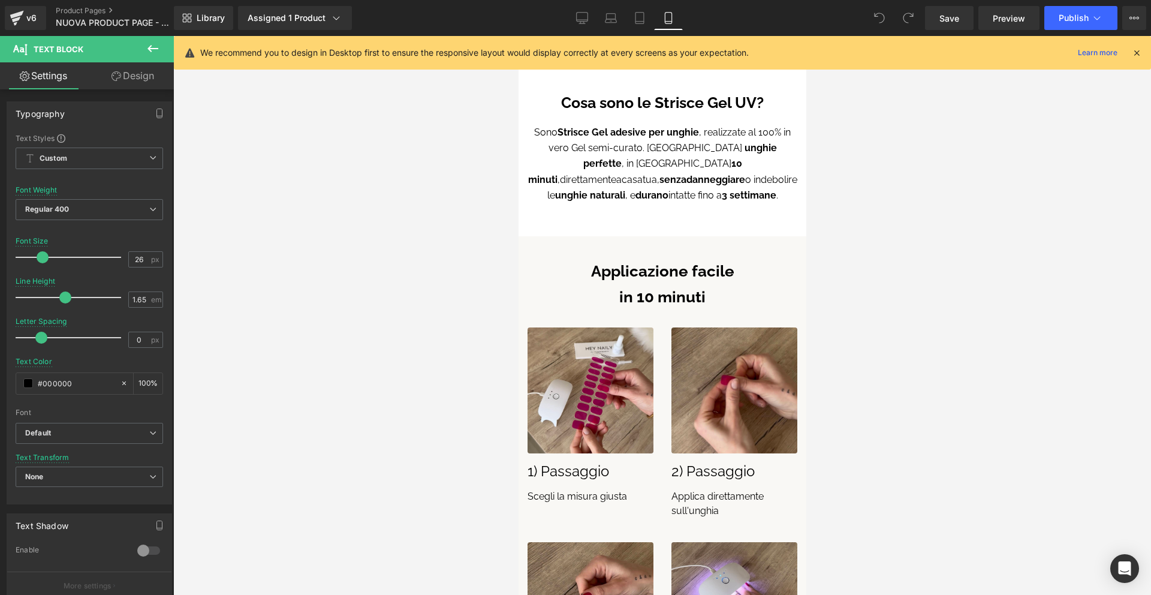
click at [869, 234] on div at bounding box center [662, 315] width 978 height 559
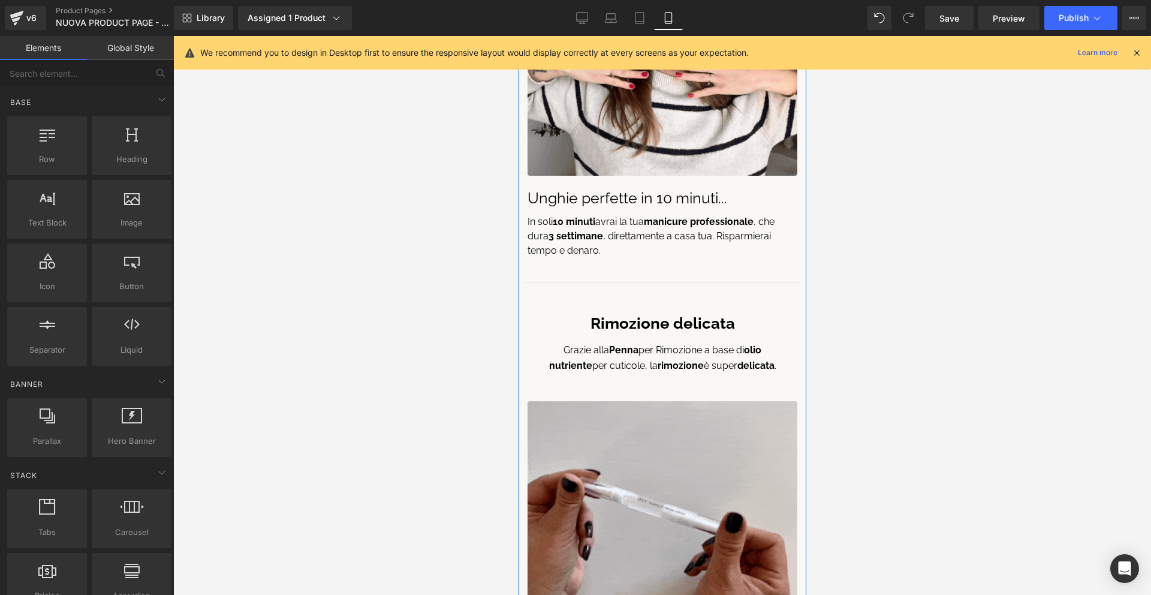
scroll to position [2195, 0]
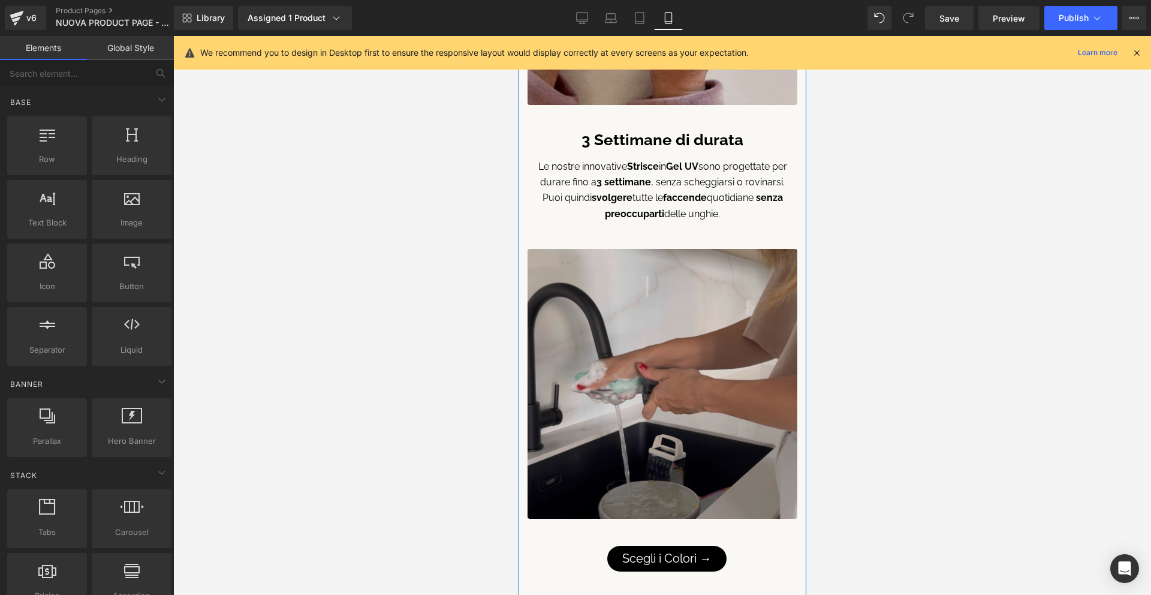
click at [639, 294] on img at bounding box center [662, 384] width 270 height 270
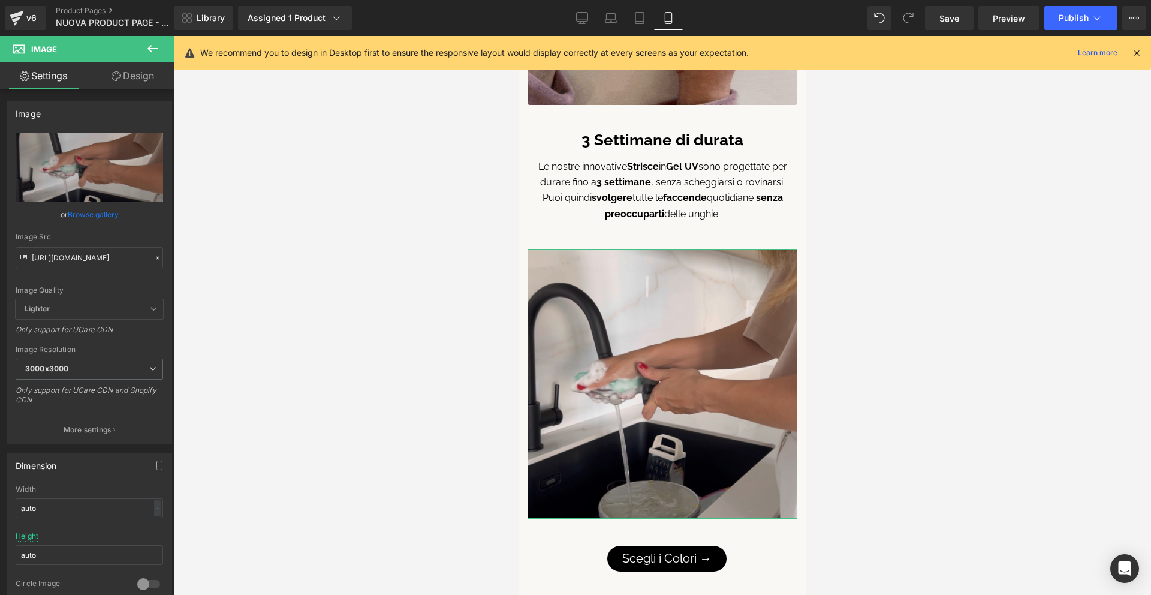
click at [134, 73] on link "Design" at bounding box center [132, 75] width 87 height 27
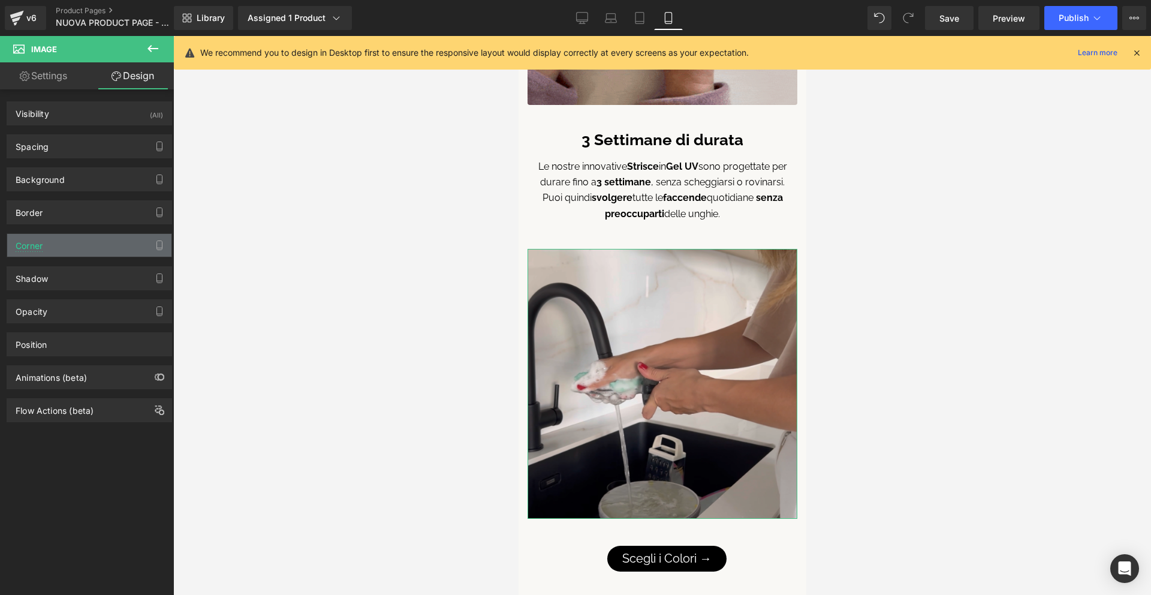
click at [98, 234] on div "Corner" at bounding box center [89, 245] width 164 height 23
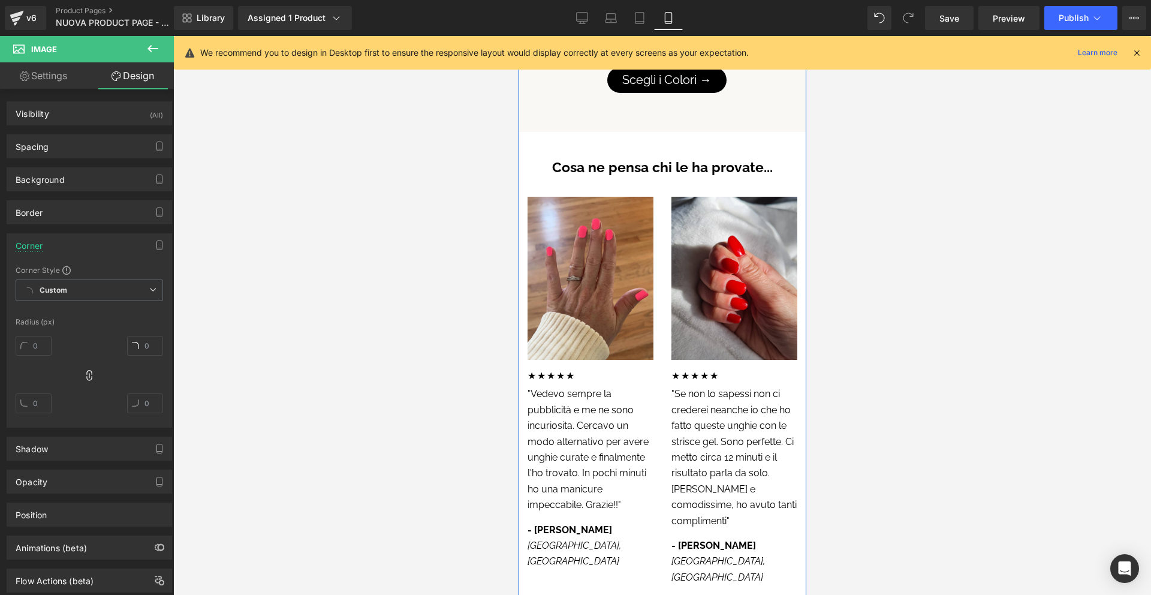
scroll to position [2647, 0]
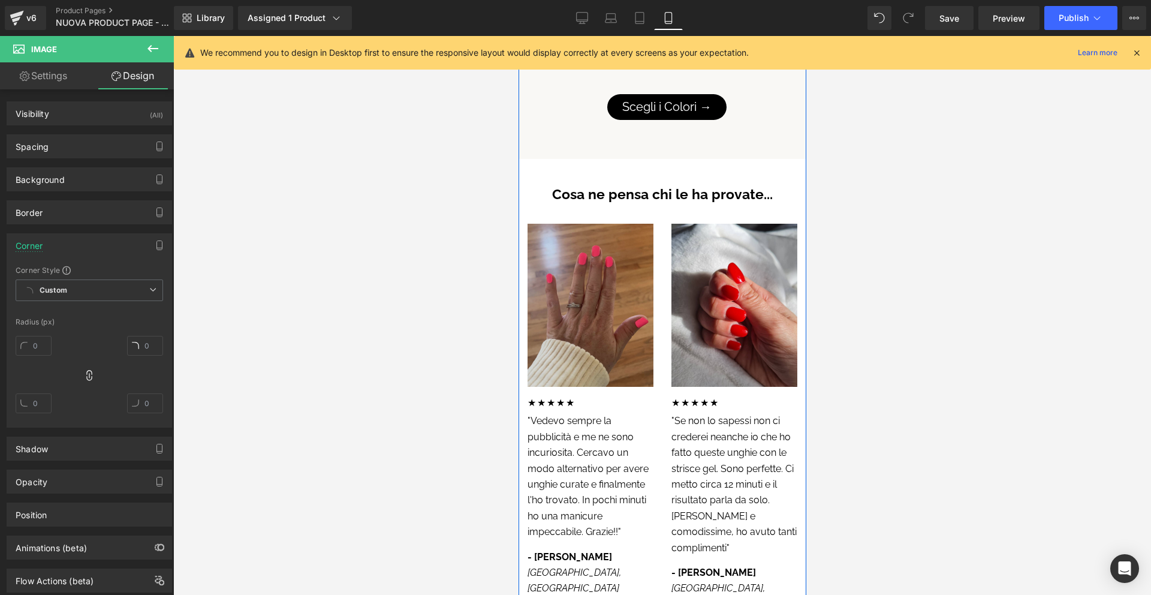
click at [591, 327] on img at bounding box center [590, 305] width 126 height 163
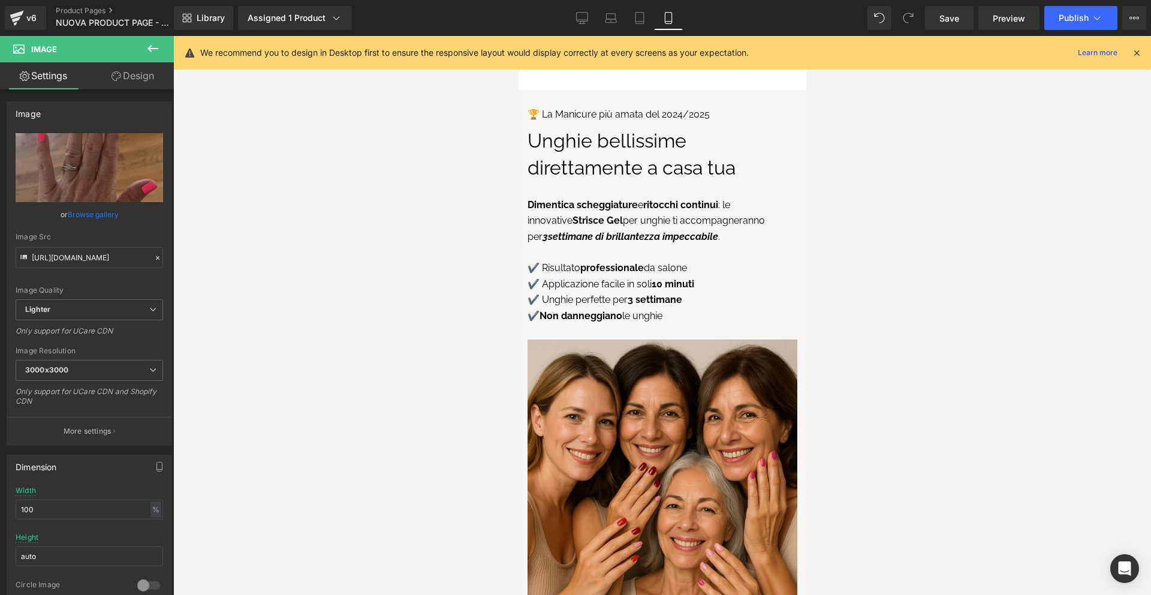
scroll to position [3956, 0]
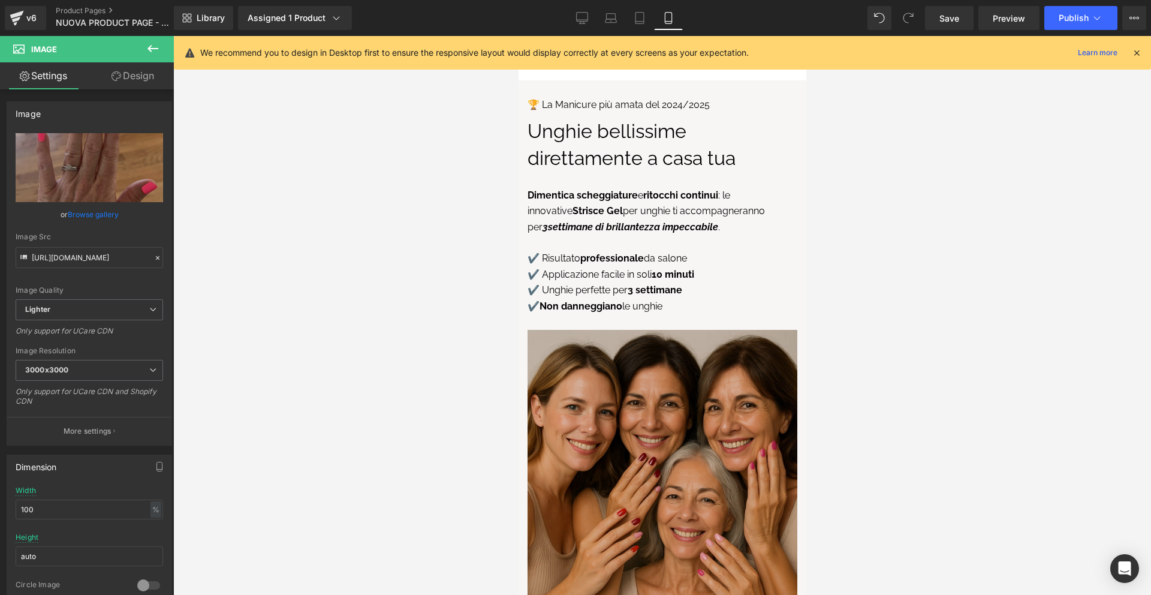
click at [687, 379] on img at bounding box center [662, 465] width 270 height 270
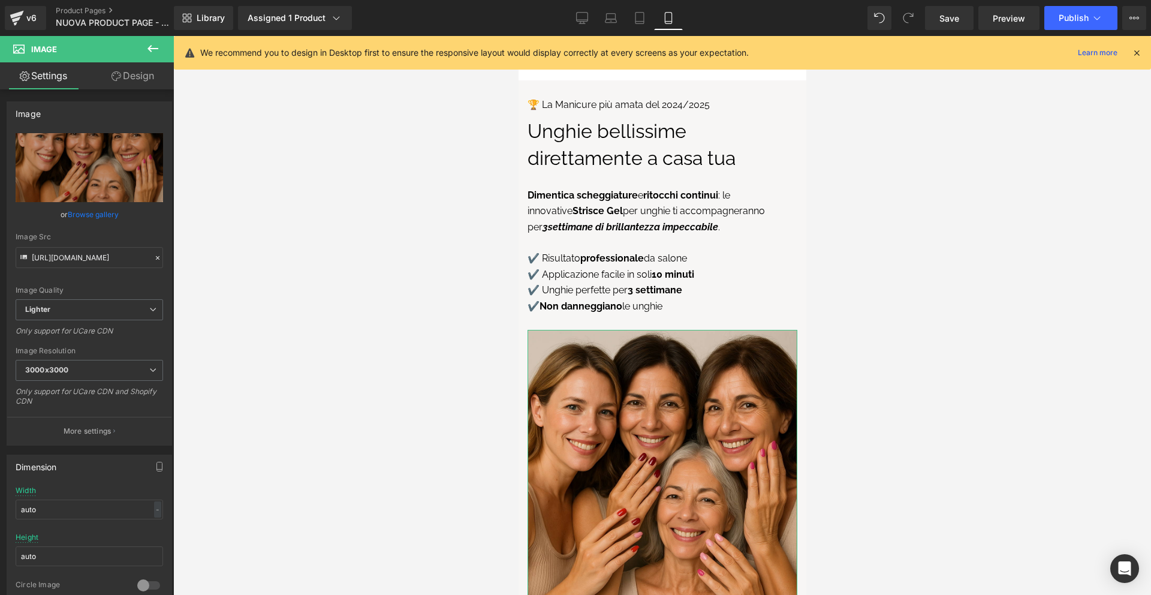
click at [120, 70] on link "Design" at bounding box center [132, 75] width 87 height 27
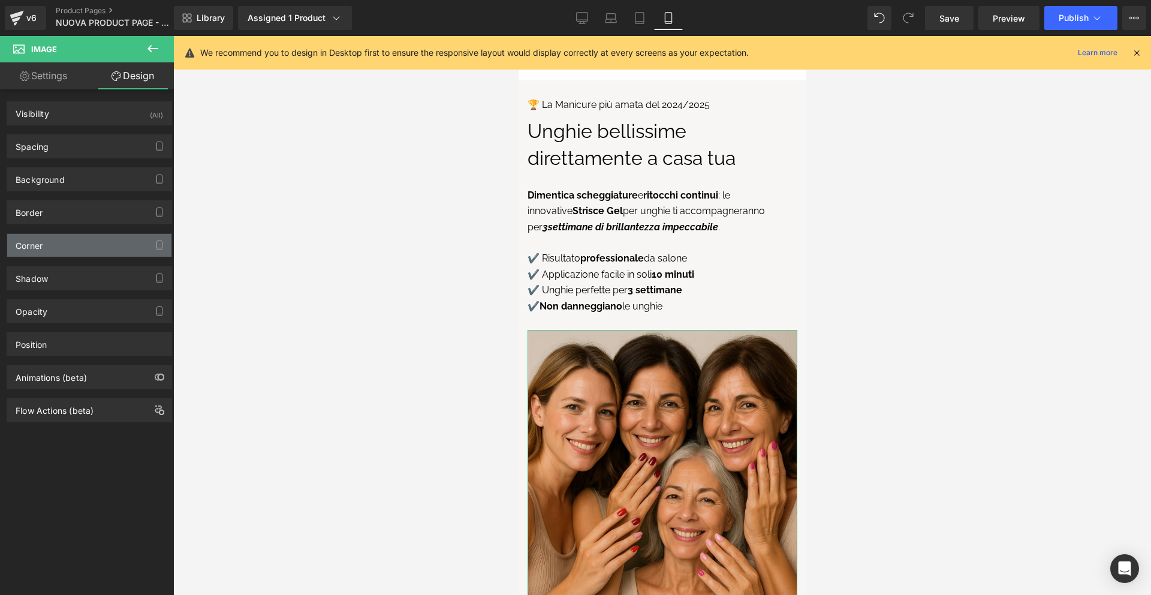
click at [68, 245] on div "Corner" at bounding box center [89, 245] width 164 height 23
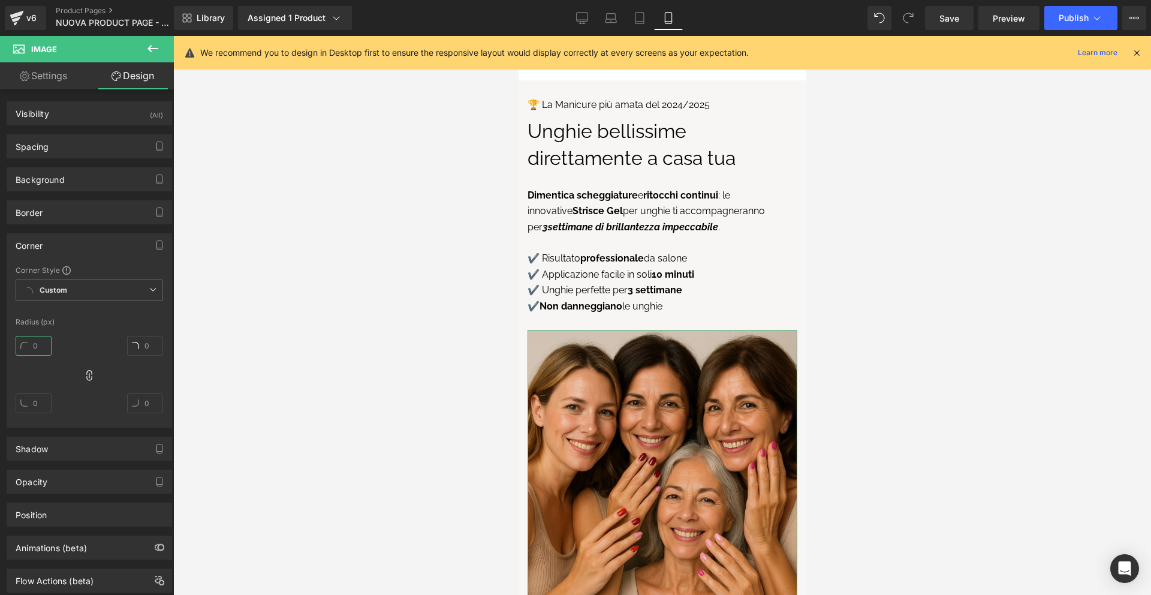
click at [41, 347] on input "text" at bounding box center [34, 346] width 36 height 20
type input "4"
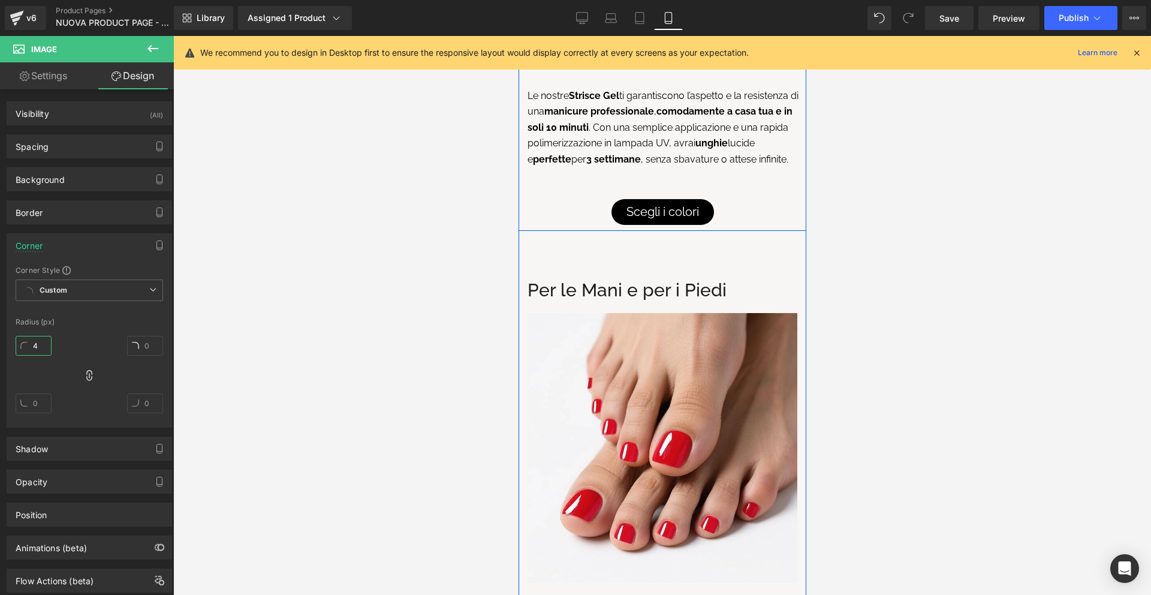
scroll to position [4650, 0]
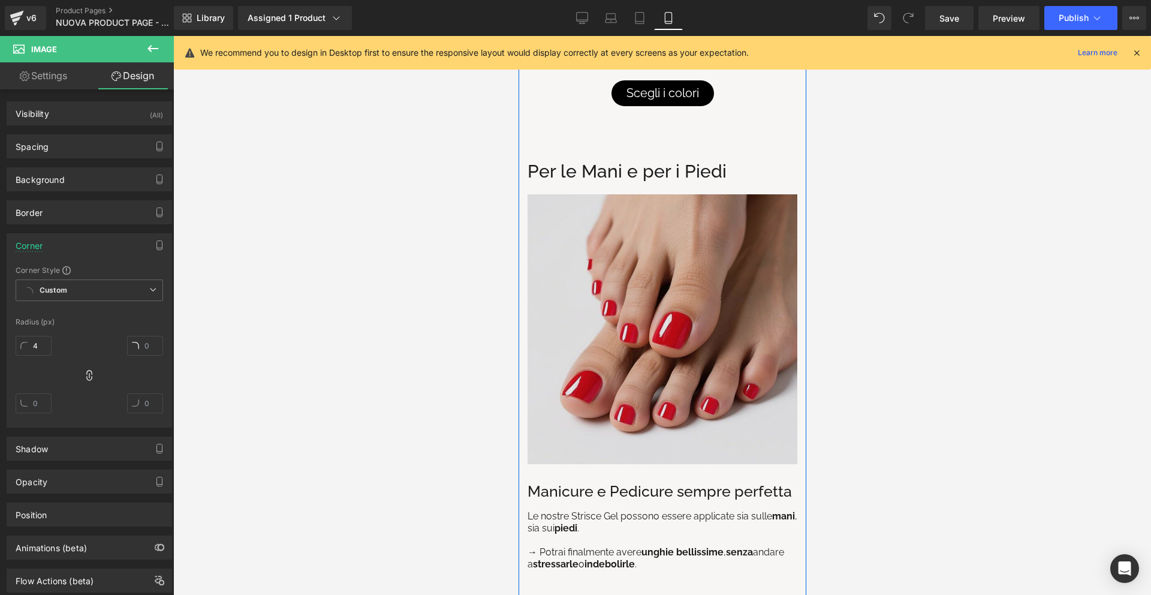
click at [699, 266] on img at bounding box center [662, 329] width 270 height 270
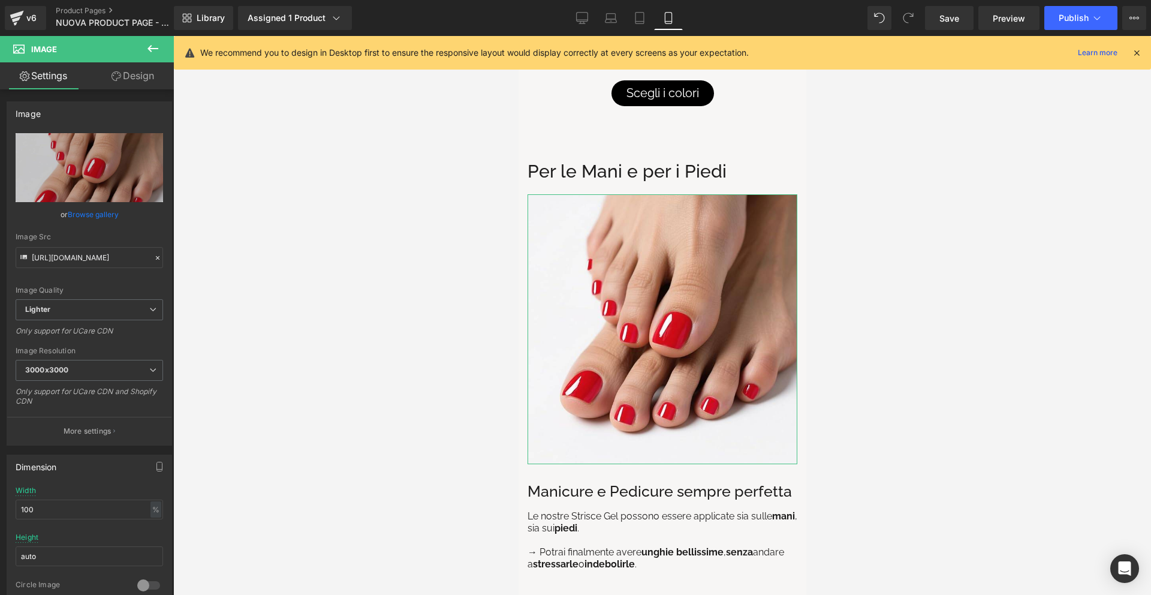
click at [127, 76] on link "Design" at bounding box center [132, 75] width 87 height 27
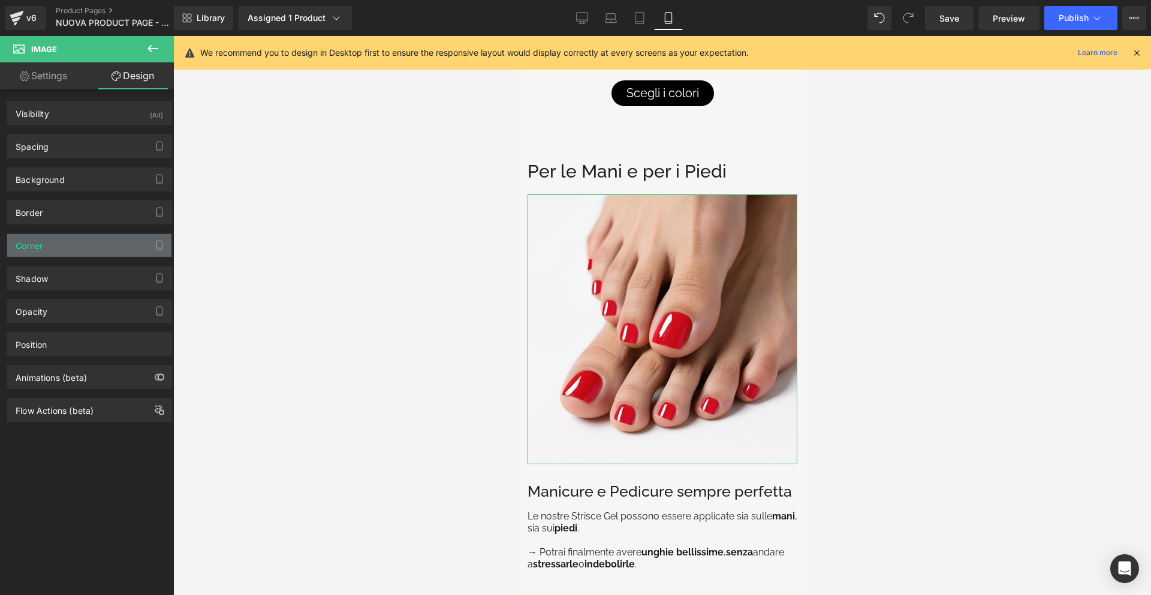
click at [78, 243] on div "Corner" at bounding box center [89, 245] width 164 height 23
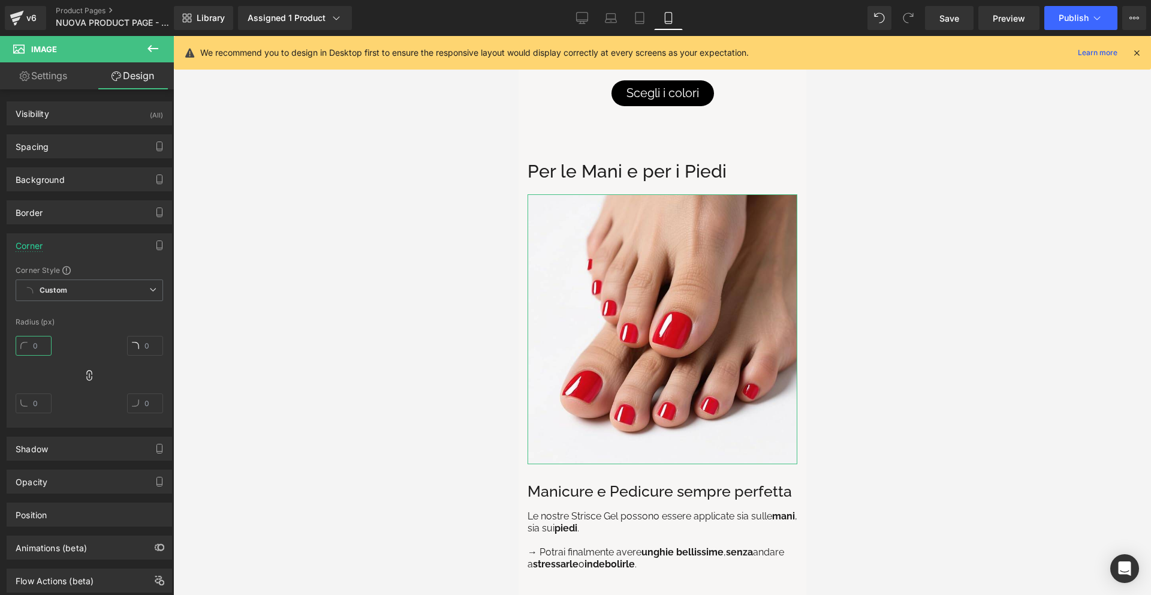
click at [46, 339] on input "text" at bounding box center [34, 346] width 36 height 20
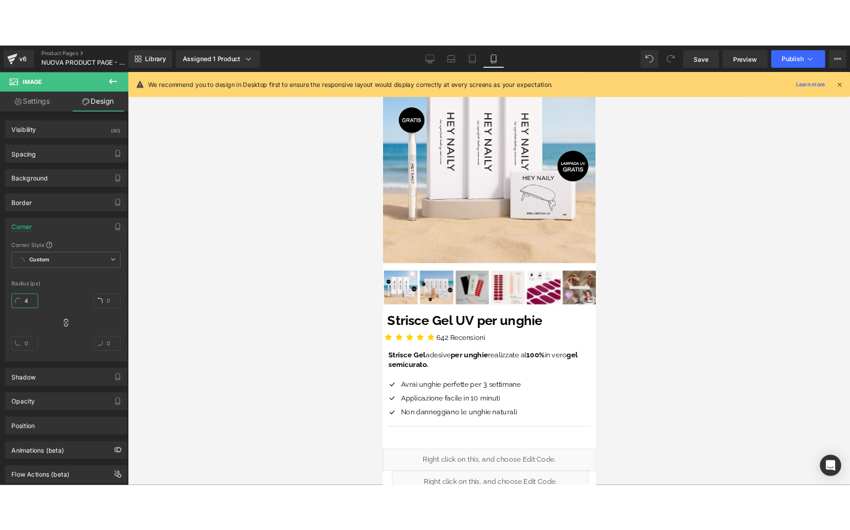
scroll to position [0, 0]
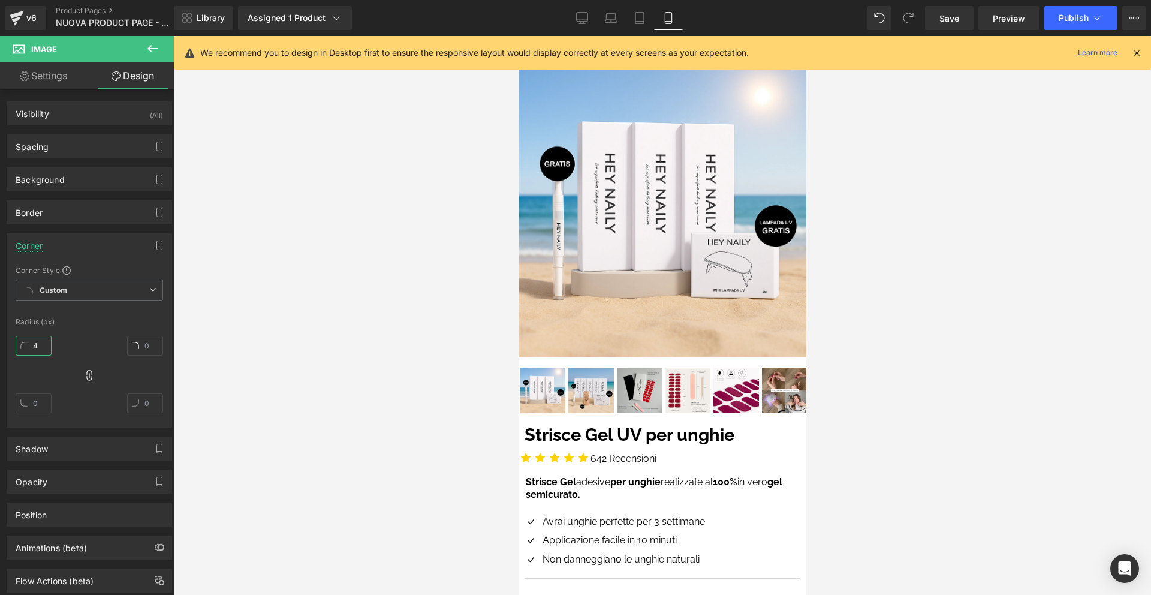
type input "4"
click at [1138, 53] on icon at bounding box center [1137, 52] width 11 height 11
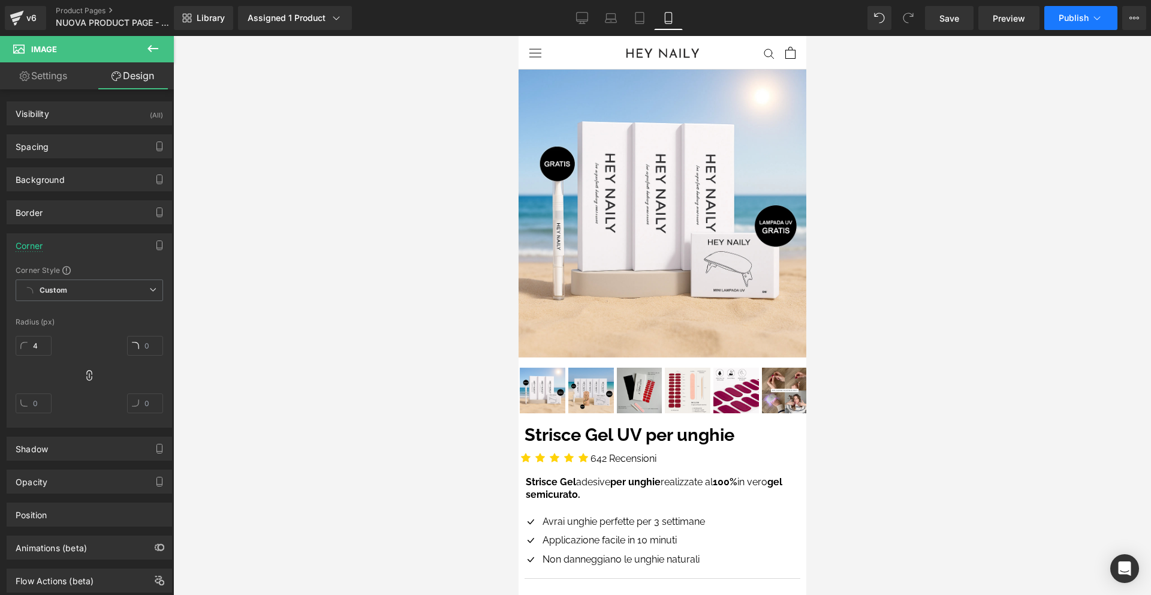
click at [1067, 24] on button "Publish" at bounding box center [1081, 18] width 73 height 24
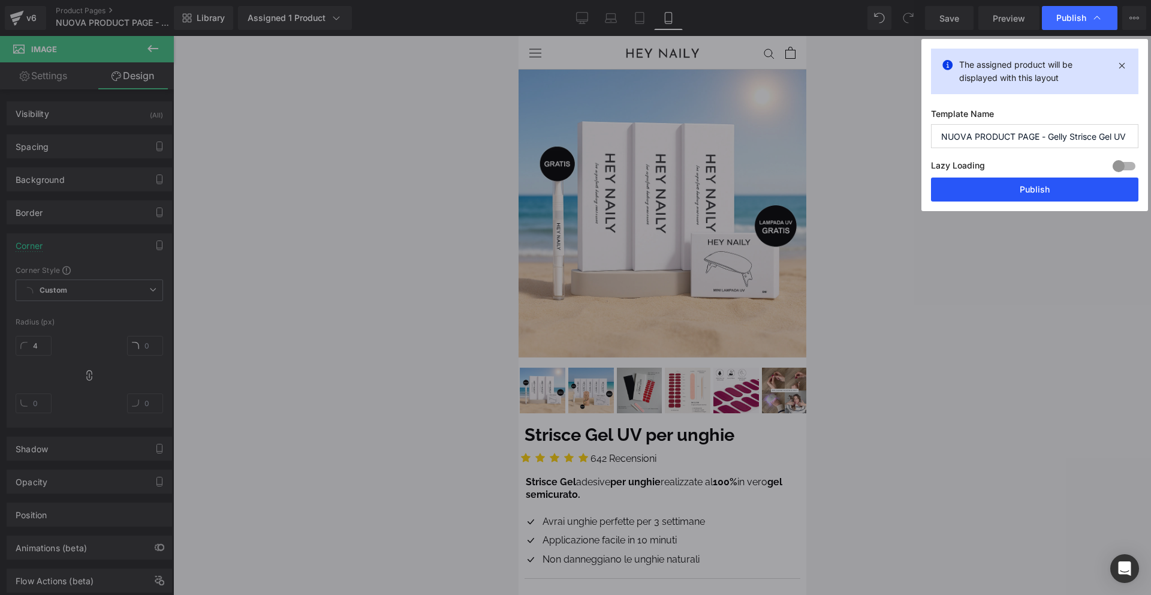
click at [1040, 183] on button "Publish" at bounding box center [1034, 189] width 207 height 24
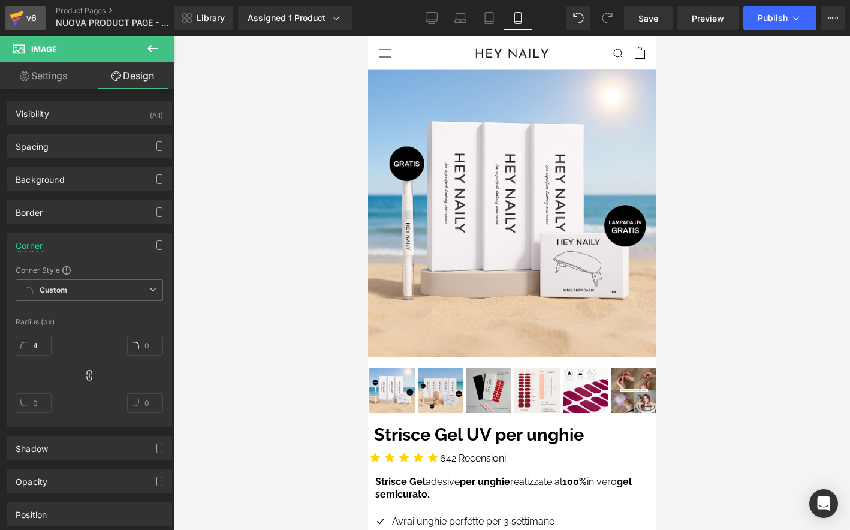
click at [31, 19] on div "v6" at bounding box center [31, 18] width 15 height 16
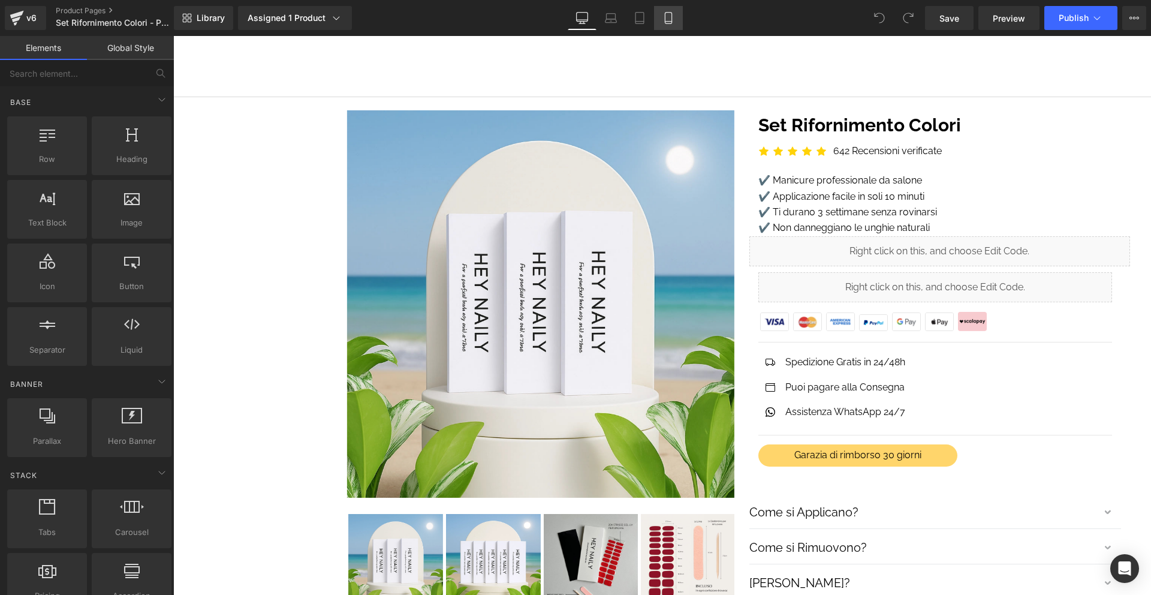
click at [670, 18] on icon at bounding box center [669, 18] width 12 height 12
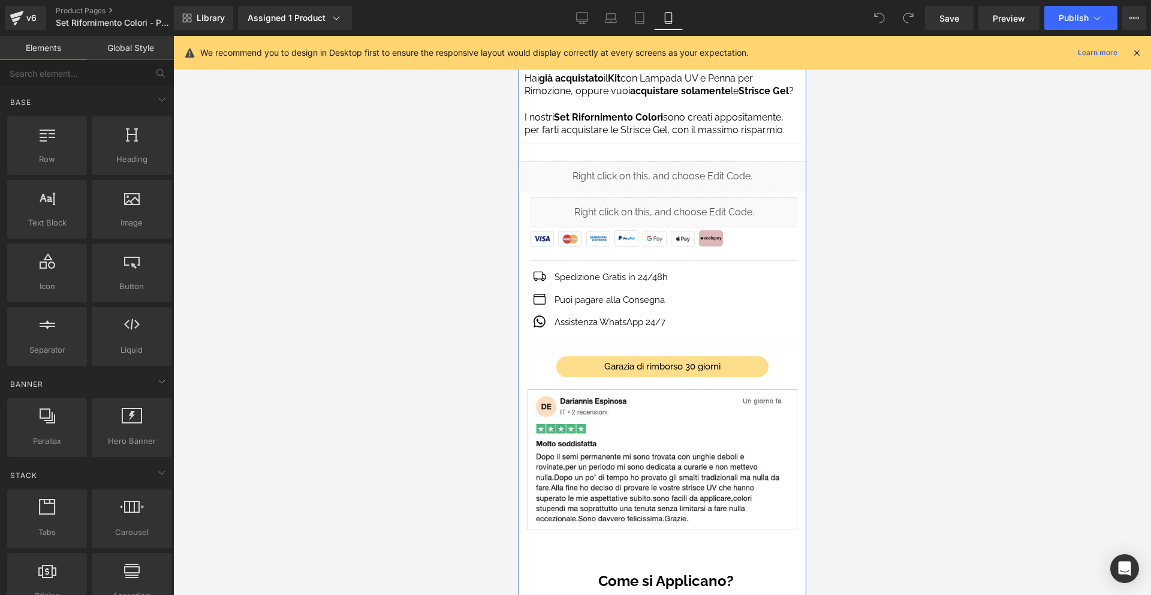
scroll to position [345, 0]
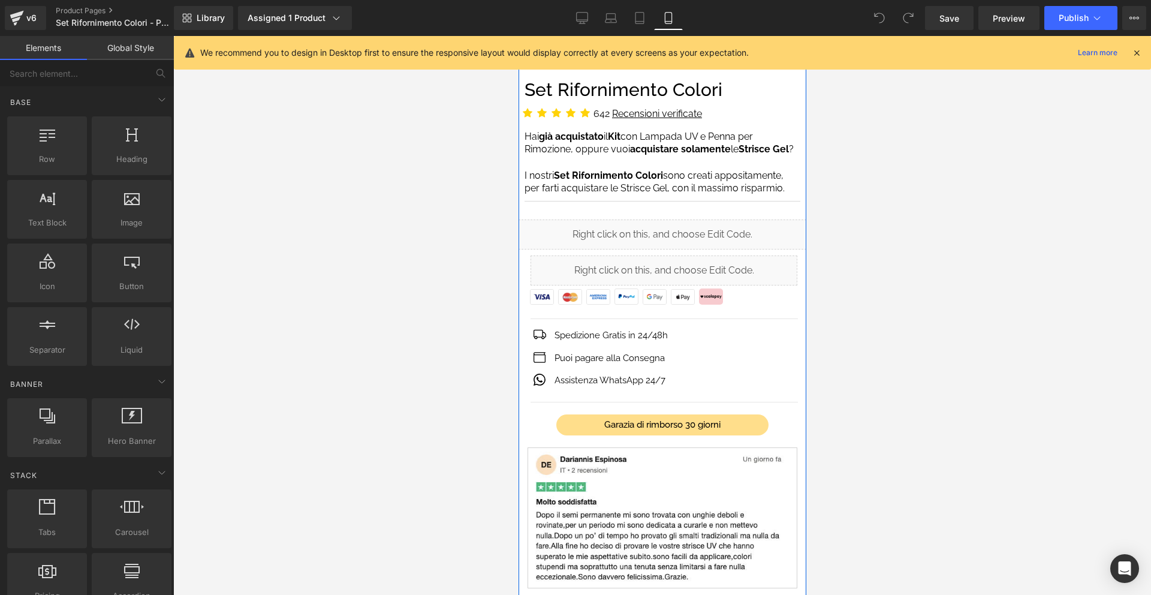
click at [682, 267] on div "Liquid" at bounding box center [663, 270] width 267 height 30
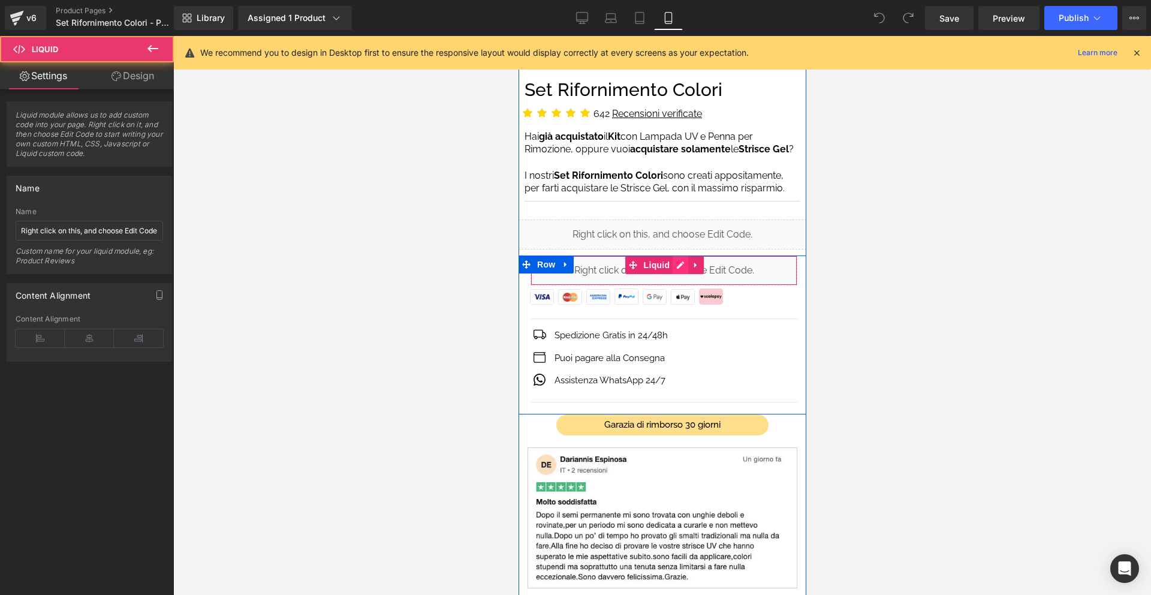
click at [679, 267] on div "Liquid" at bounding box center [663, 270] width 267 height 30
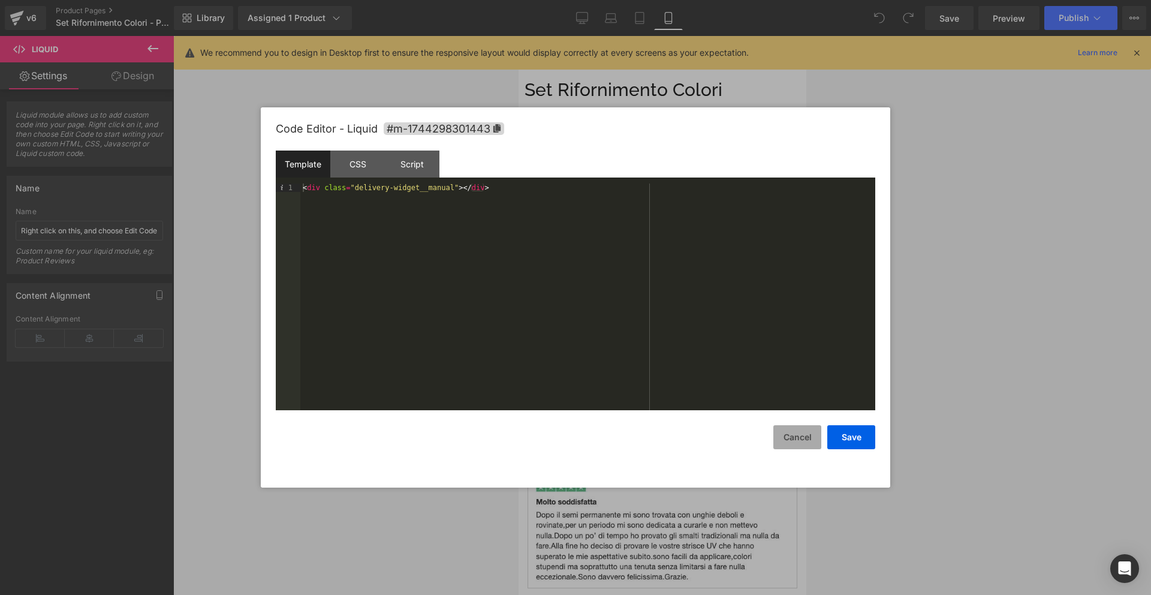
click at [806, 435] on button "Cancel" at bounding box center [798, 437] width 48 height 24
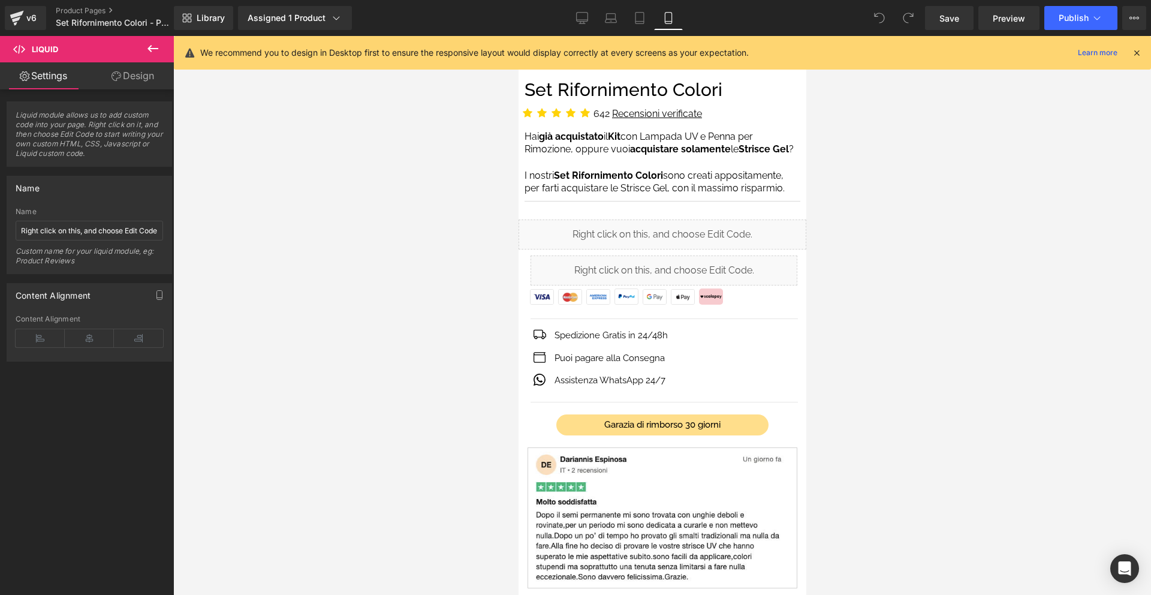
scroll to position [0, 0]
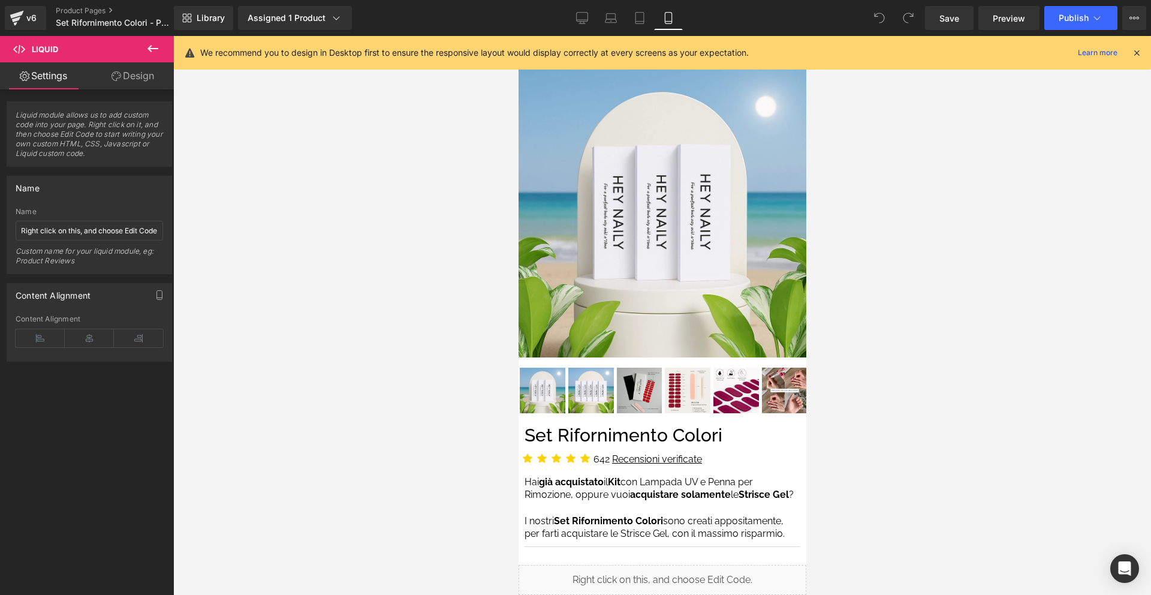
click at [1139, 52] on icon at bounding box center [1137, 52] width 11 height 11
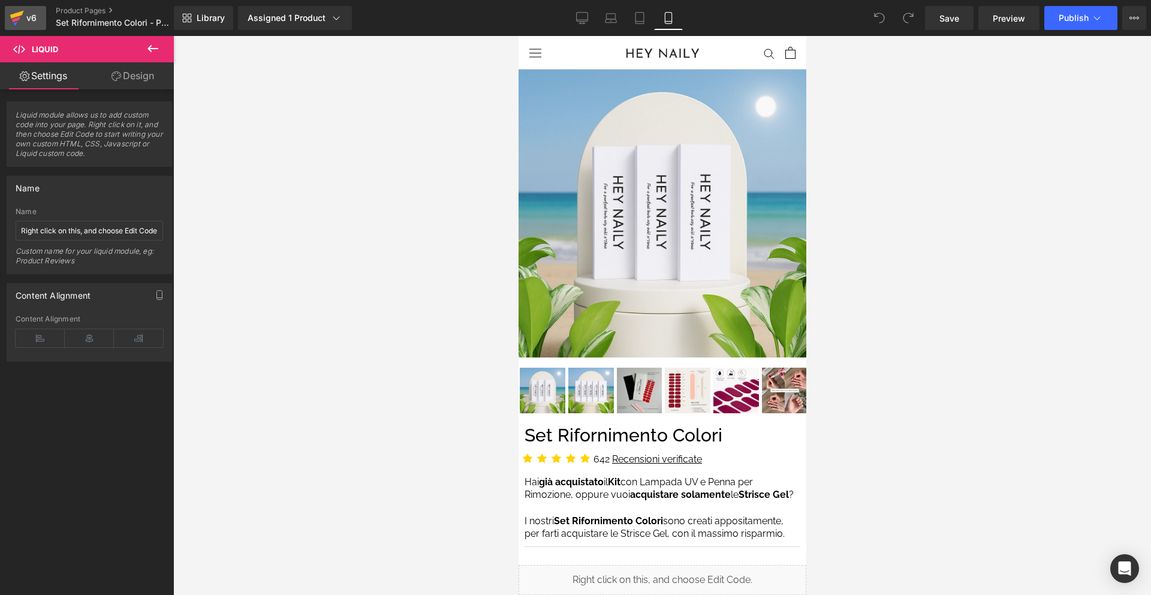
click at [35, 22] on div "v6" at bounding box center [31, 18] width 15 height 16
